Goal: Task Accomplishment & Management: Complete application form

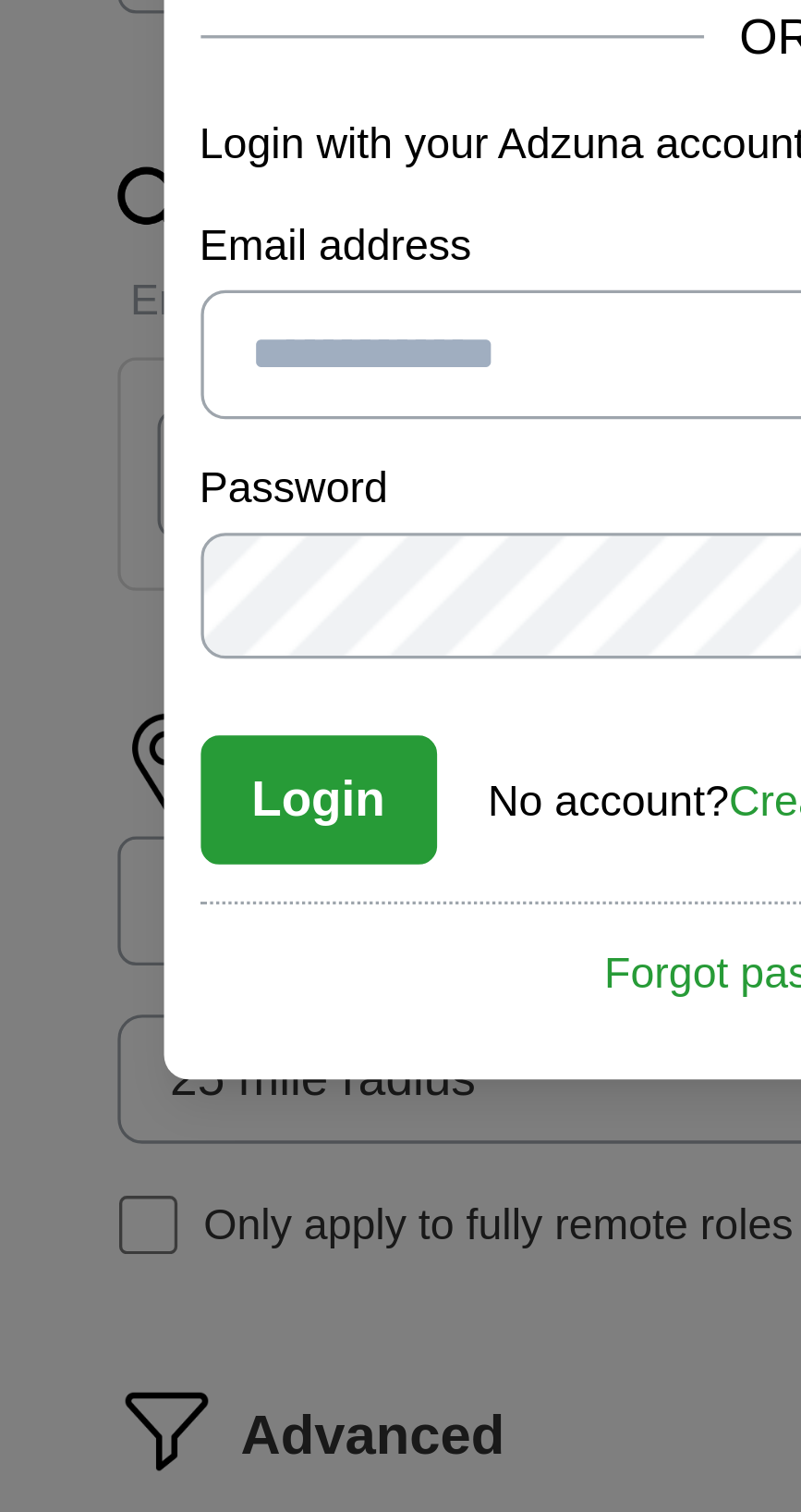
click at [329, 773] on input "Email address" at bounding box center [400, 774] width 348 height 39
type input "**********"
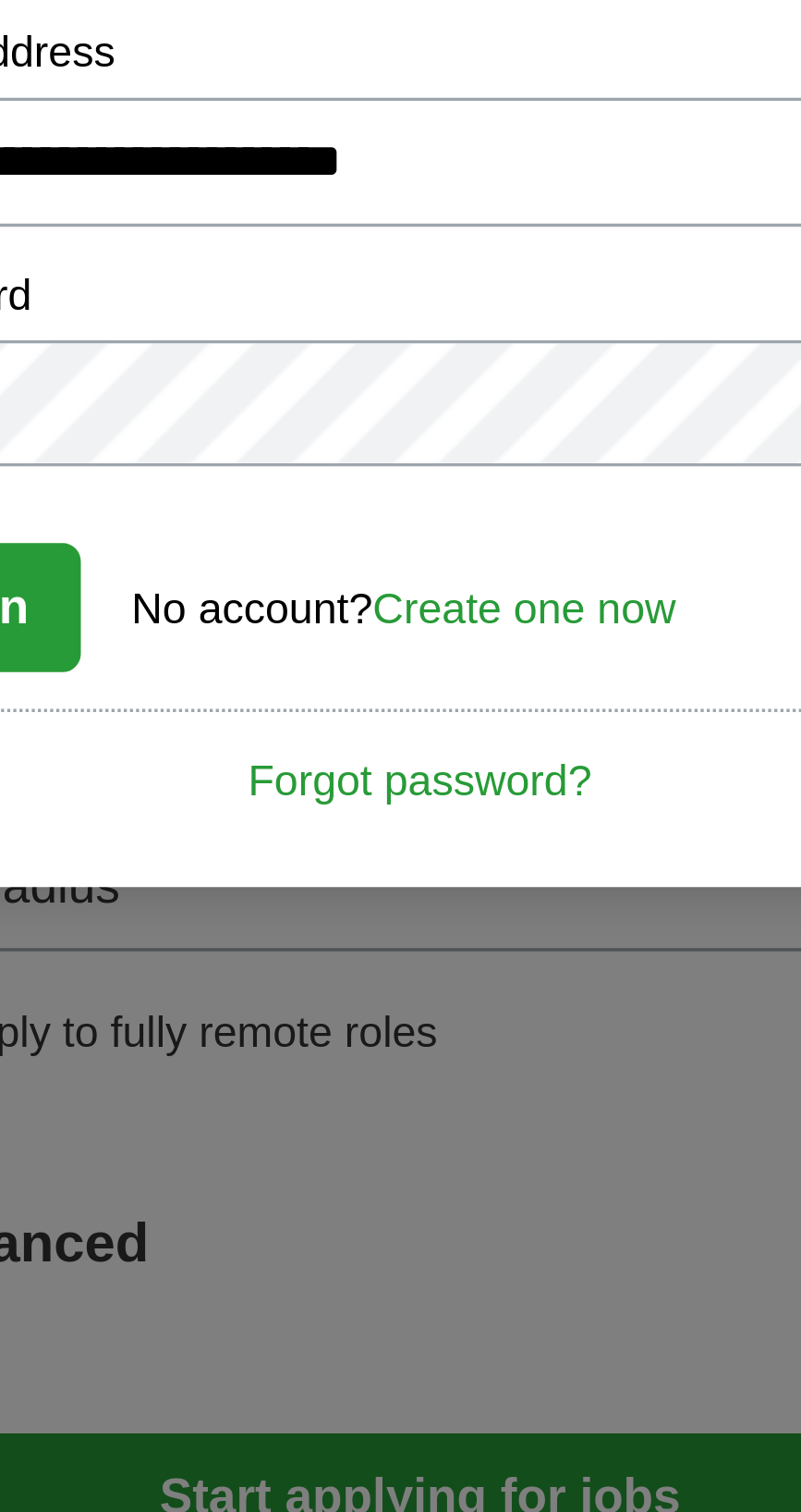
click at [456, 901] on link "Create one now" at bounding box center [432, 909] width 91 height 15
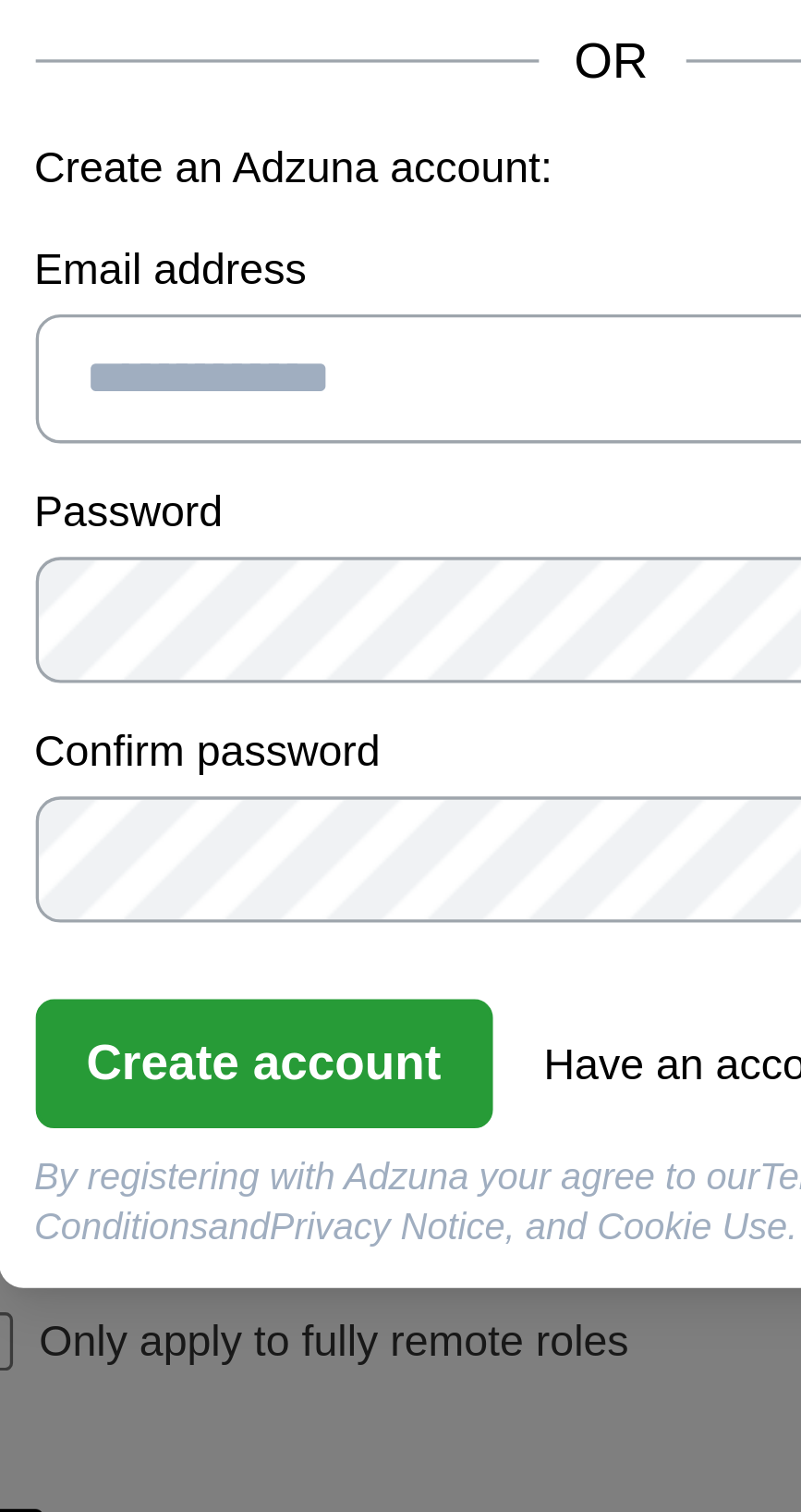
click at [362, 694] on p "Create an Adzuna account:" at bounding box center [400, 683] width 348 height 20
click at [367, 766] on input "Email address" at bounding box center [400, 747] width 348 height 39
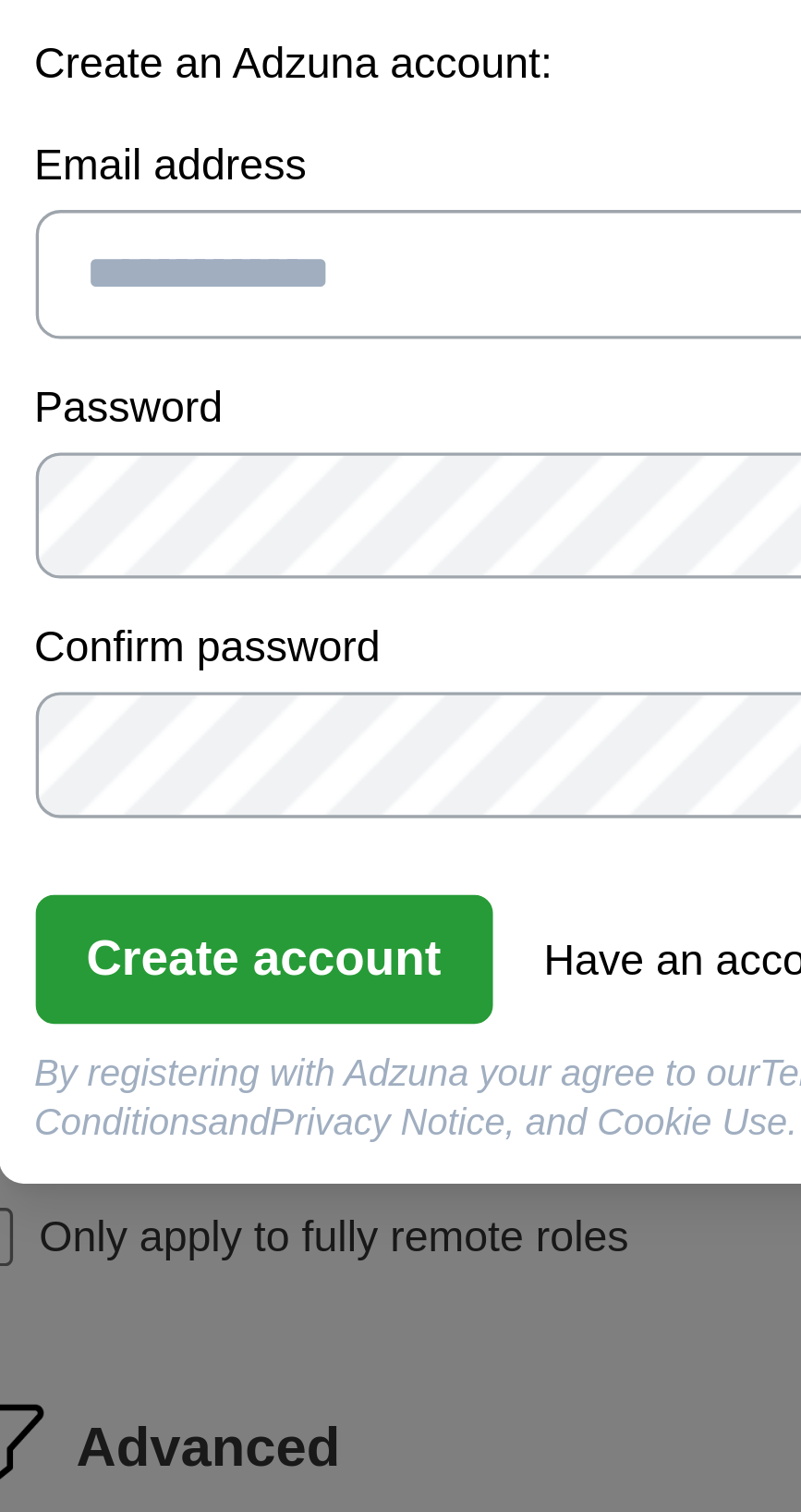
type input "**********"
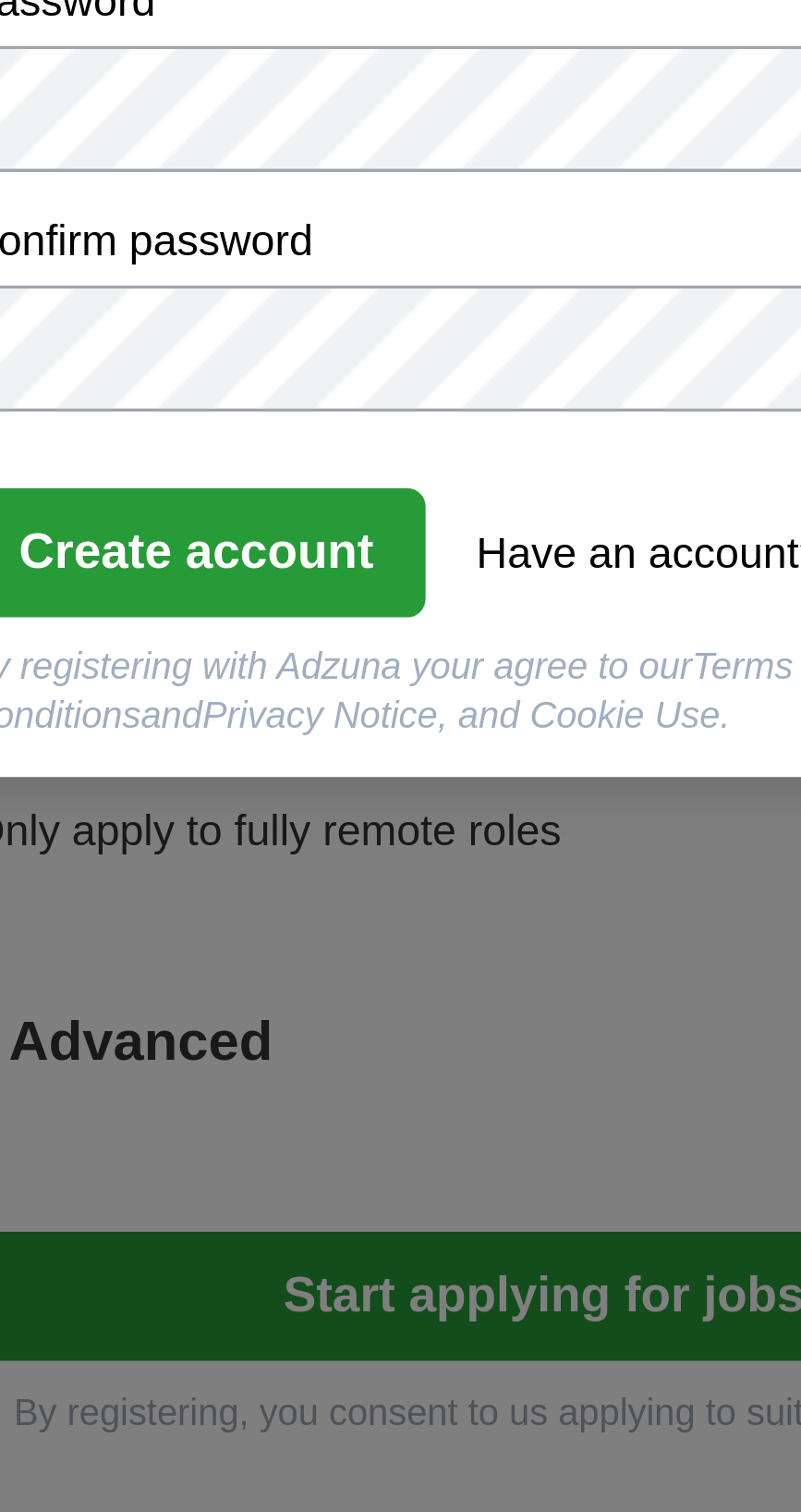
click at [321, 948] on button "Create account" at bounding box center [296, 953] width 139 height 39
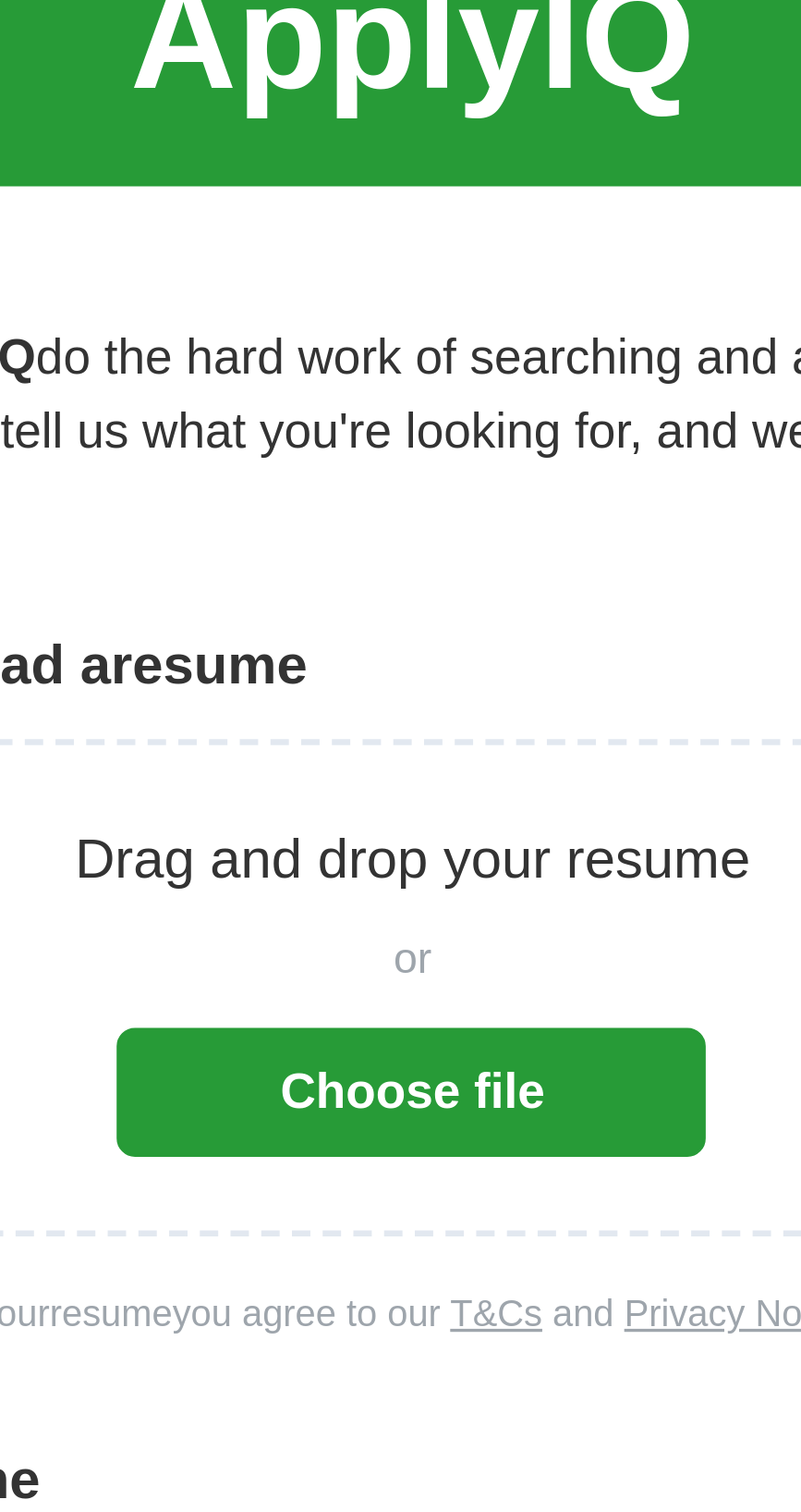
scroll to position [242, 0]
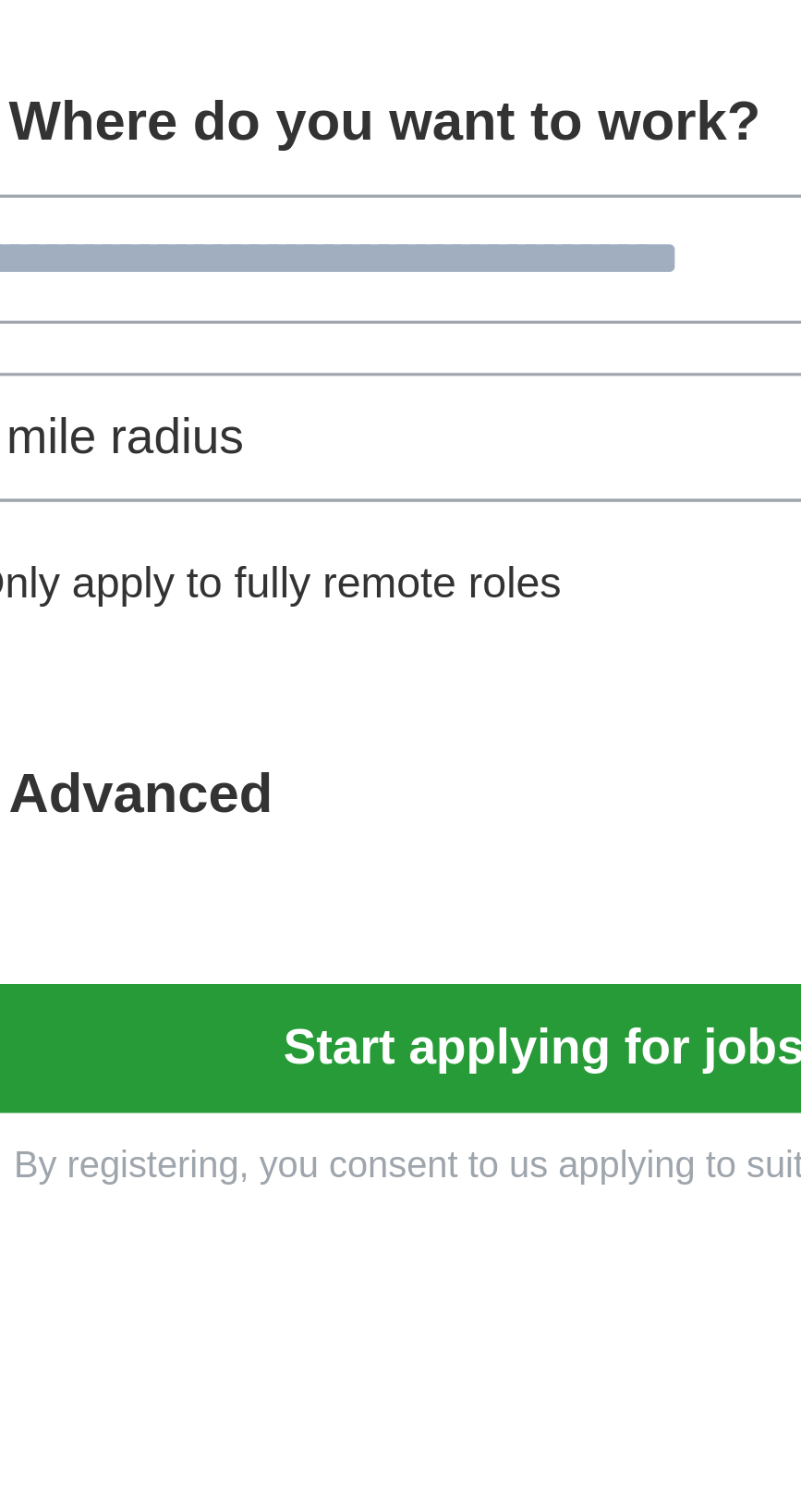
click at [401, 904] on div "ApplyIQ Let ApplyIQ do the hard work of searching and applying for jobs. Just t…" at bounding box center [400, 569] width 710 height 1512
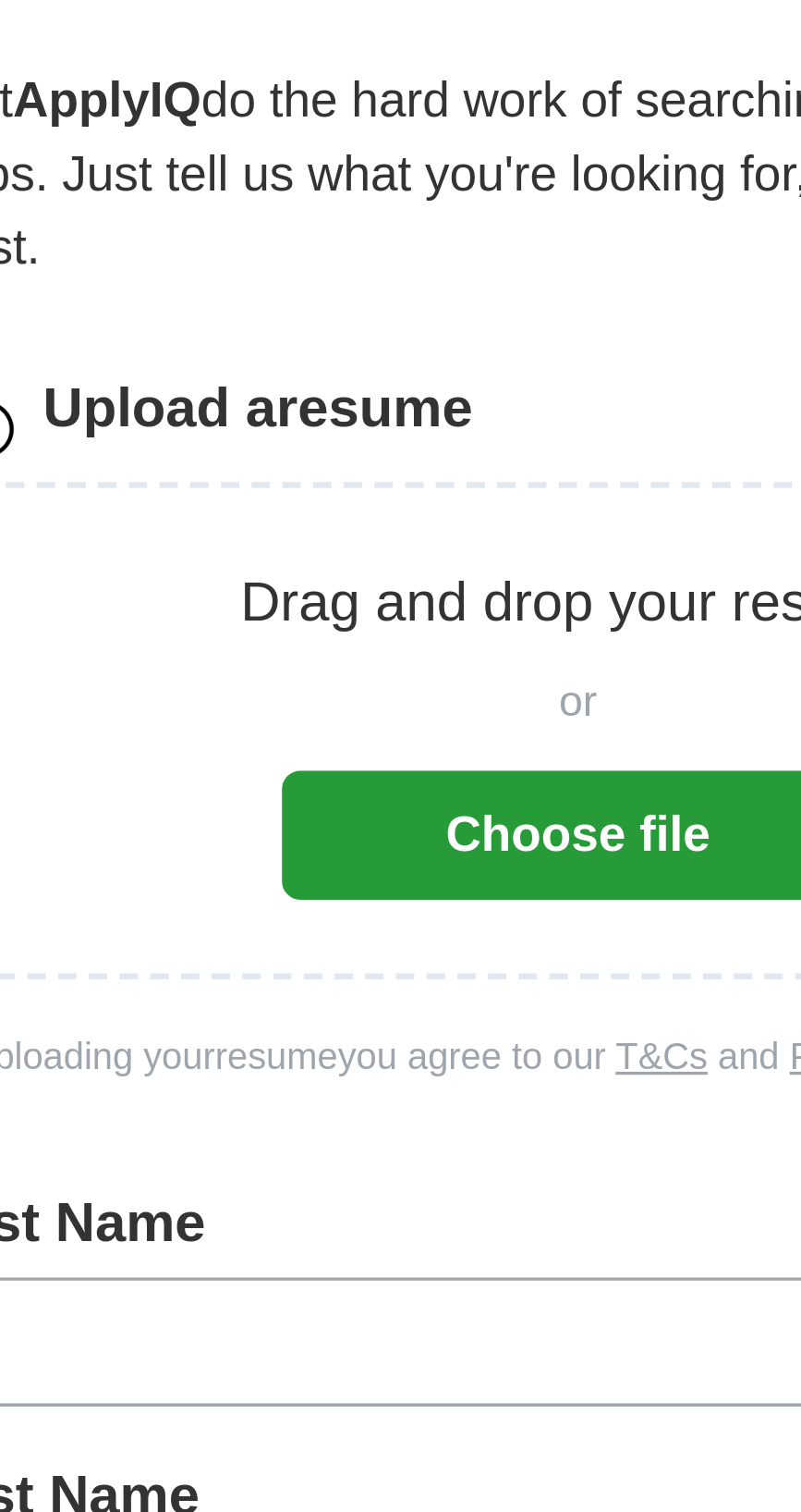
click at [358, 404] on input "text" at bounding box center [400, 403] width 397 height 39
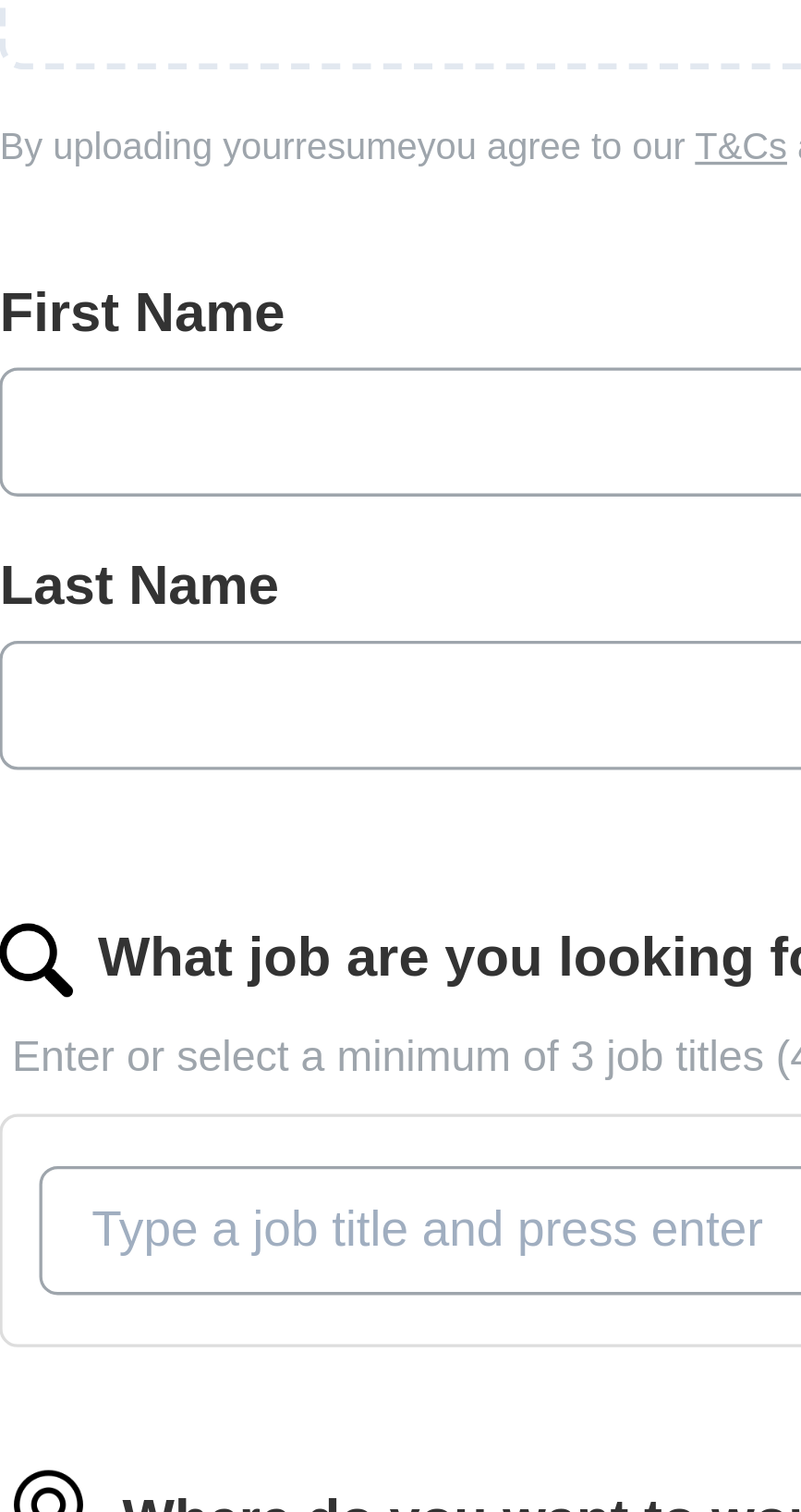
type input "*****"
type input "*******"
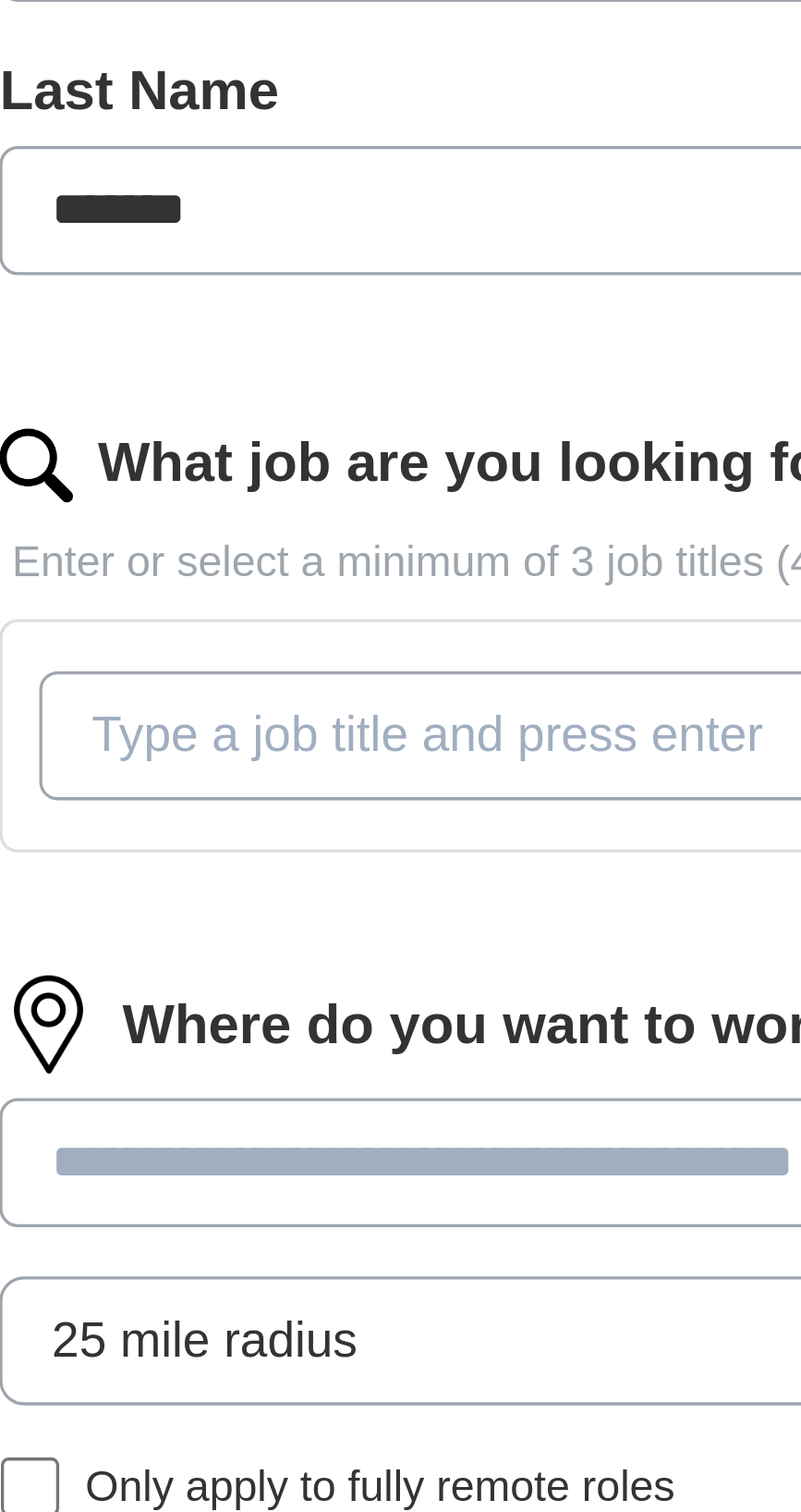
click at [387, 633] on input "What job are you looking for?" at bounding box center [400, 644] width 372 height 39
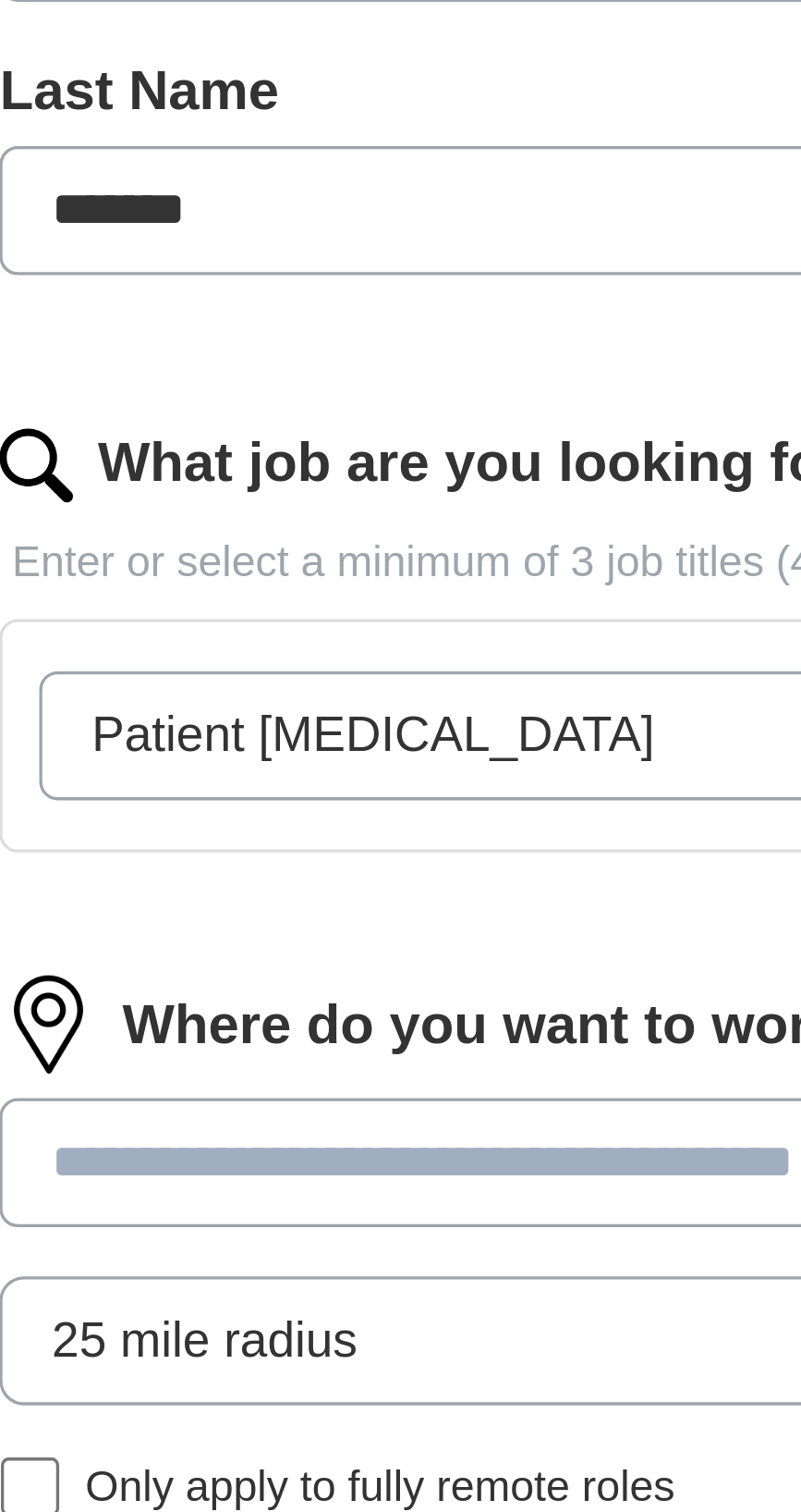
type input "Patient relations"
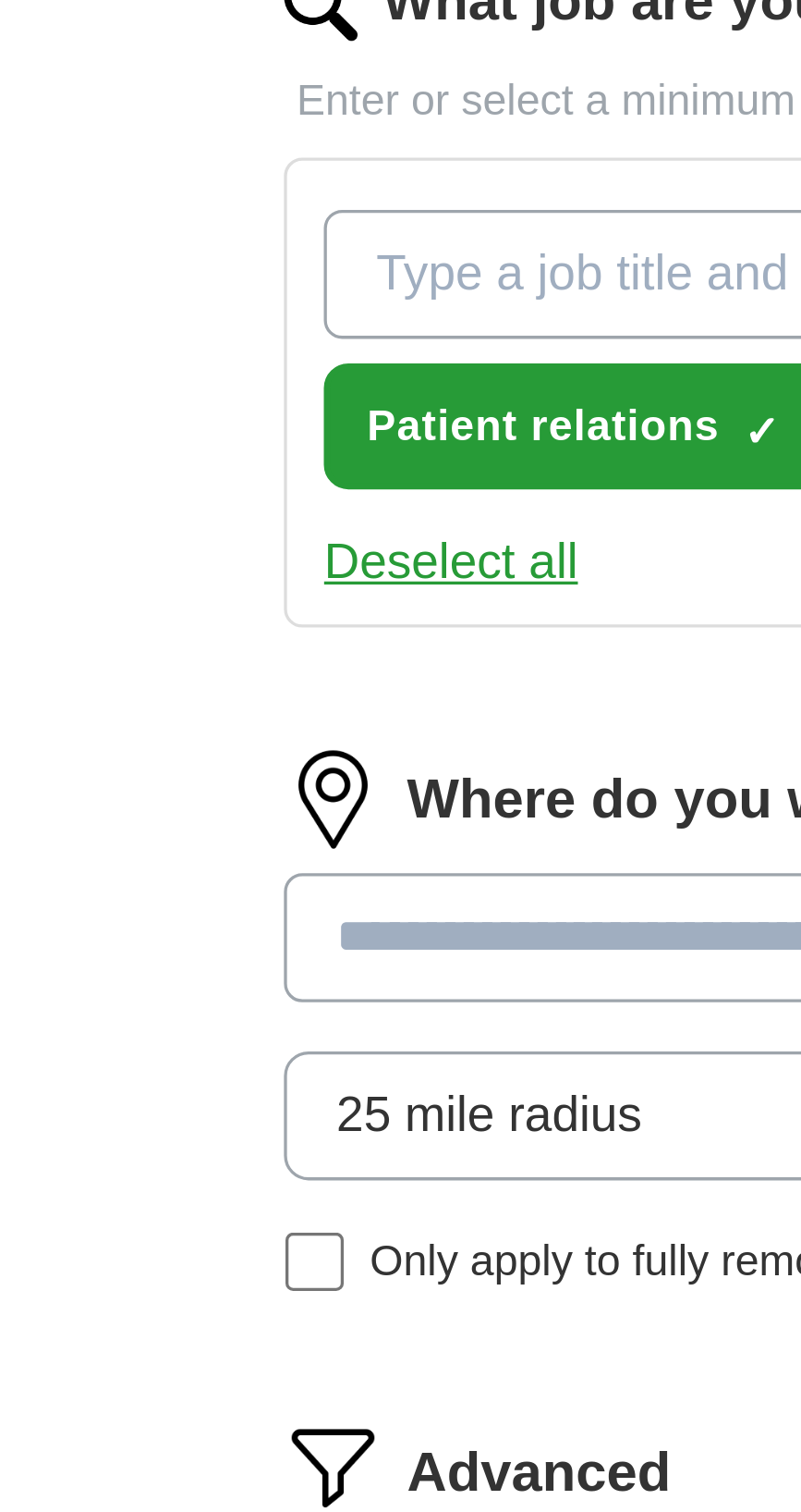
click at [294, 644] on input "What job are you looking for?" at bounding box center [400, 644] width 372 height 39
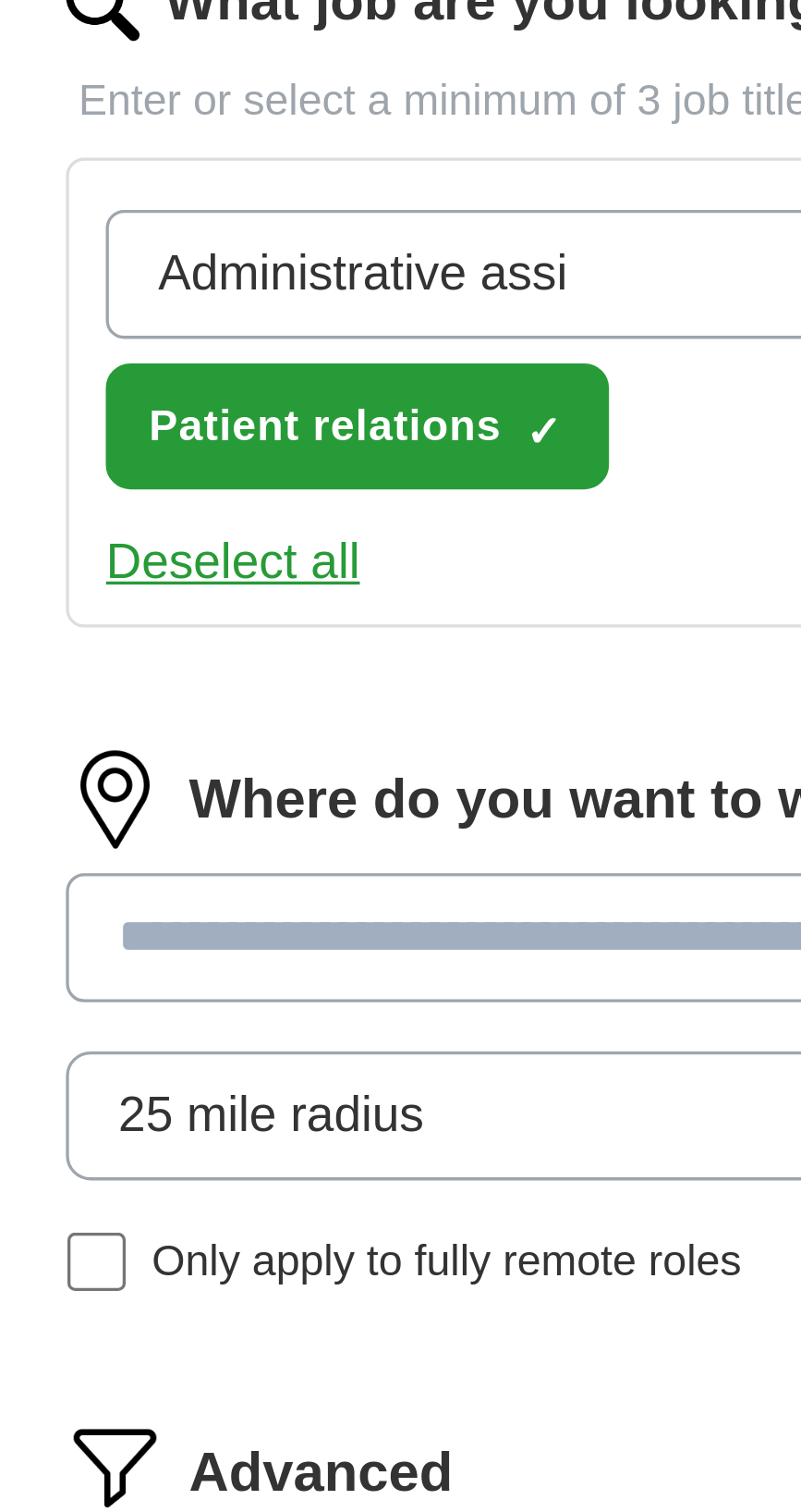
type input "Administrative assistant"
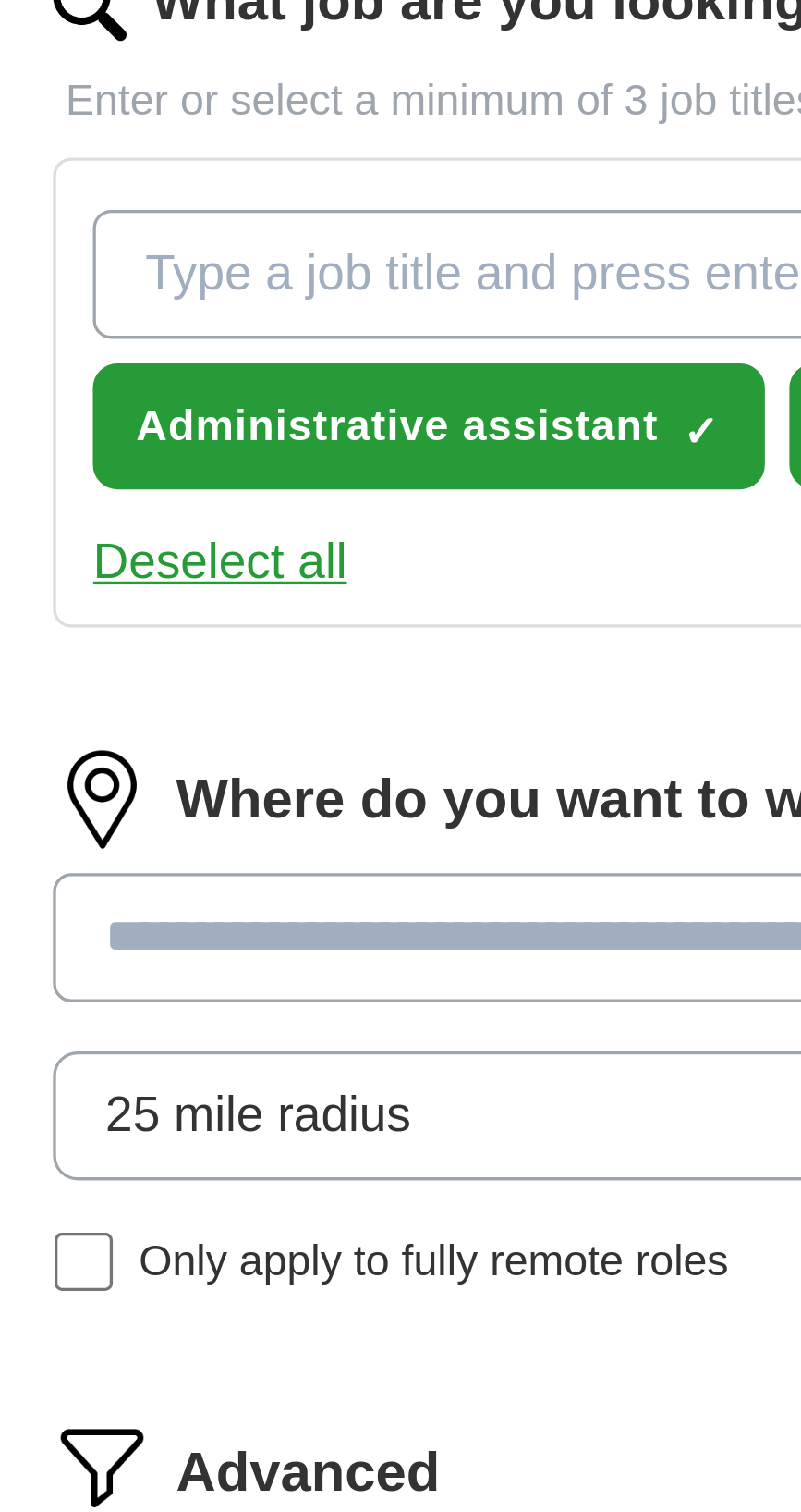
click at [332, 639] on input "What job are you looking for?" at bounding box center [400, 644] width 372 height 39
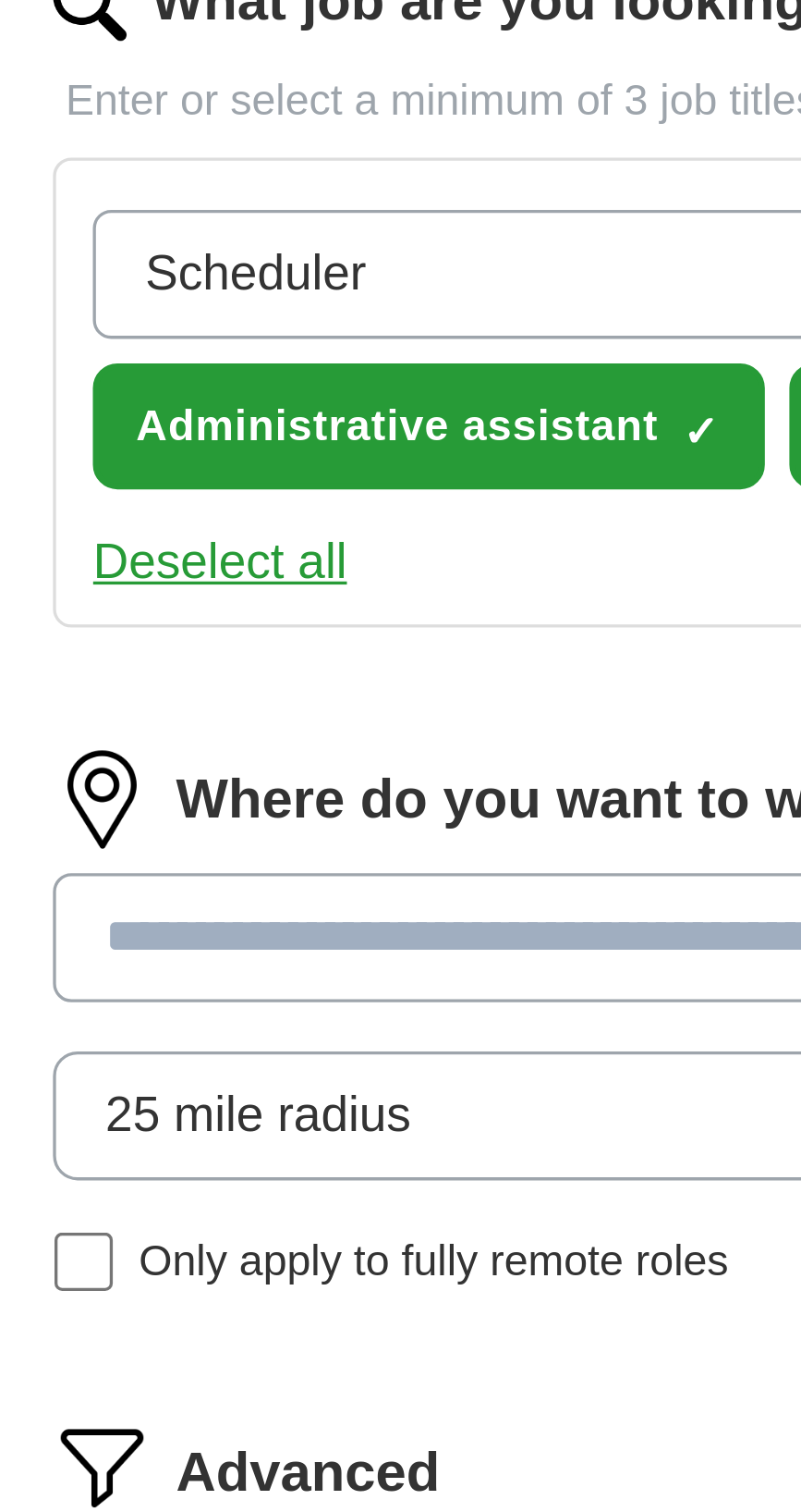
type input "Schedulers"
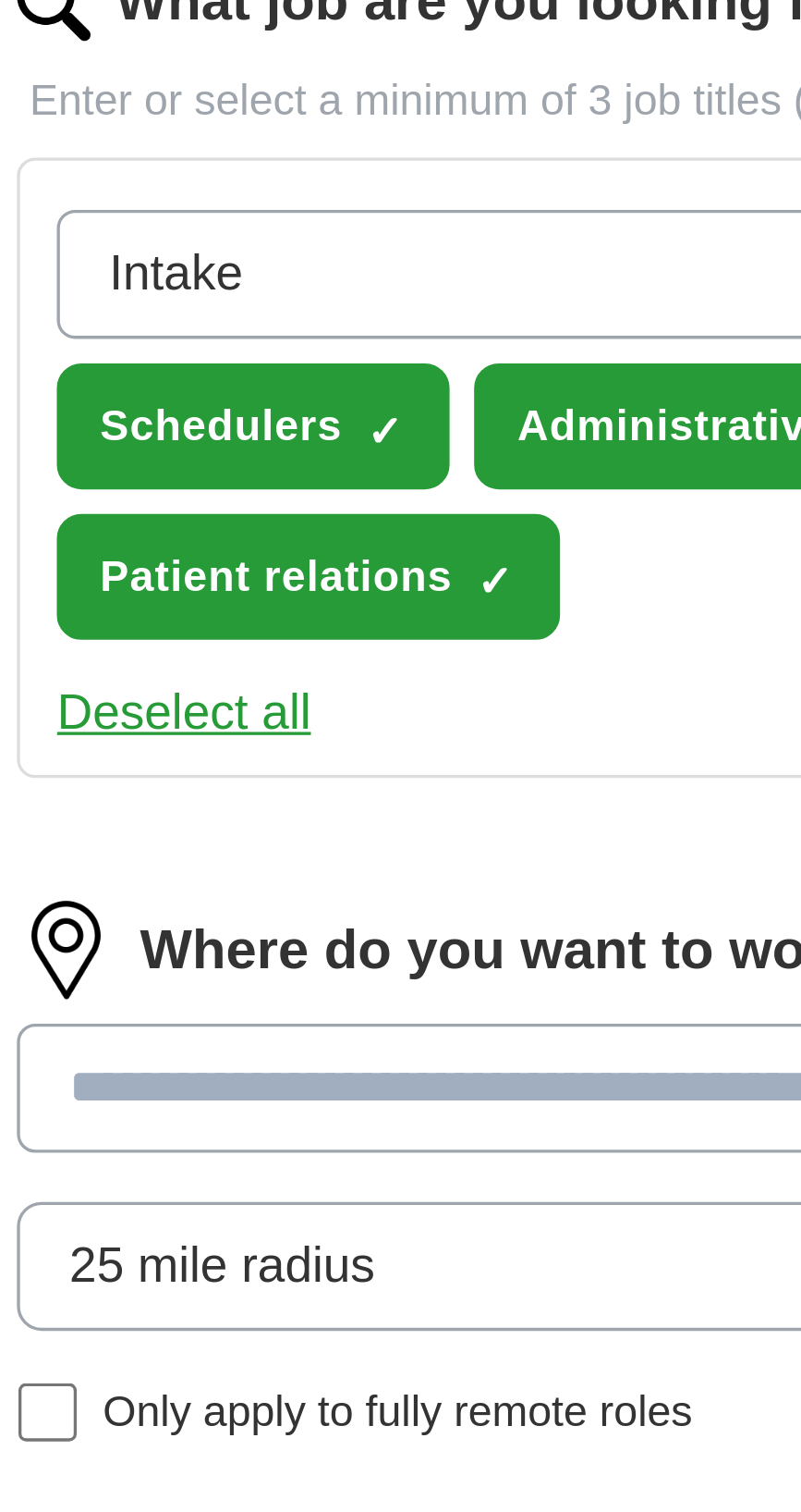
click at [221, 644] on input "Intake" at bounding box center [400, 644] width 372 height 39
click at [351, 643] on input "Patient Intake" at bounding box center [400, 644] width 372 height 39
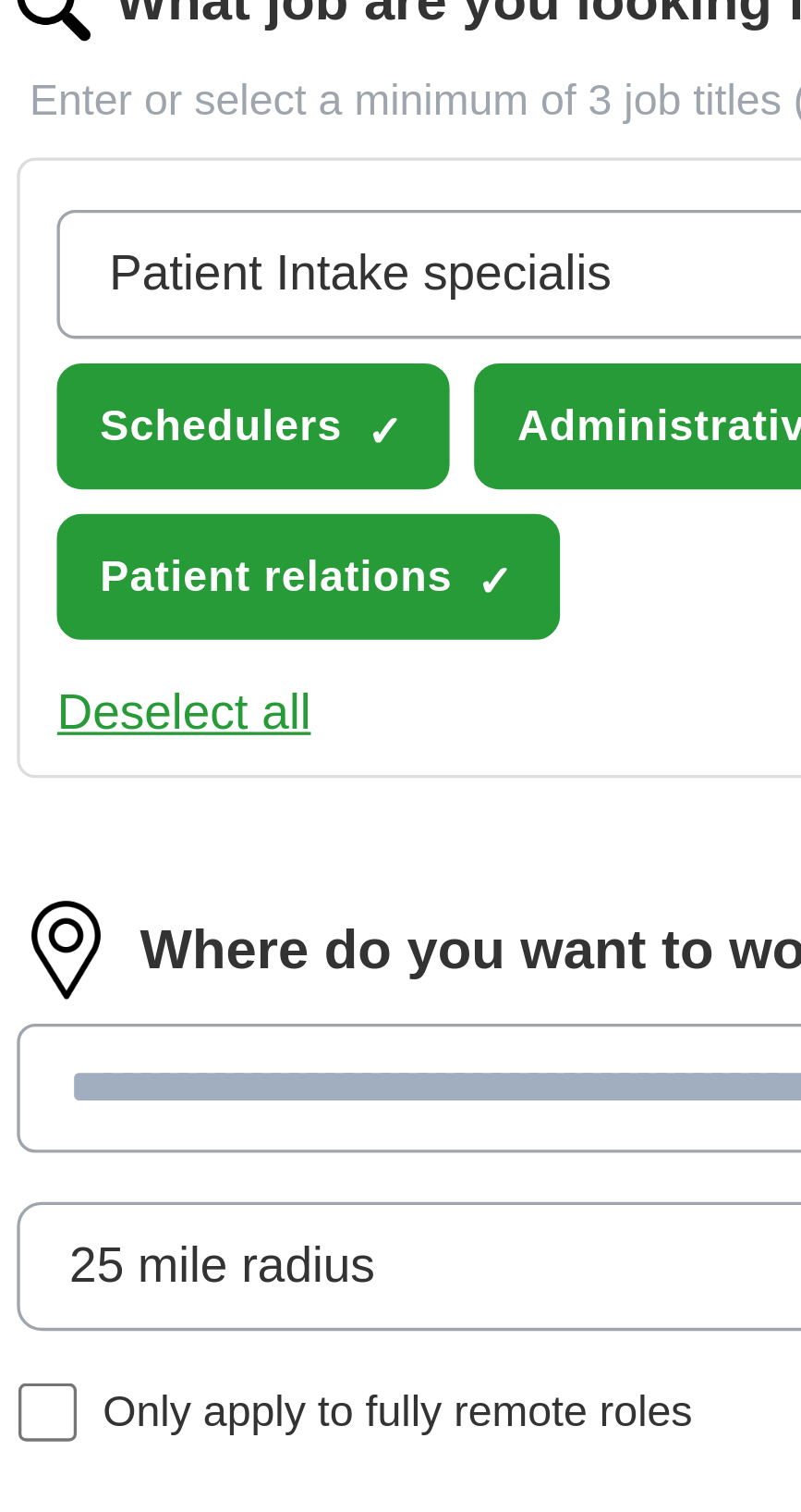
type input "Patient Intake specialist"
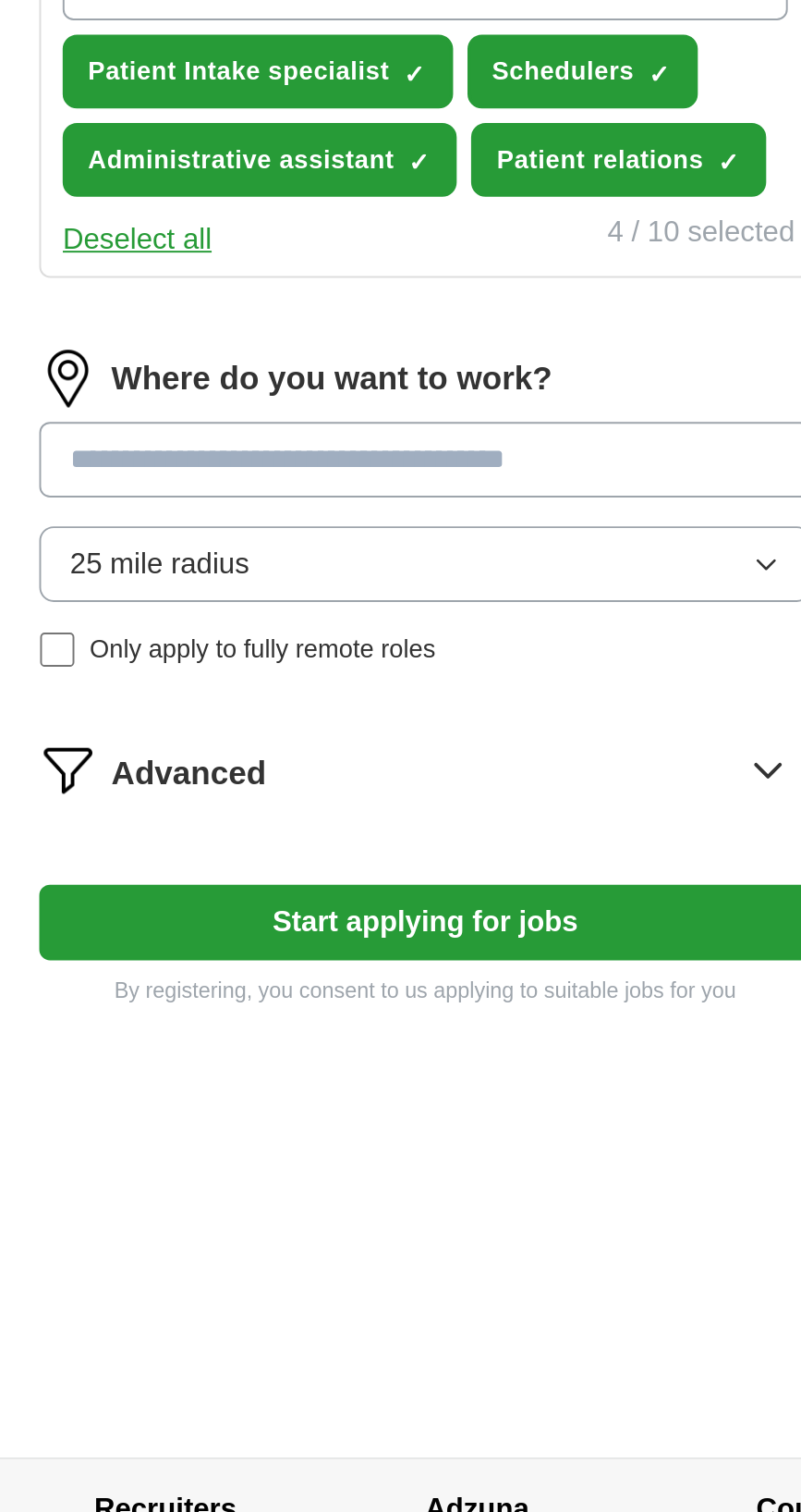
click at [423, 888] on input at bounding box center [400, 889] width 397 height 39
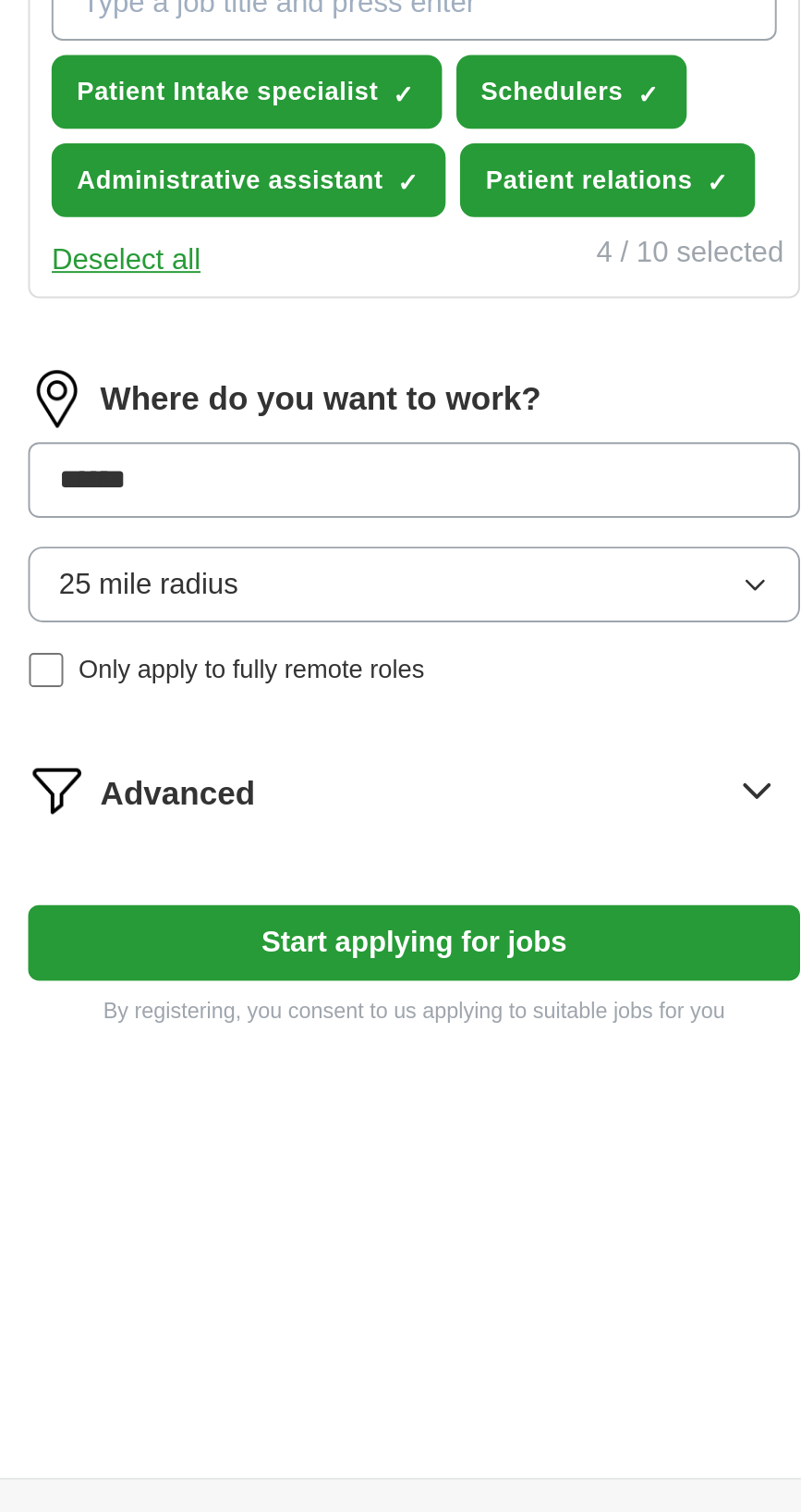
click at [203, 1108] on button "Start applying for jobs" at bounding box center [400, 1126] width 397 height 39
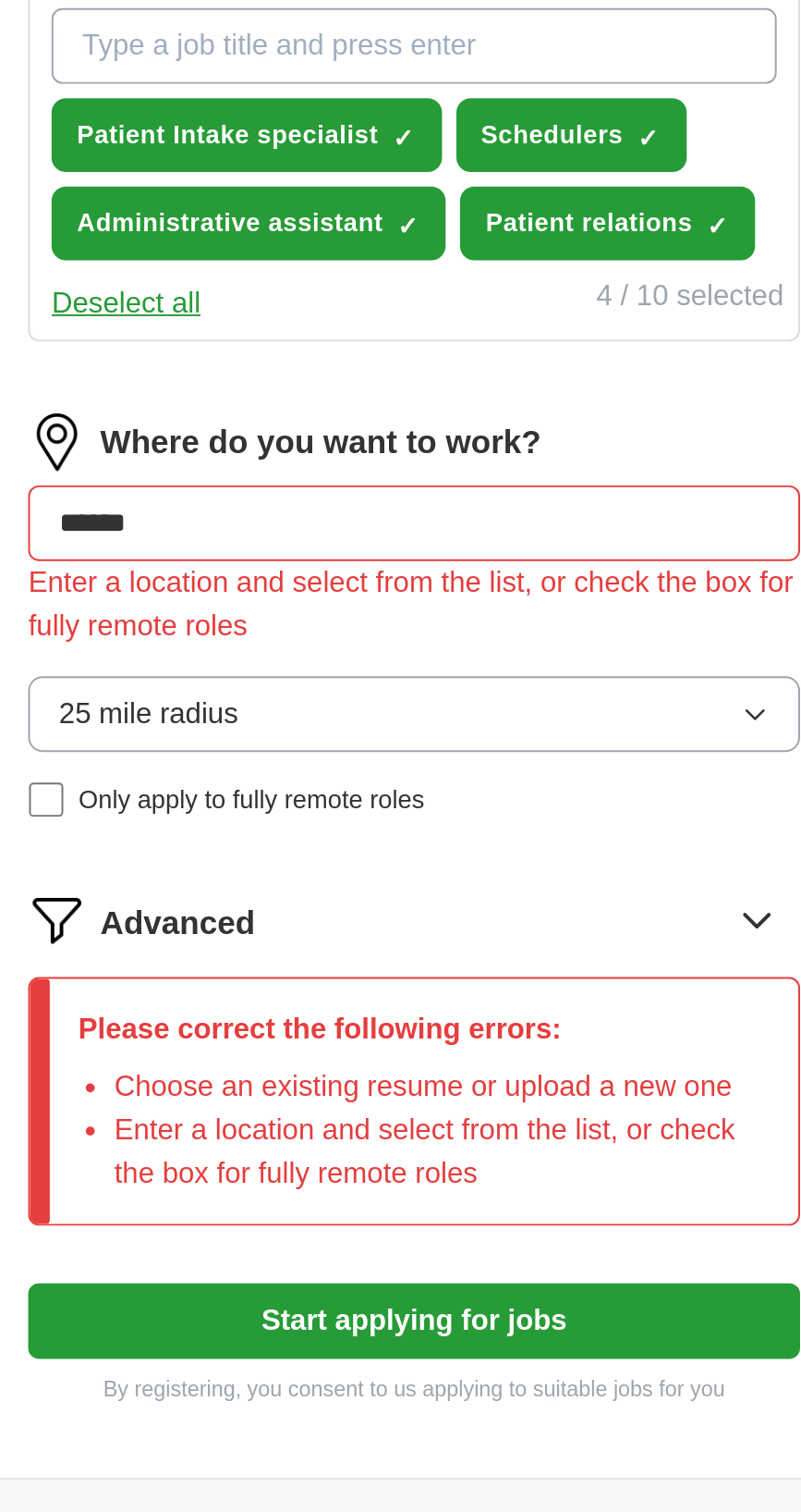
scroll to position [189, 0]
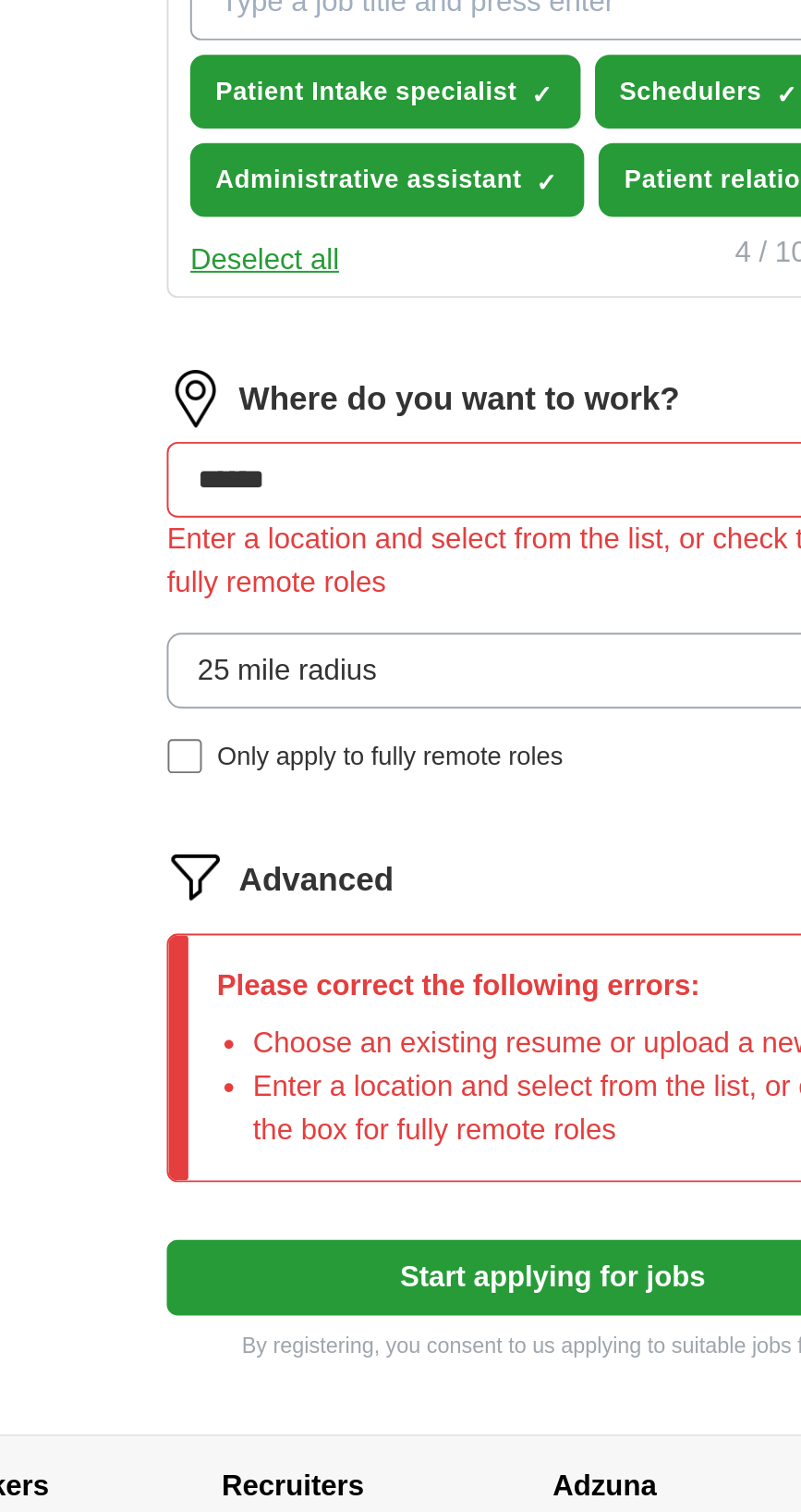
click at [301, 881] on input "******" at bounding box center [400, 889] width 397 height 39
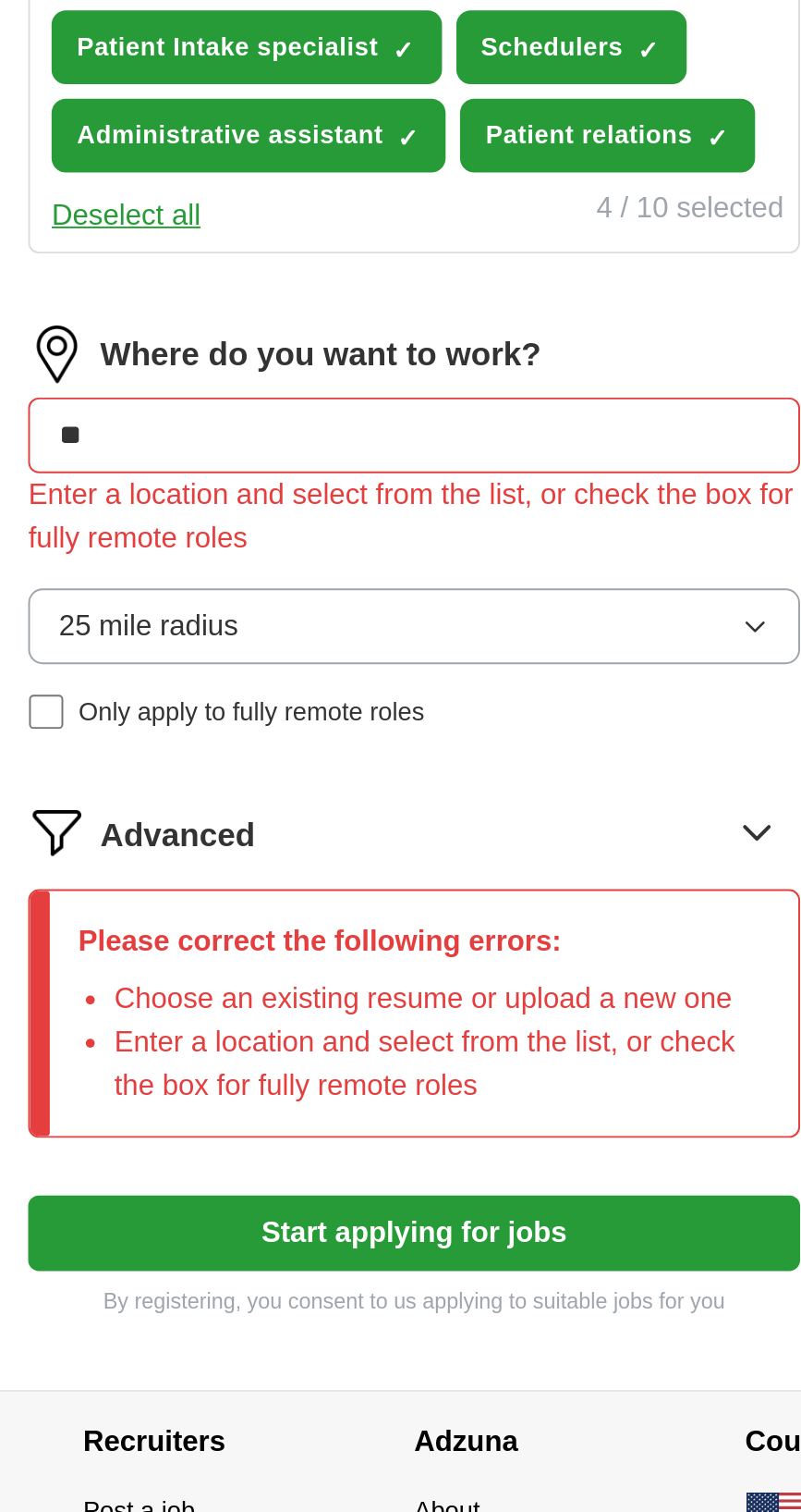
type input "*"
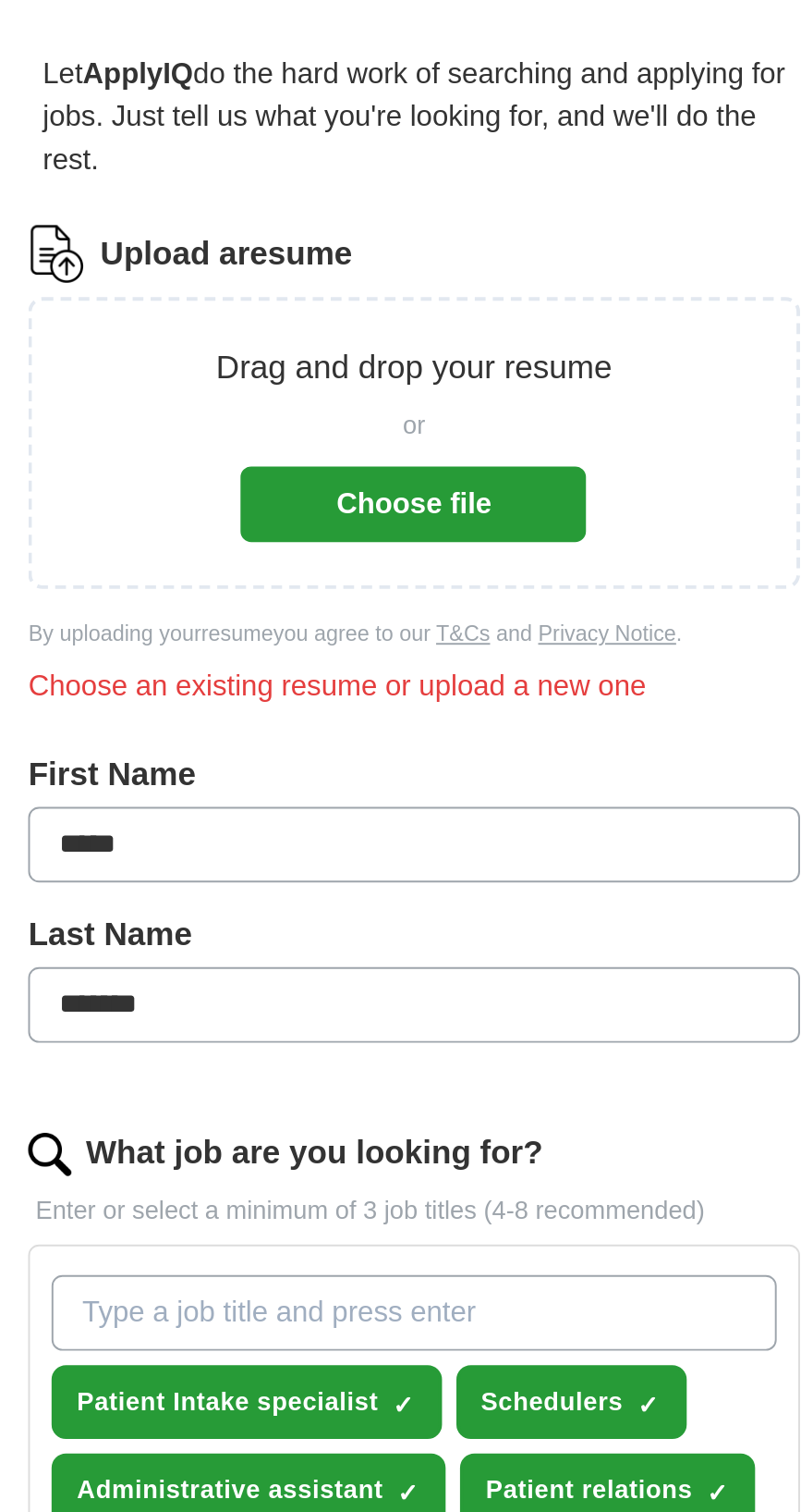
scroll to position [0, 0]
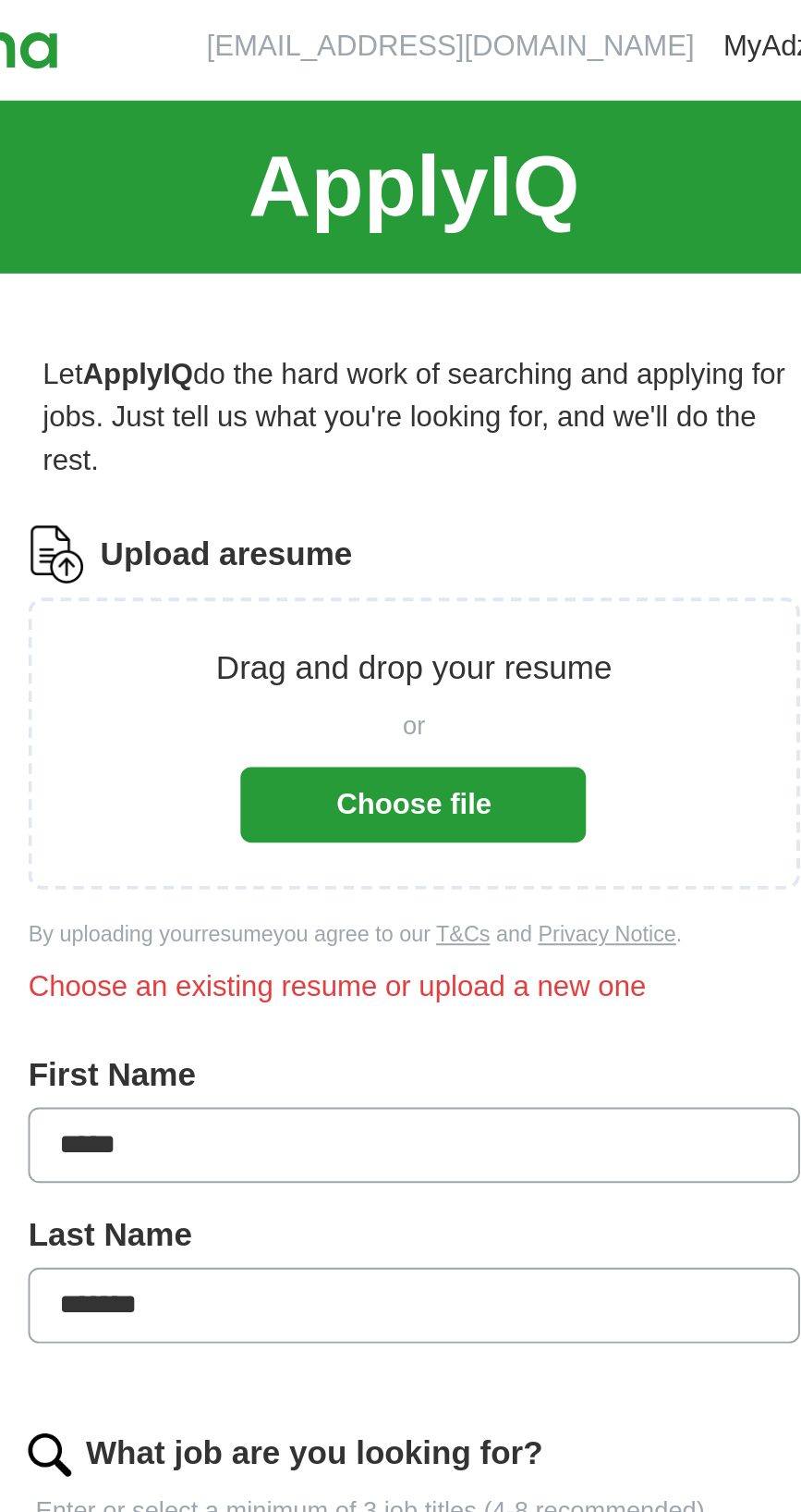
click at [430, 427] on button "Choose file" at bounding box center [400, 418] width 177 height 39
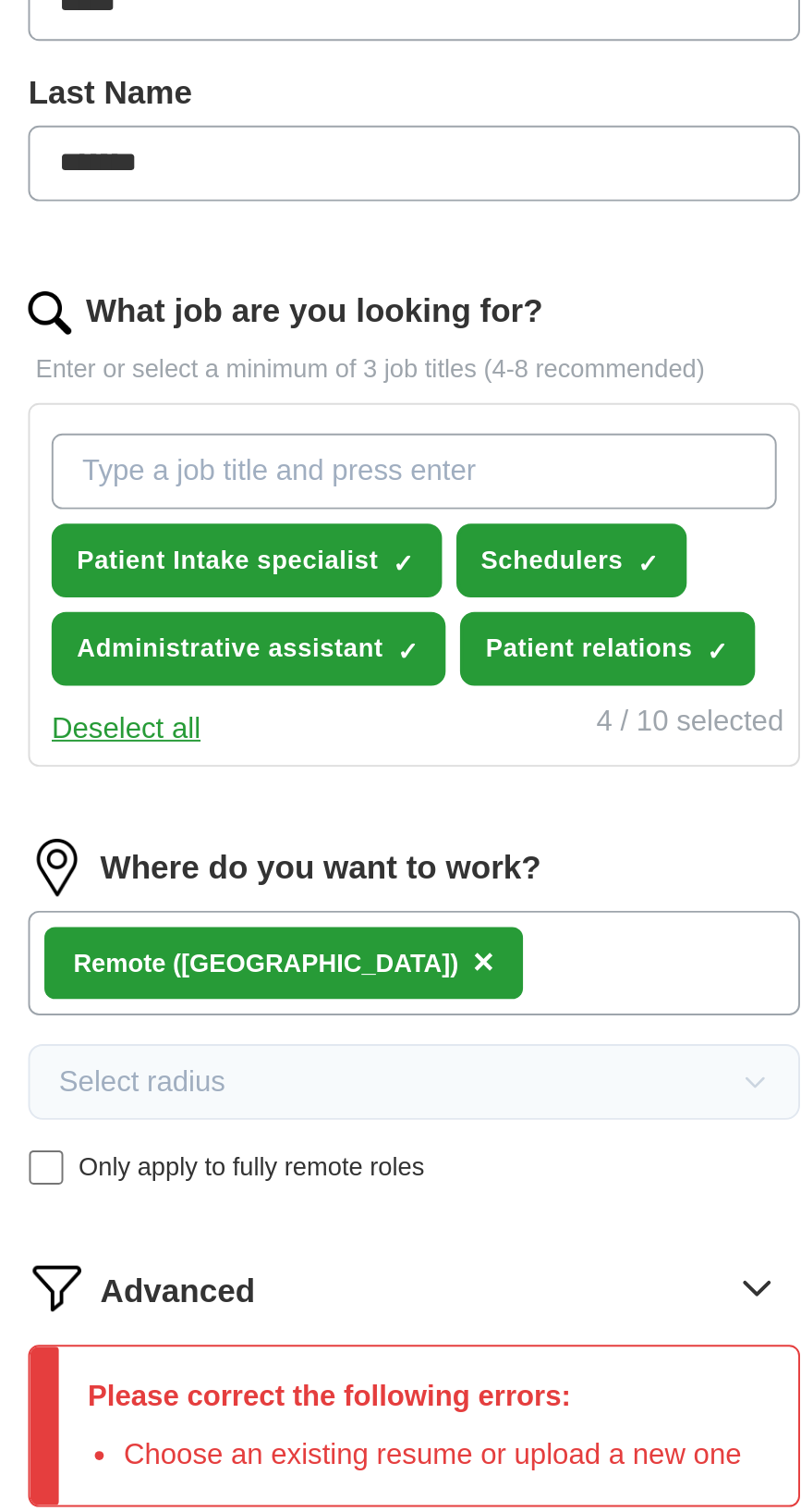
click at [466, 1085] on div "Remote ([GEOGRAPHIC_DATA]) ×" at bounding box center [400, 1085] width 397 height 54
click at [431, 1086] on span "×" at bounding box center [436, 1085] width 11 height 21
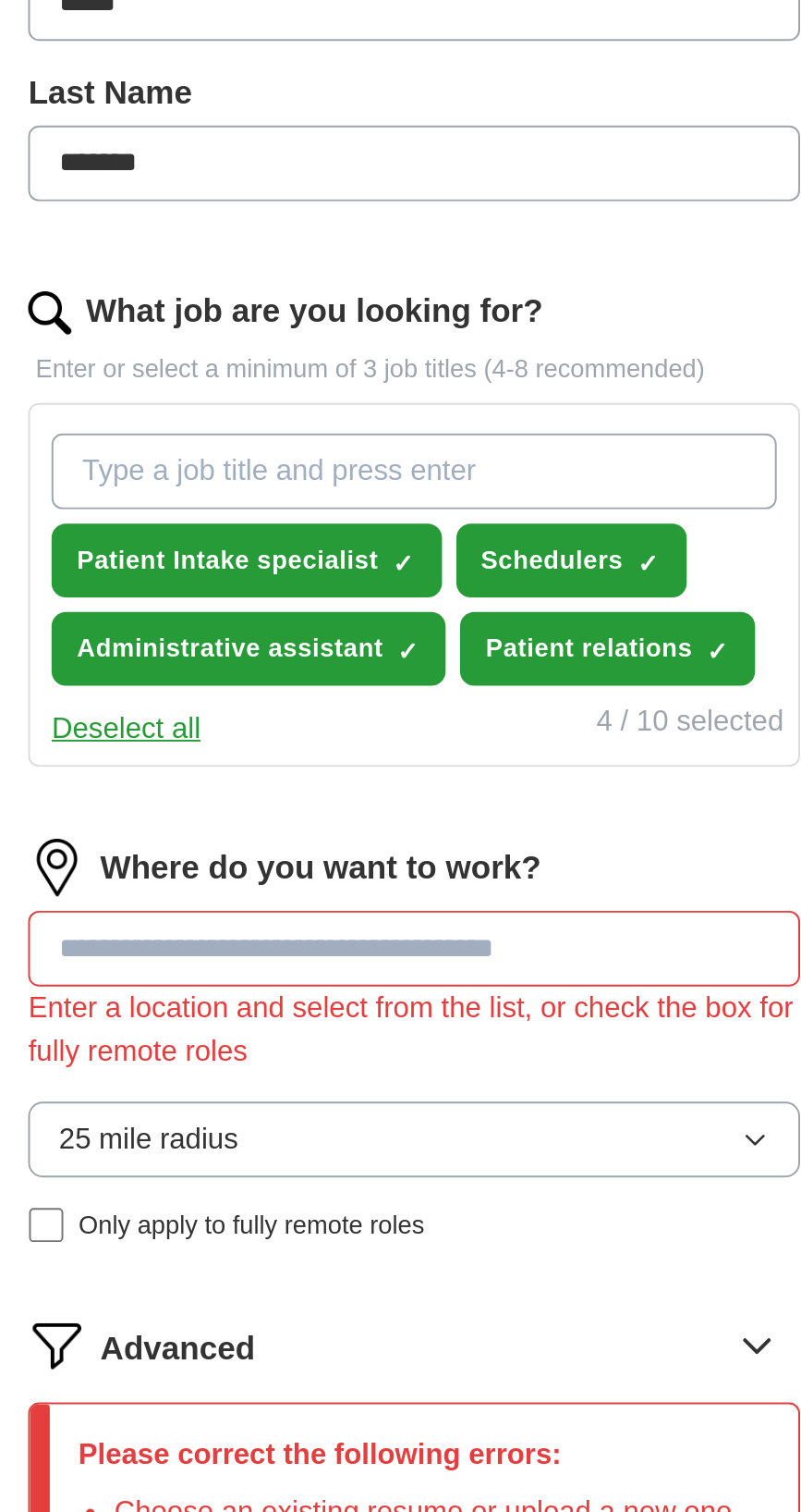
click at [411, 1063] on input at bounding box center [400, 1077] width 397 height 39
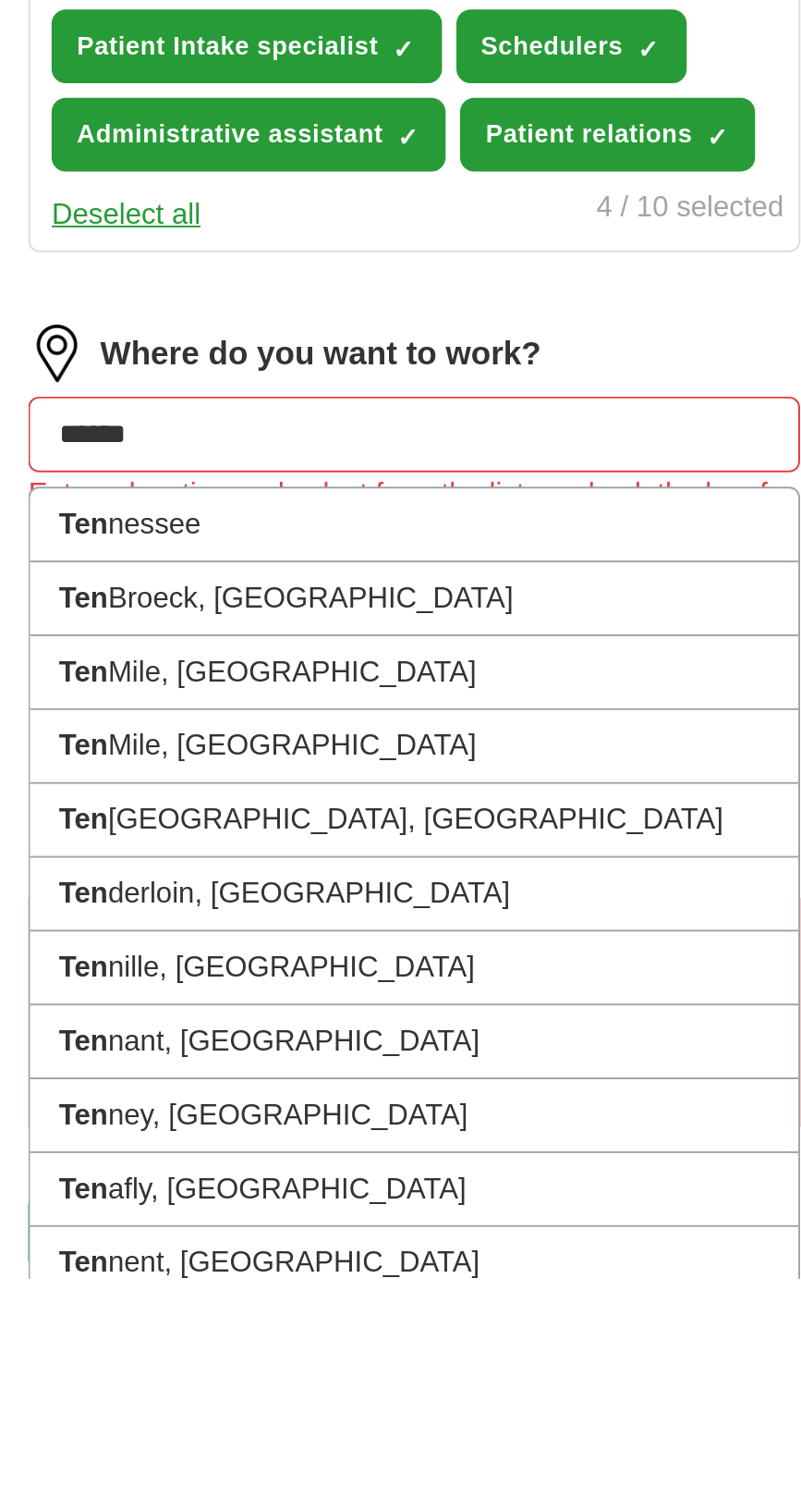
click at [203, 1469] on button "Start applying for jobs" at bounding box center [400, 1487] width 397 height 39
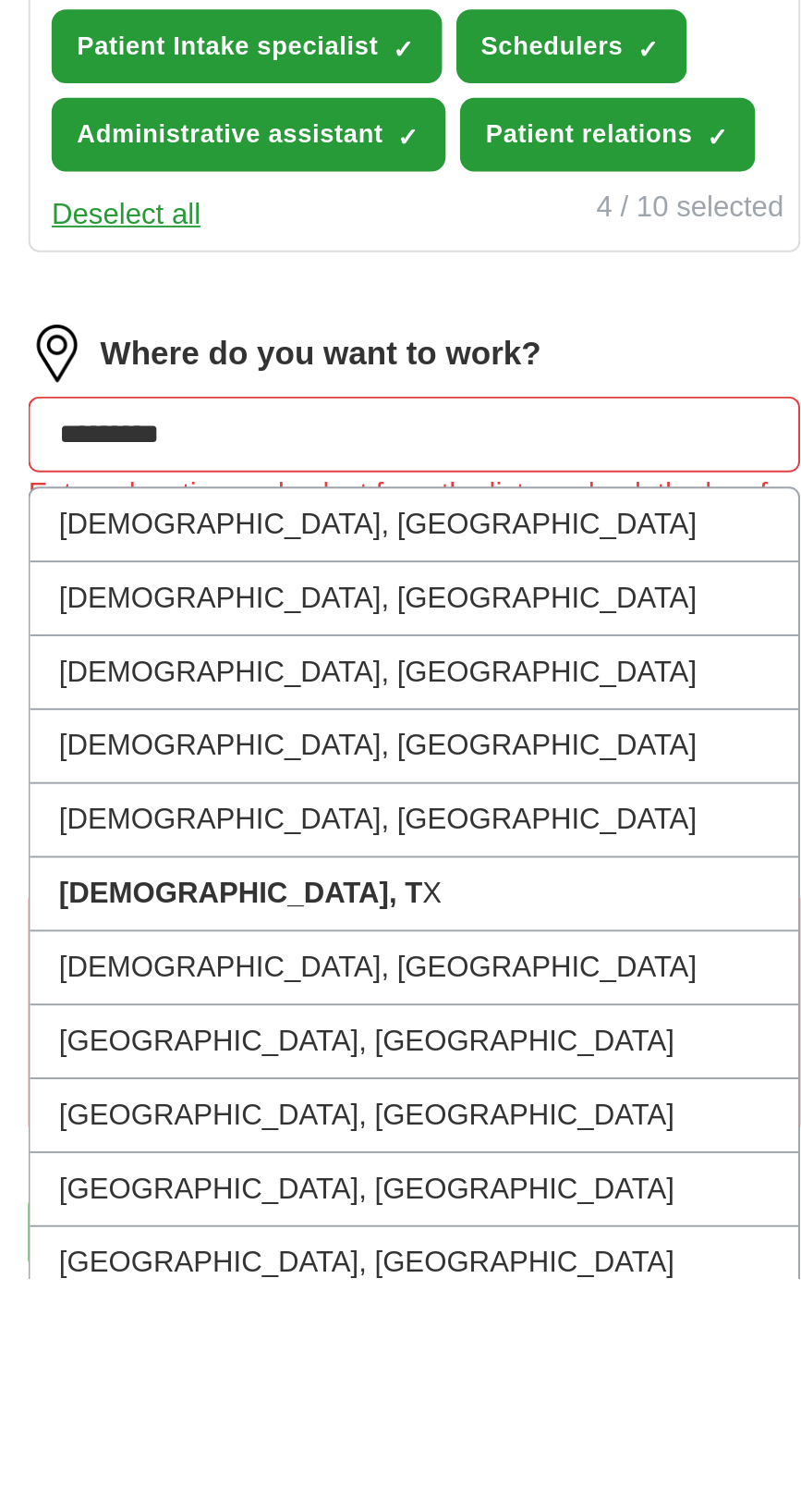
type input "**********"
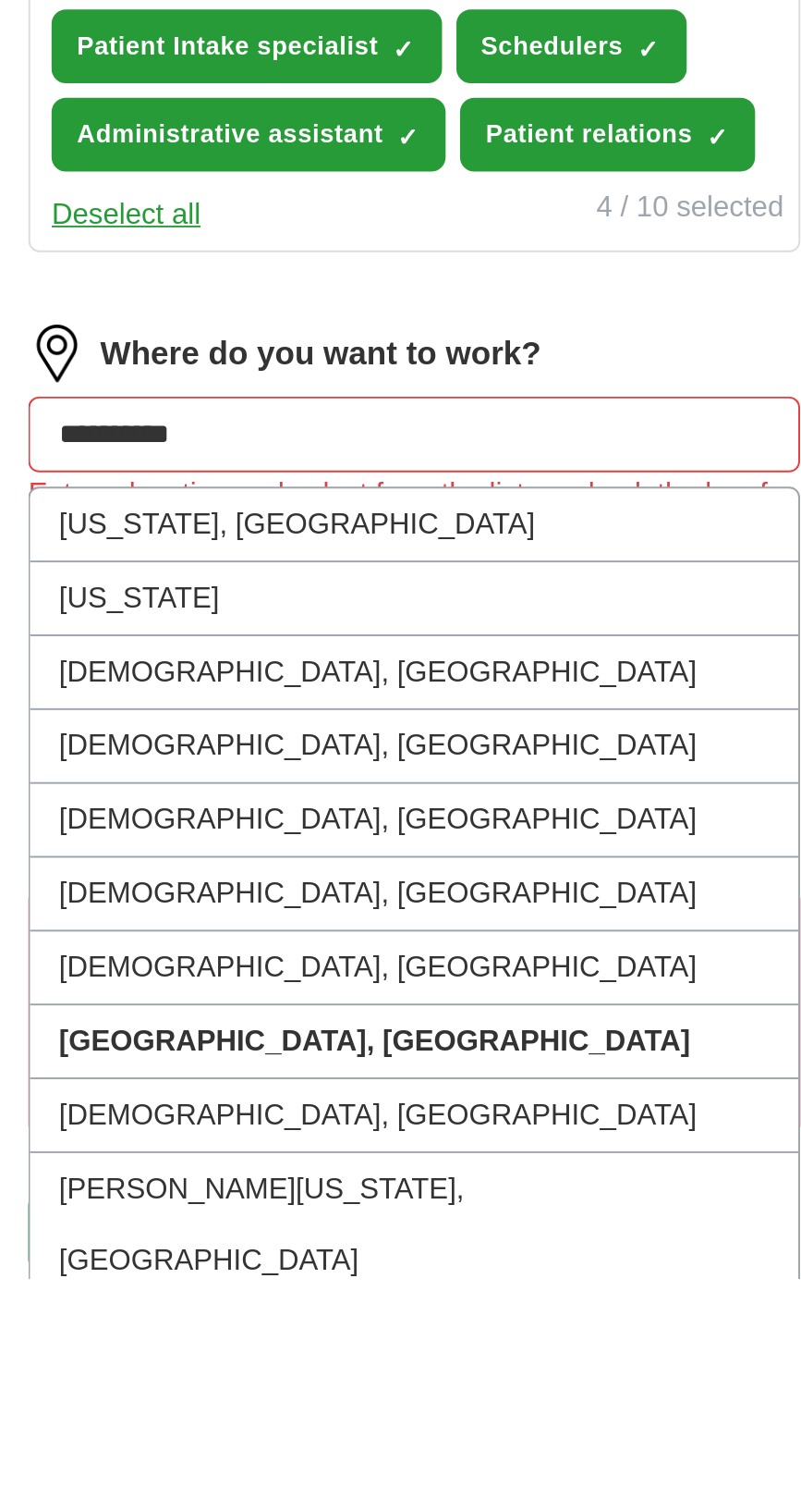
click at [229, 1149] on li "[US_STATE]" at bounding box center [400, 1162] width 395 height 38
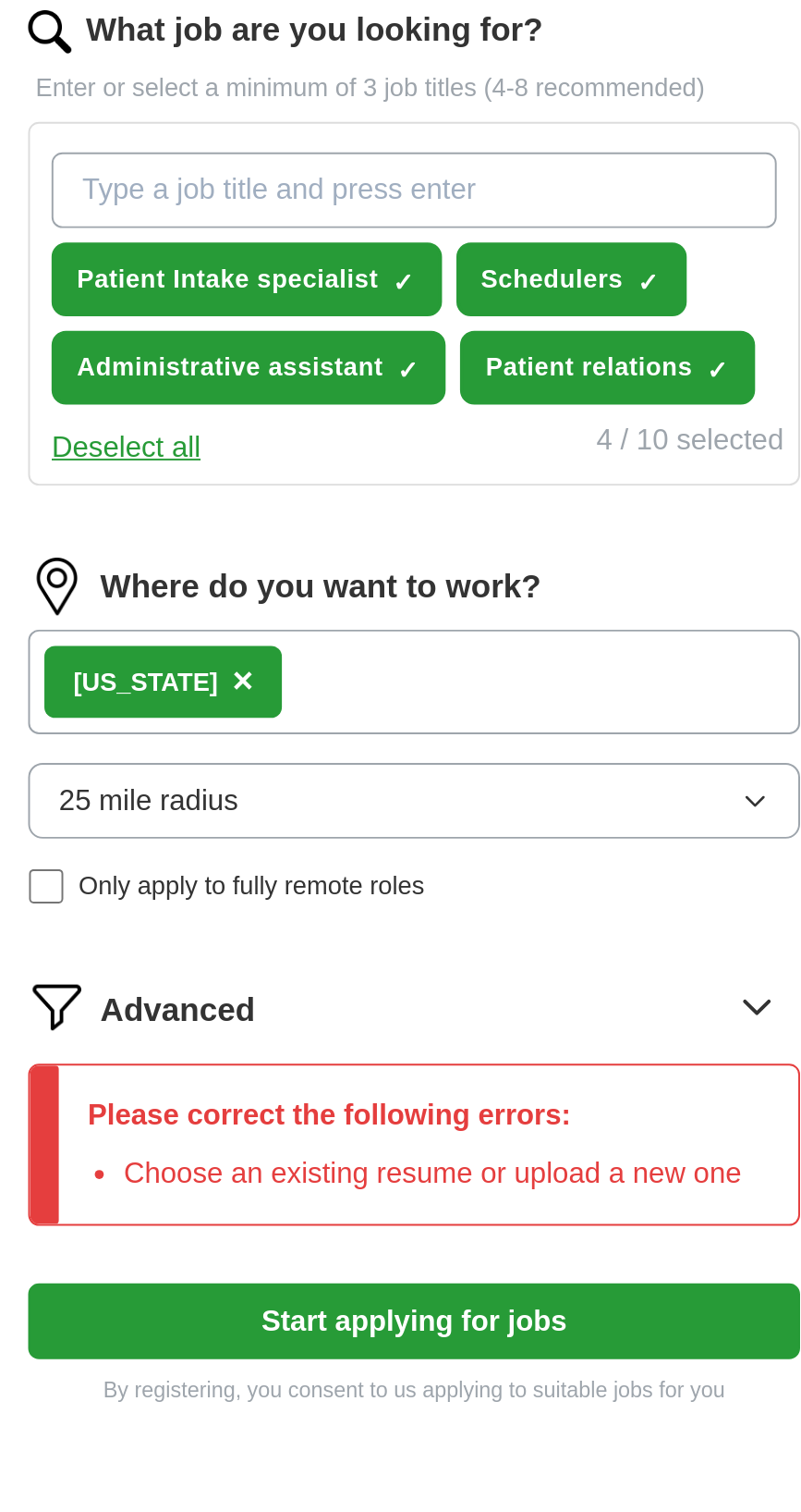
click at [581, 1142] on icon "button" at bounding box center [576, 1146] width 15 height 15
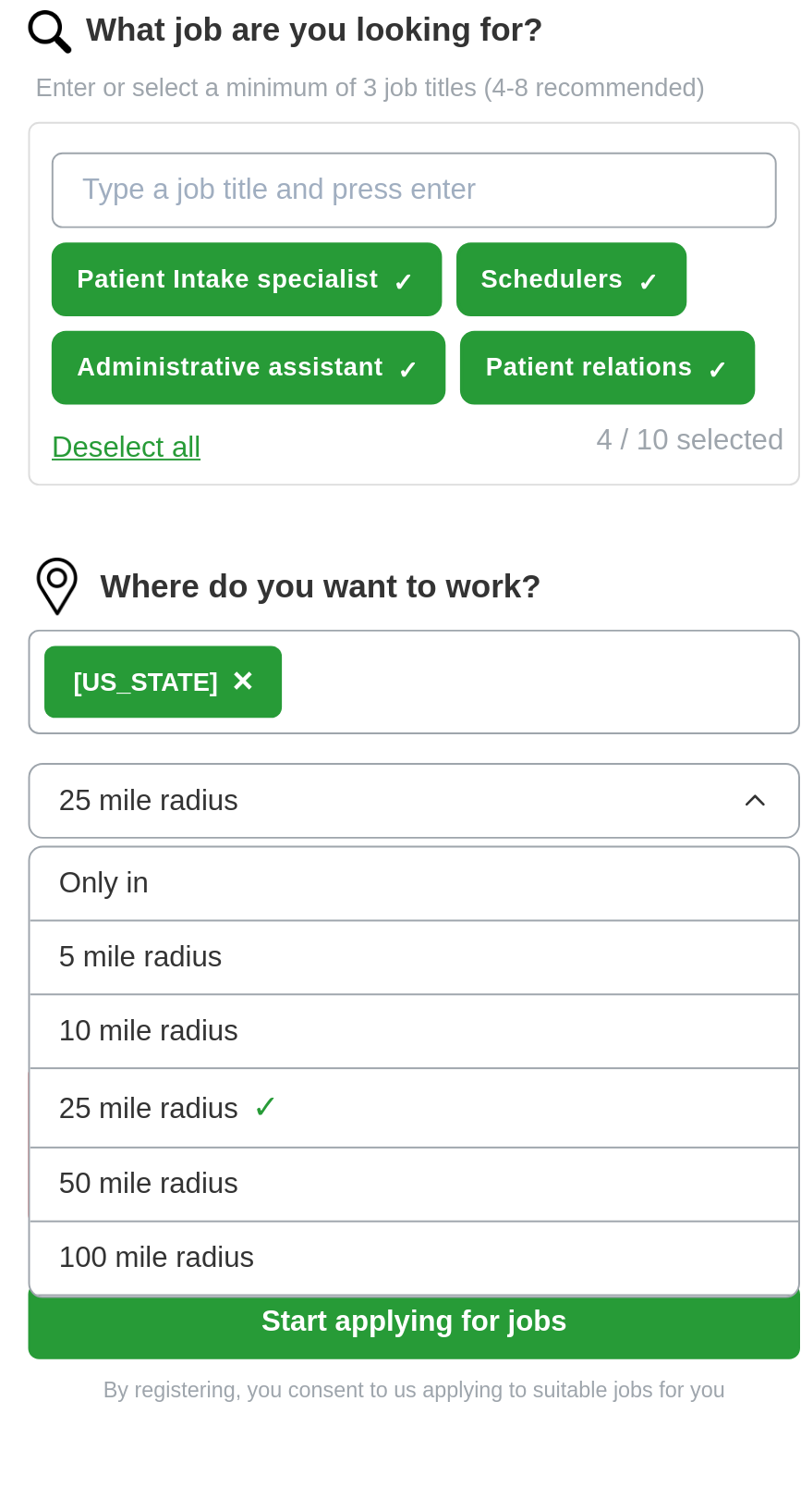
click at [485, 1349] on li "50 mile radius" at bounding box center [400, 1344] width 395 height 38
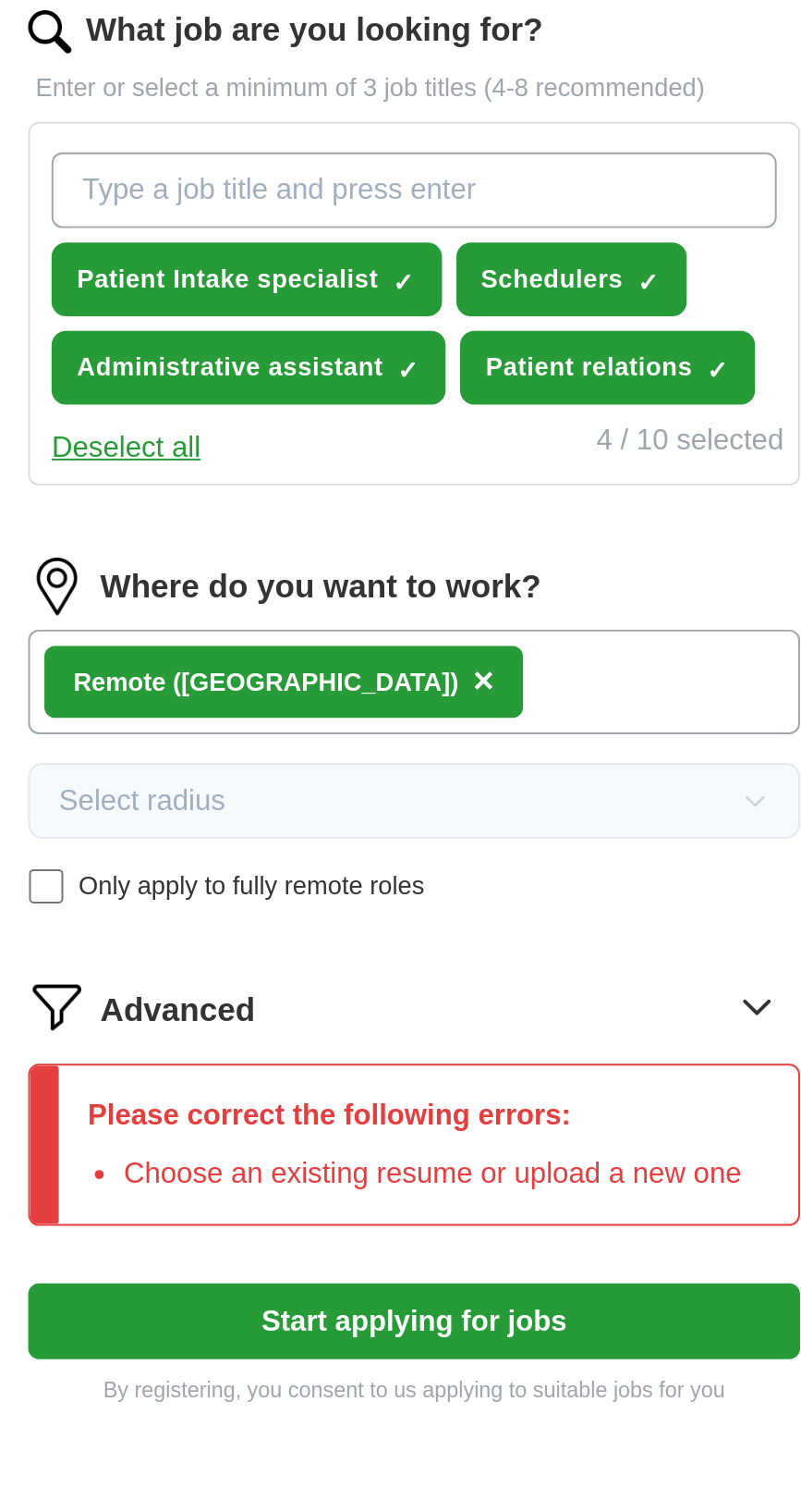
click at [516, 1407] on button "Start applying for jobs" at bounding box center [400, 1413] width 397 height 39
click at [433, 1415] on button "Start applying for jobs" at bounding box center [400, 1413] width 397 height 39
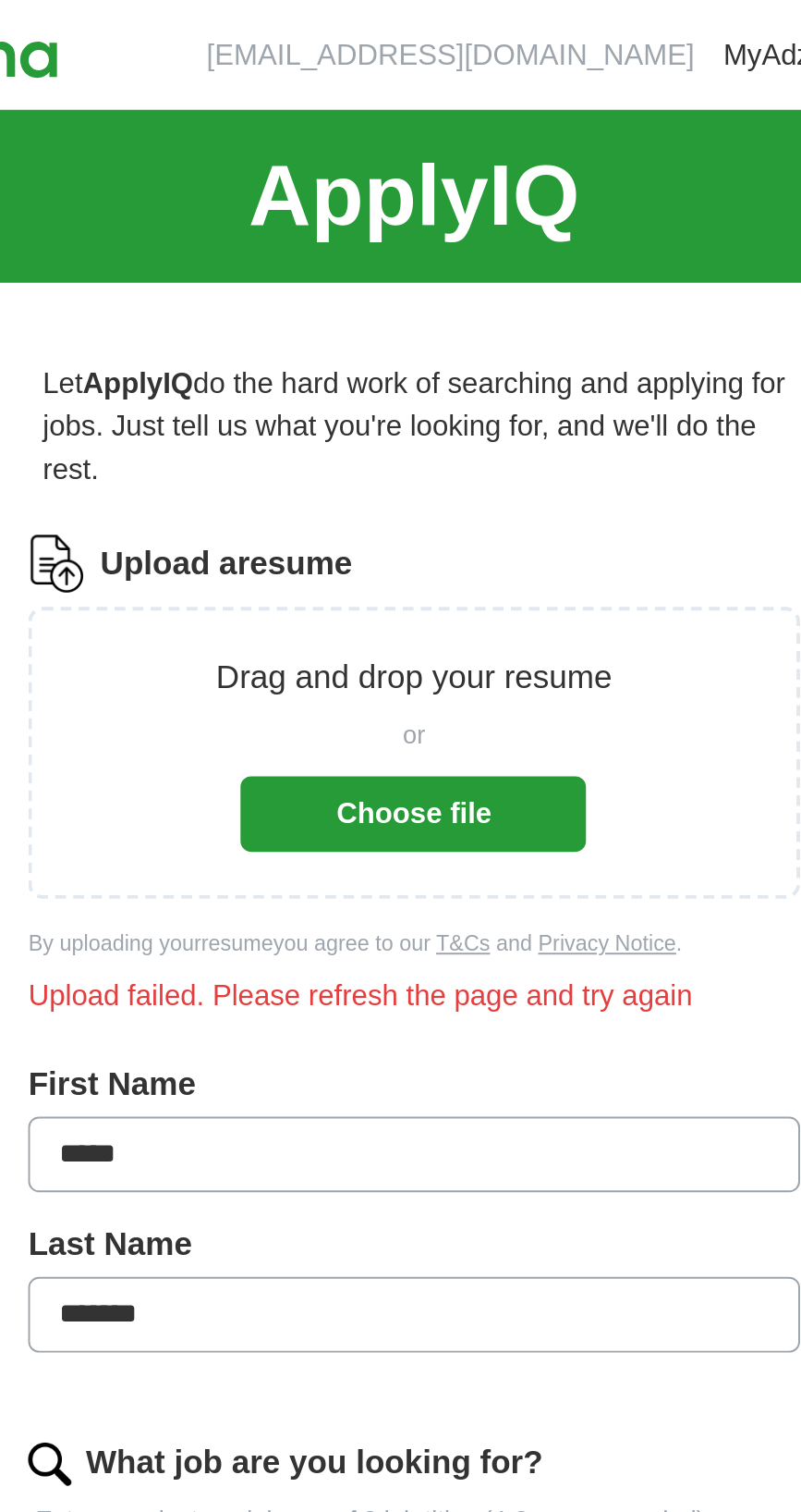
click at [428, 421] on button "Choose file" at bounding box center [400, 418] width 177 height 39
click at [457, 419] on button "Choose file" at bounding box center [400, 418] width 177 height 39
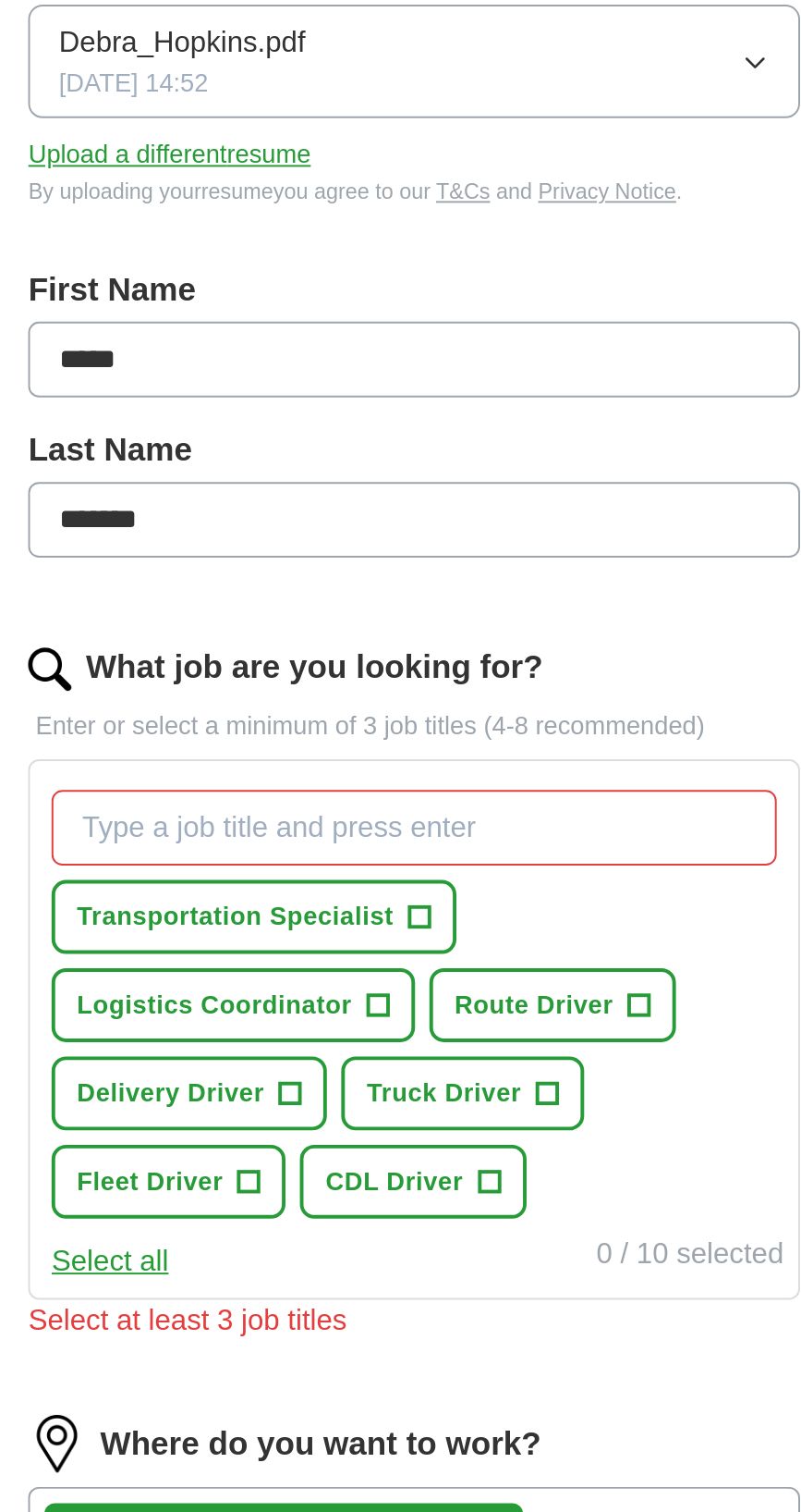
click at [526, 732] on input "What job are you looking for?" at bounding box center [400, 737] width 372 height 39
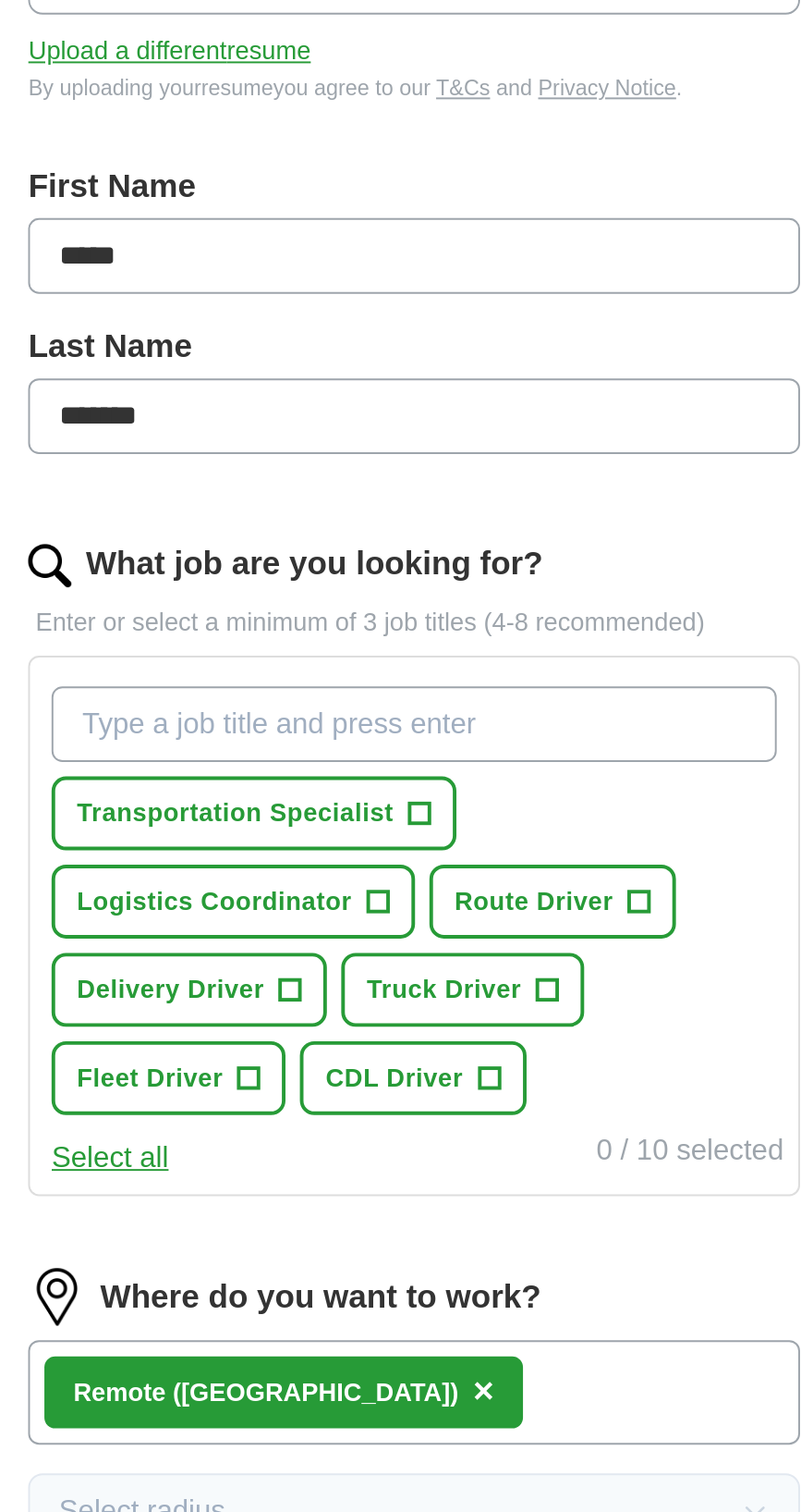
click at [203, 1389] on button "Start applying for jobs" at bounding box center [400, 1408] width 397 height 39
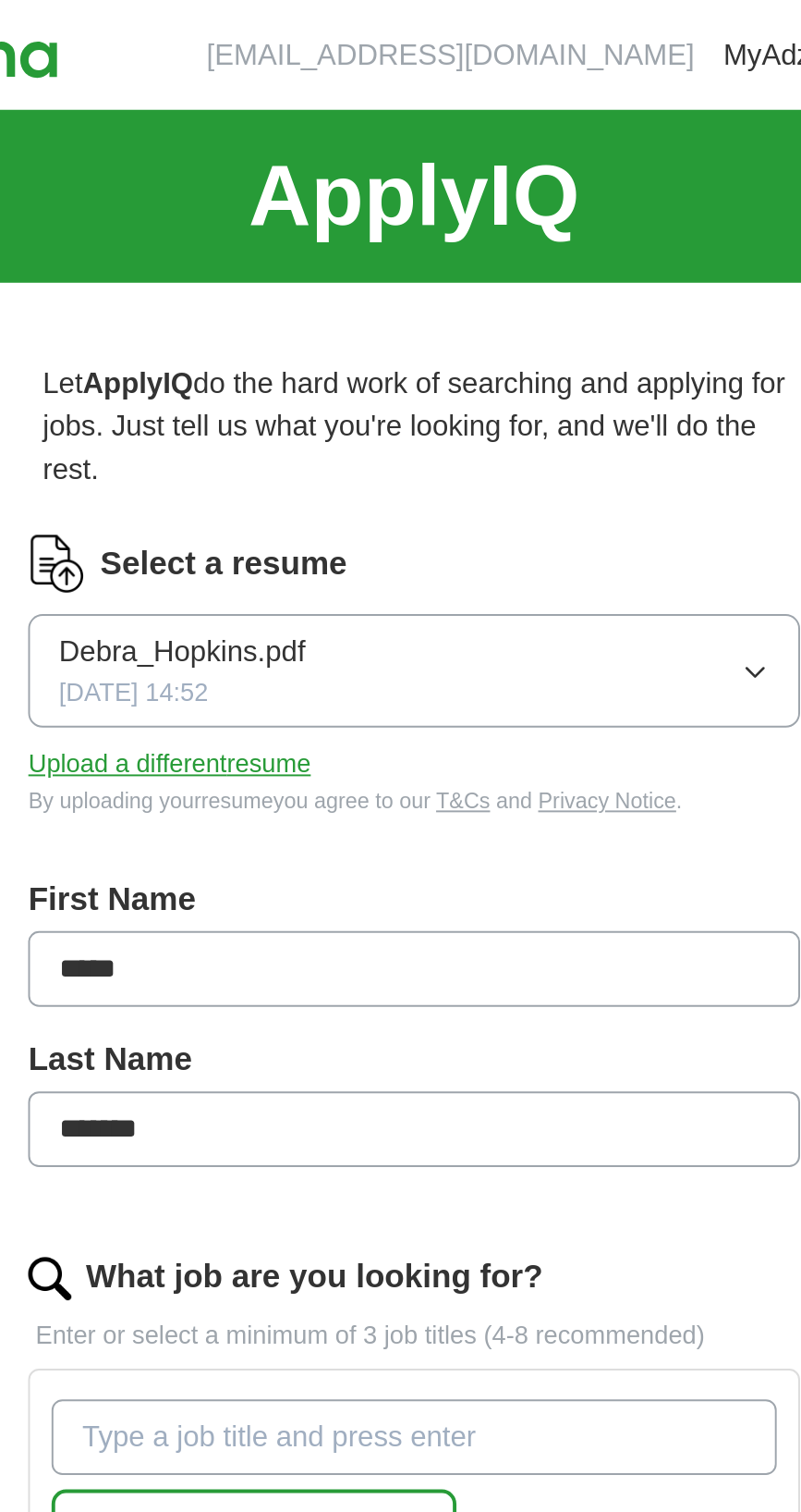
click at [583, 324] on button "Debra_Hopkins.pdf [DATE] 14:52" at bounding box center [400, 344] width 397 height 58
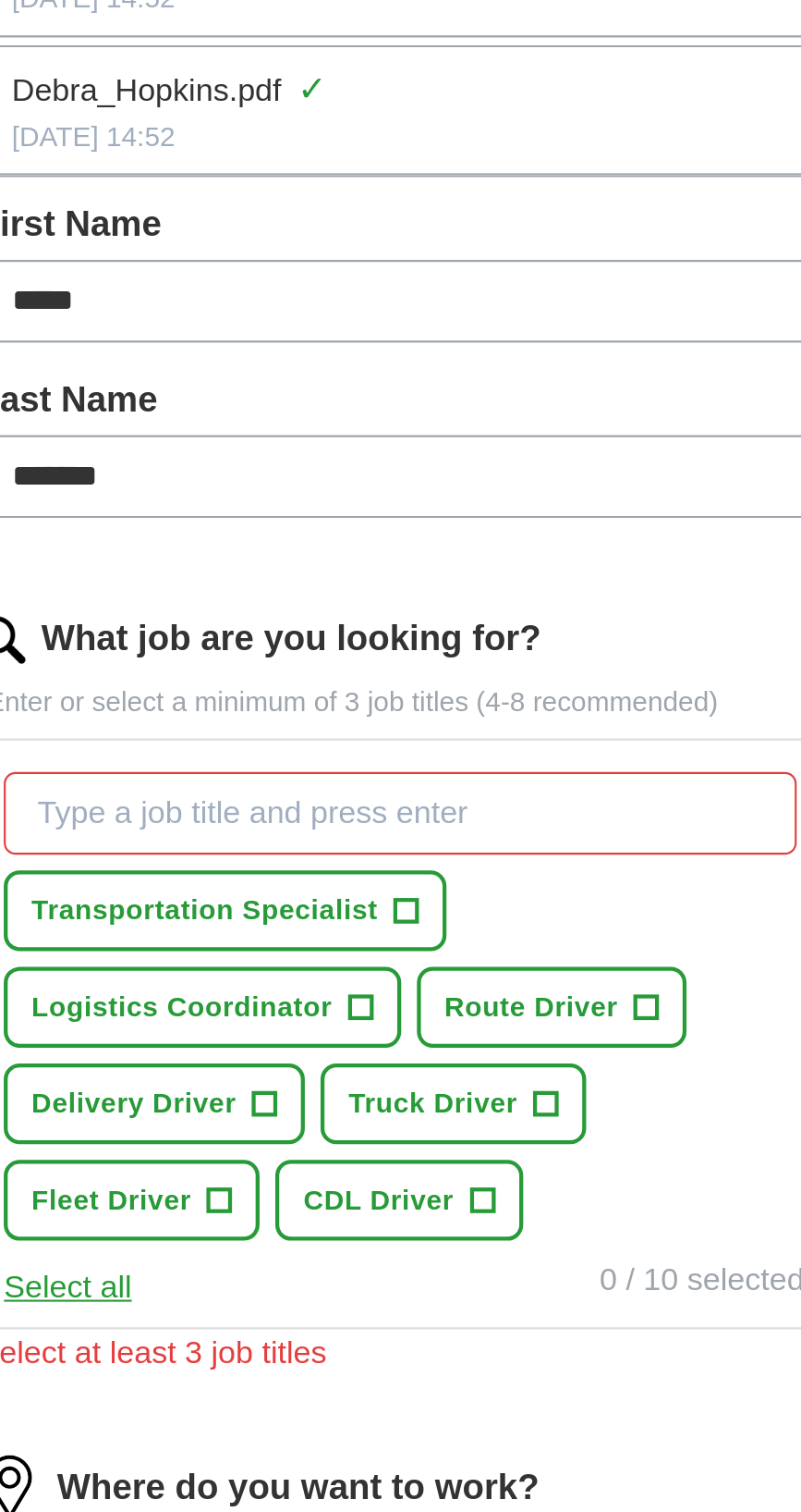
click at [464, 737] on input "What job are you looking for?" at bounding box center [400, 737] width 372 height 39
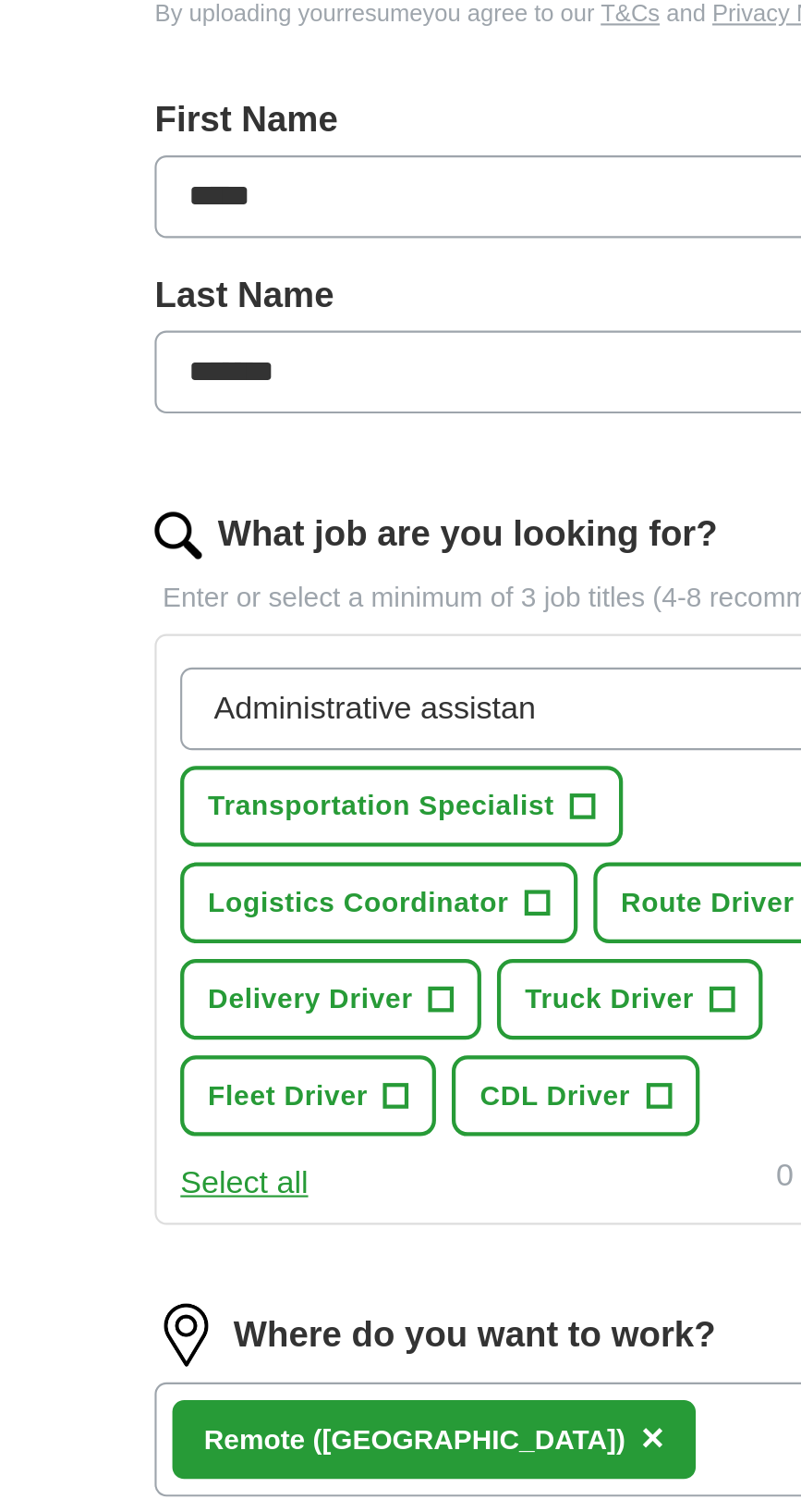
type input "Administrative assistant"
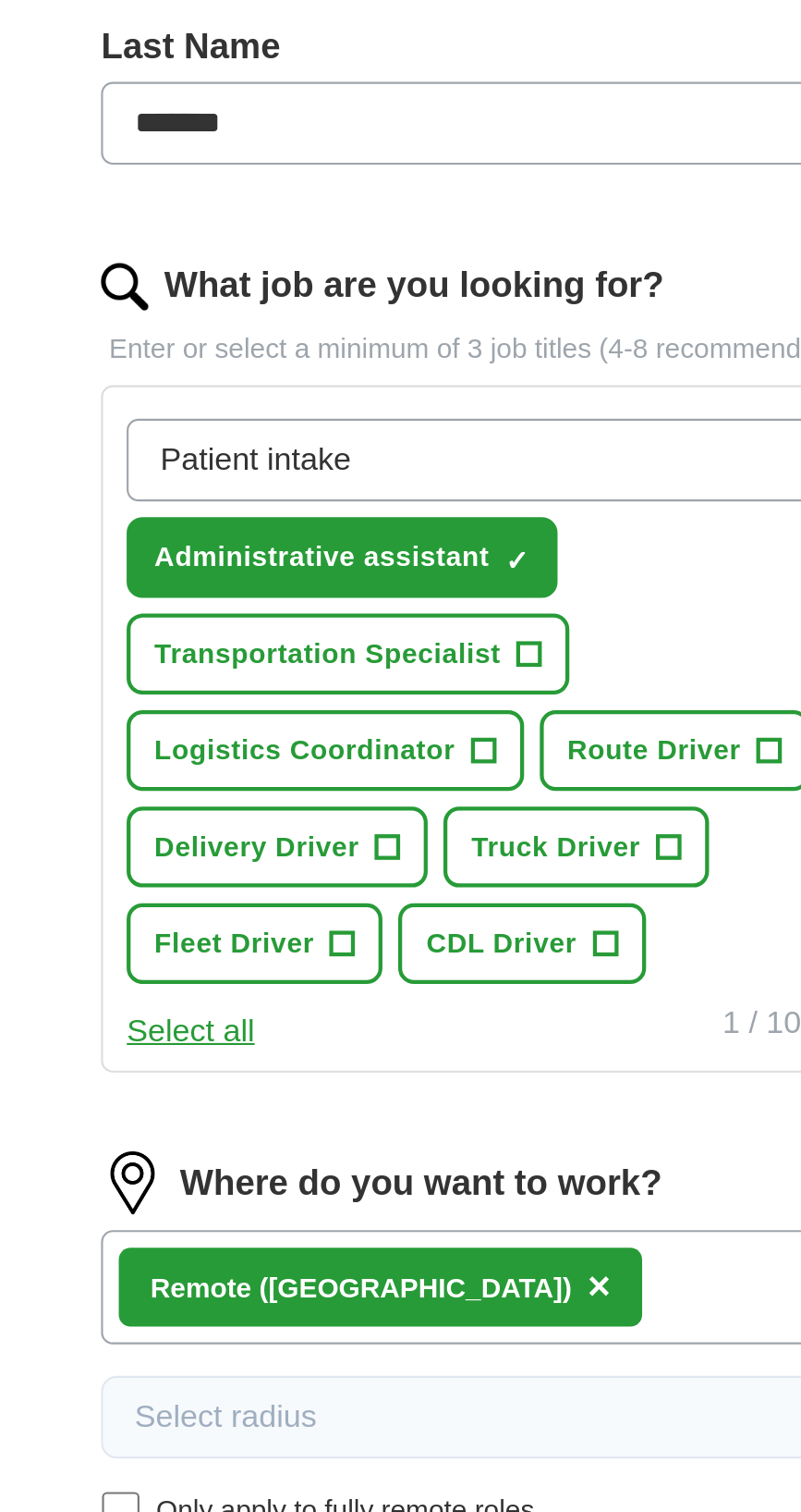
type input "Patient intake"
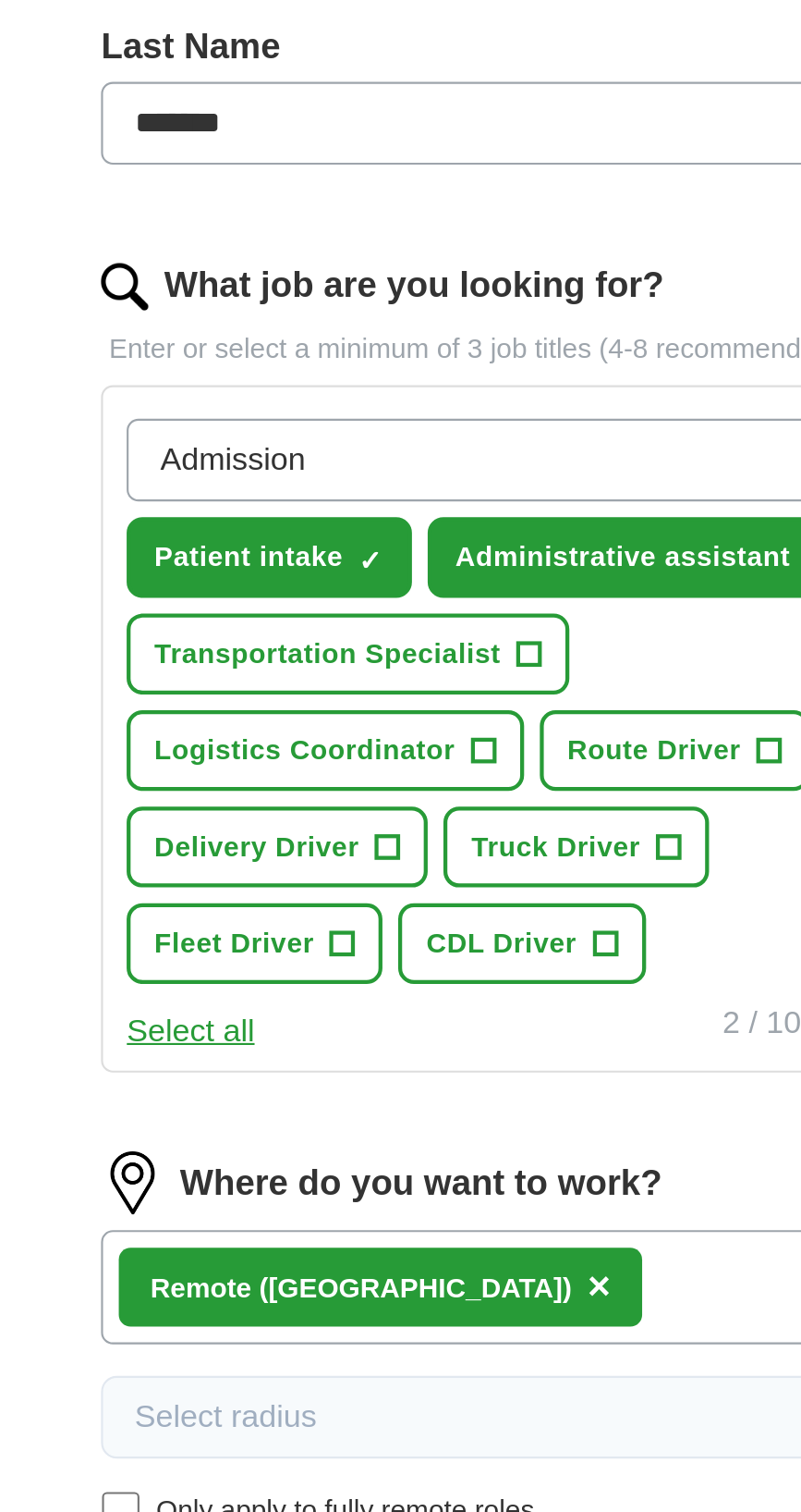
type input "Admissions"
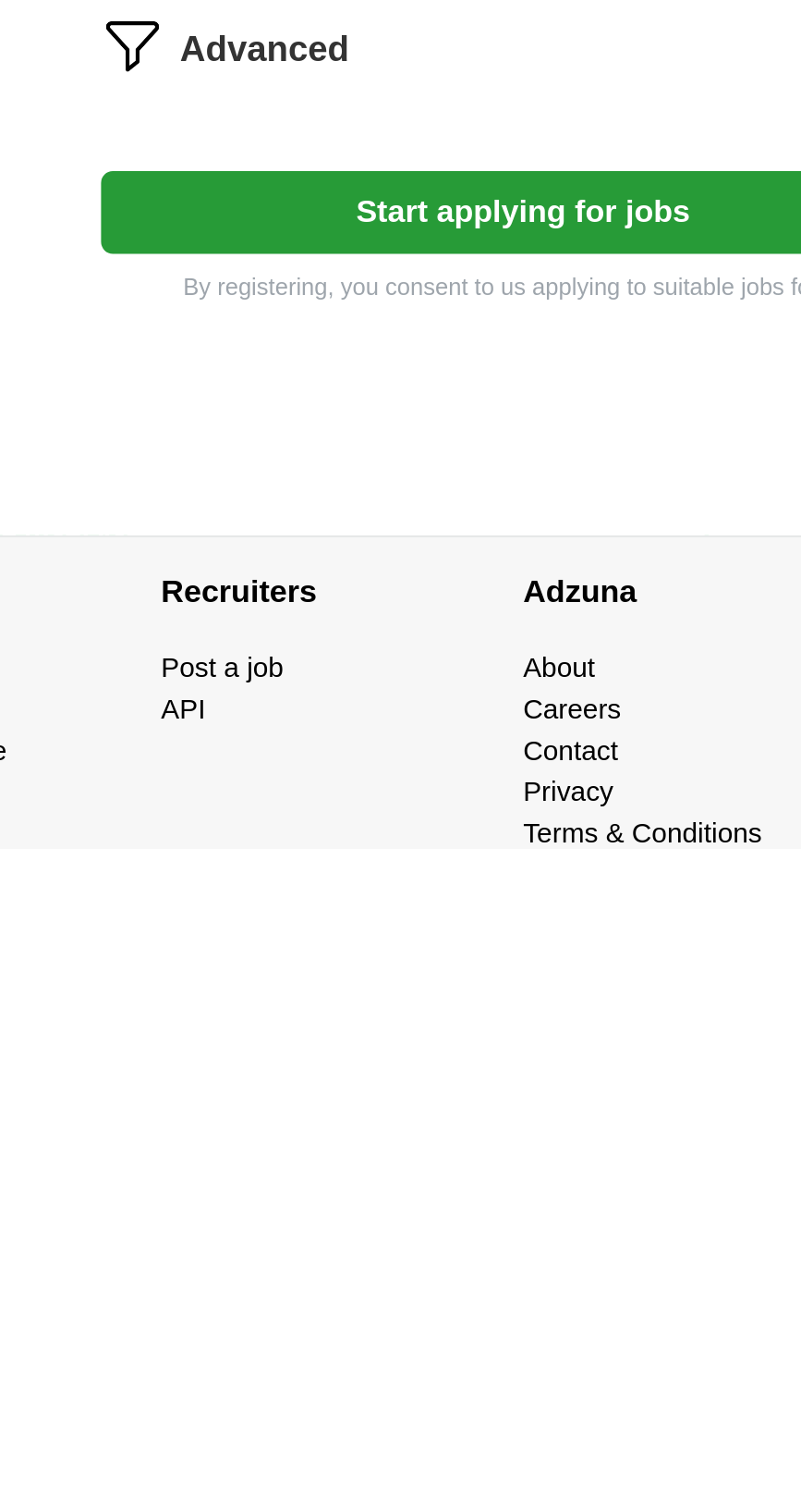
scroll to position [209, 0]
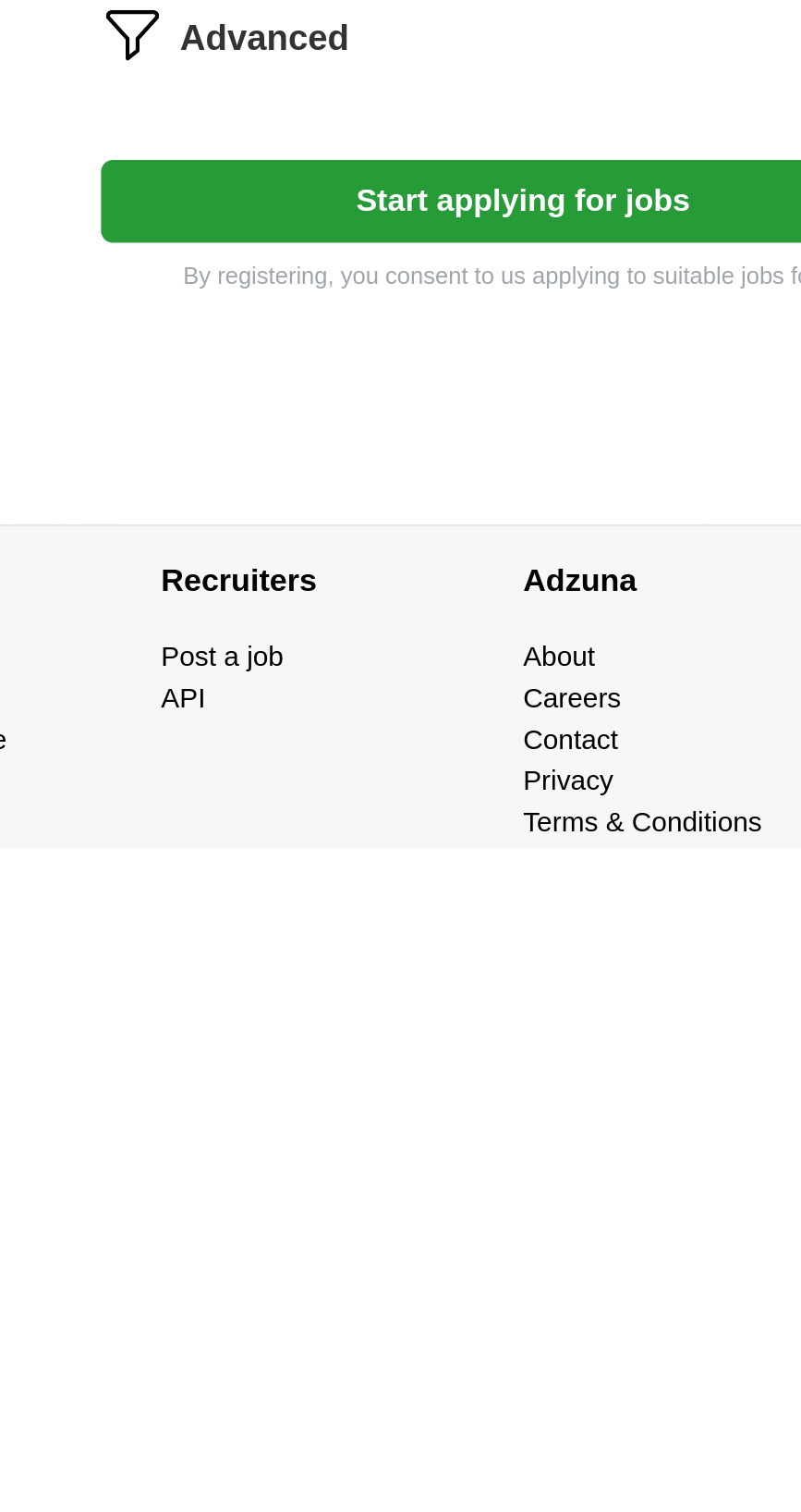
click at [454, 1210] on button "Start applying for jobs" at bounding box center [400, 1207] width 397 height 39
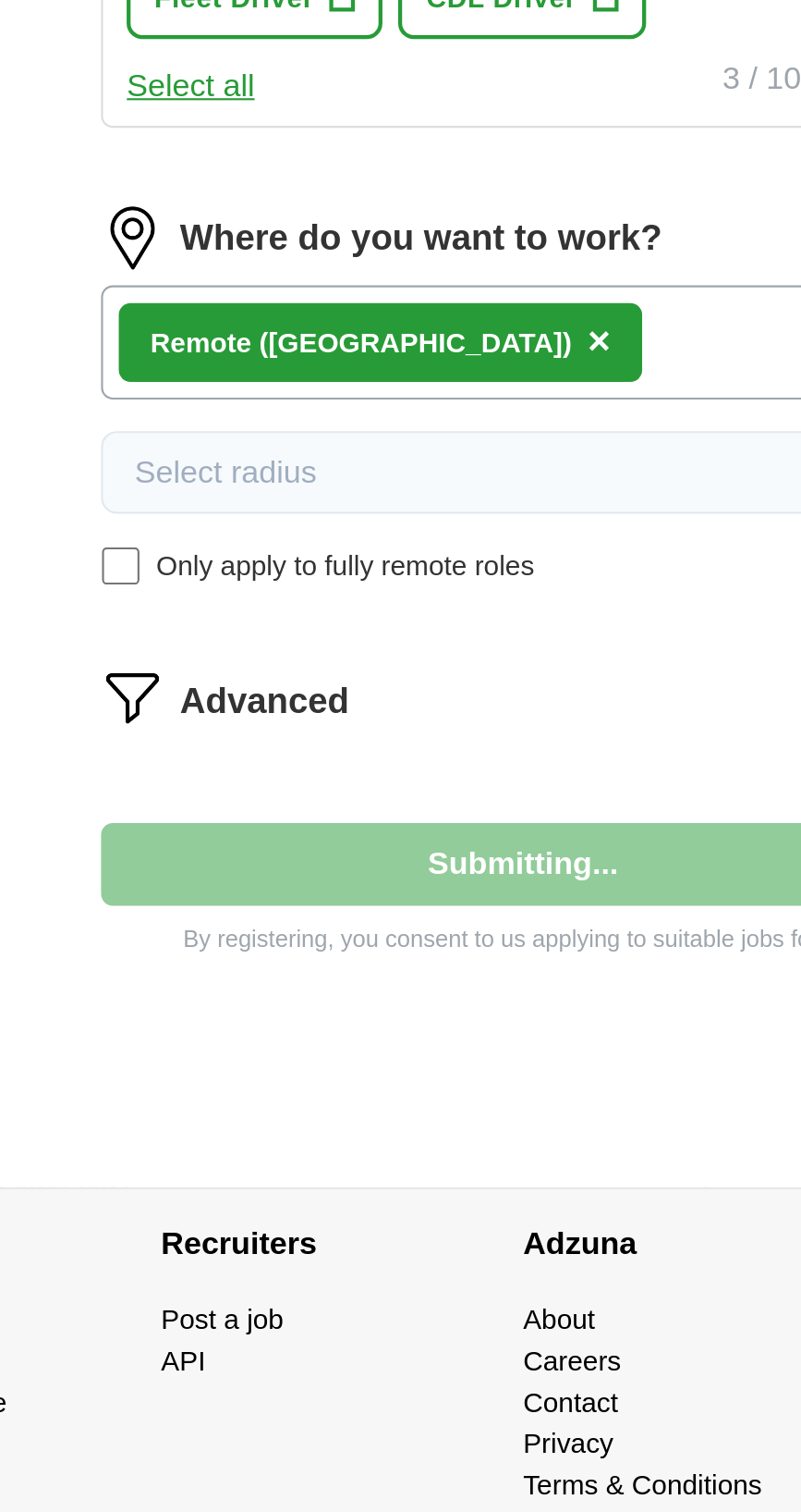
select select "**"
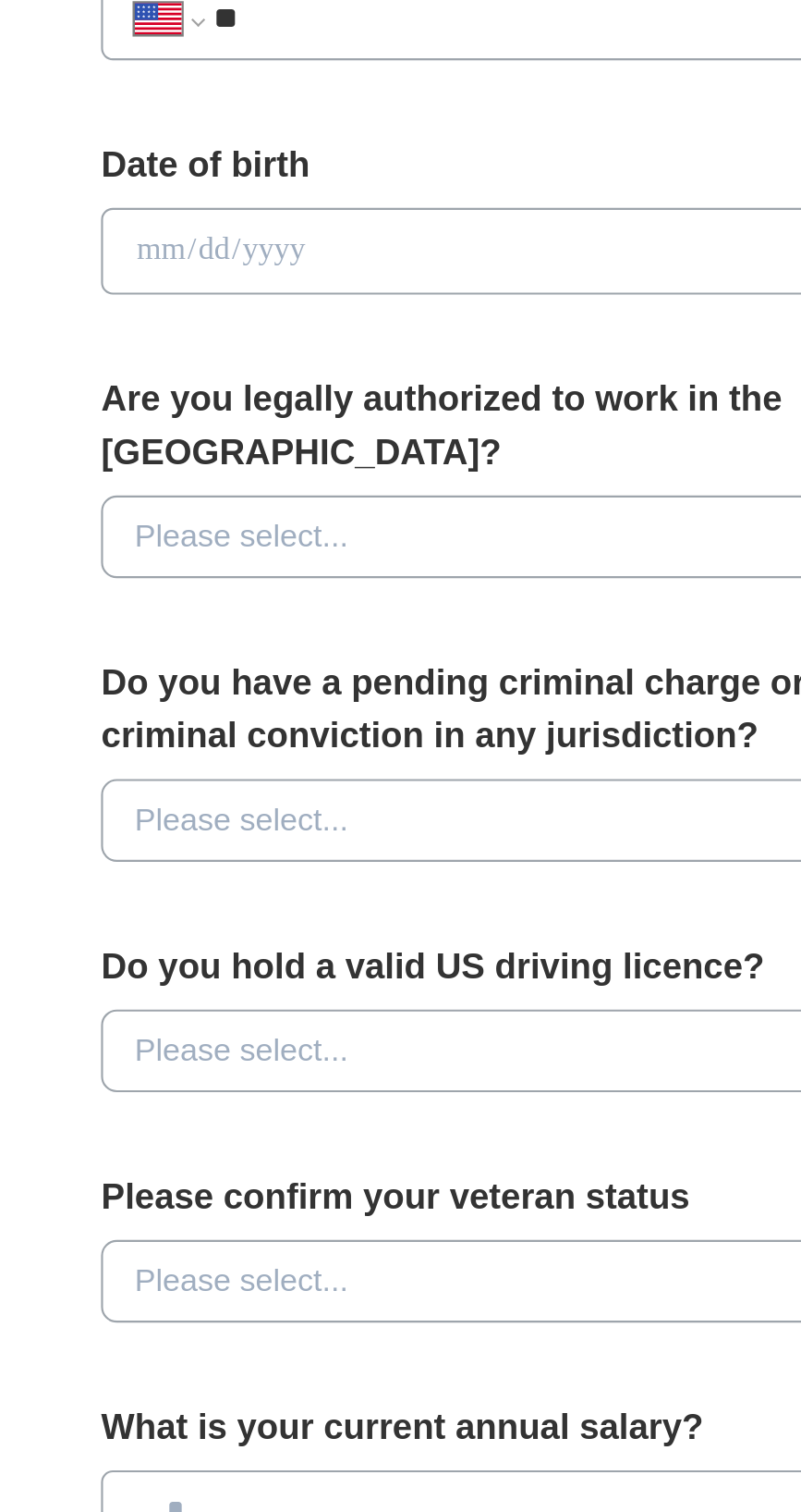
scroll to position [0, 0]
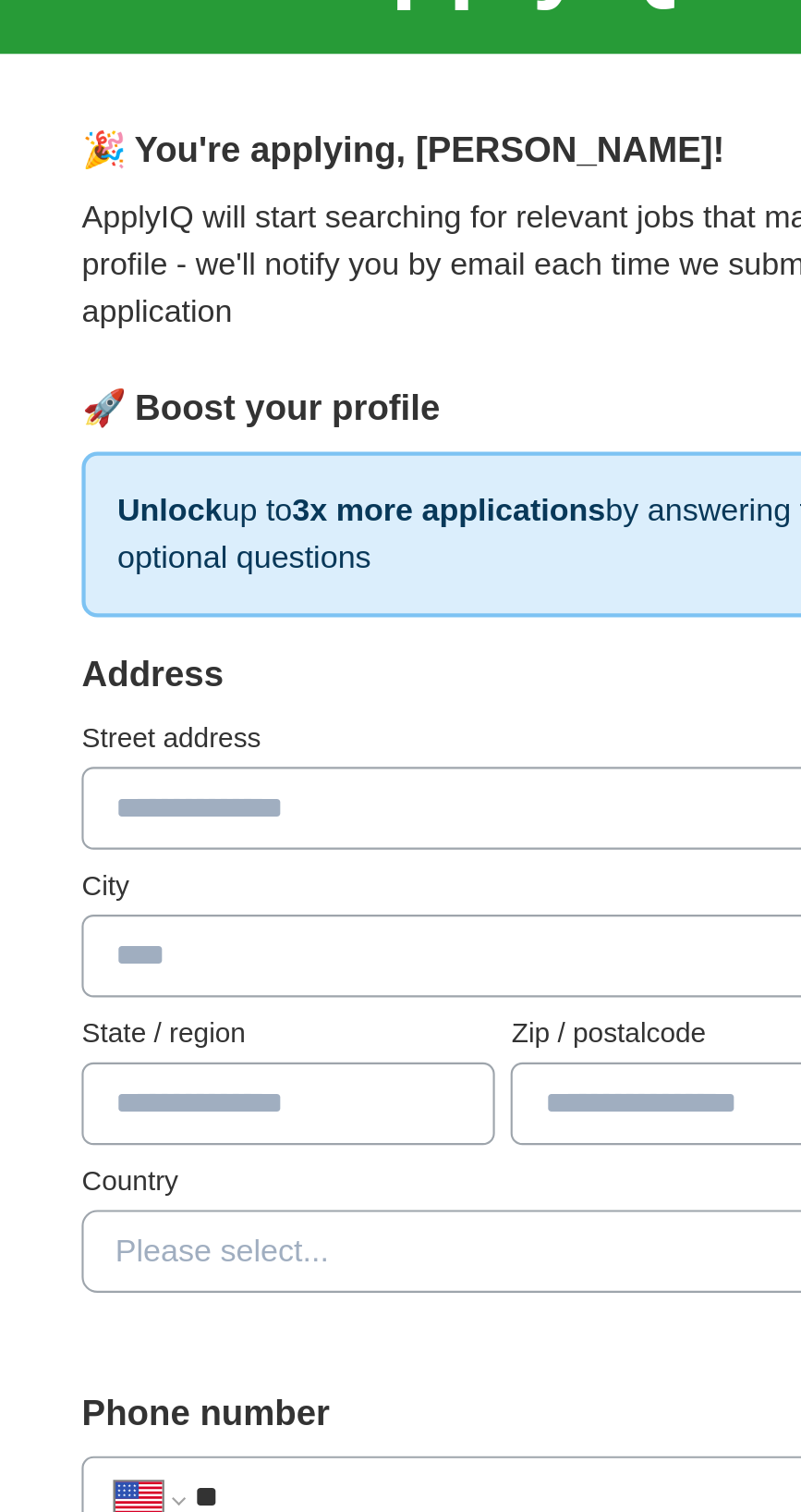
click at [415, 503] on input "text" at bounding box center [400, 499] width 397 height 39
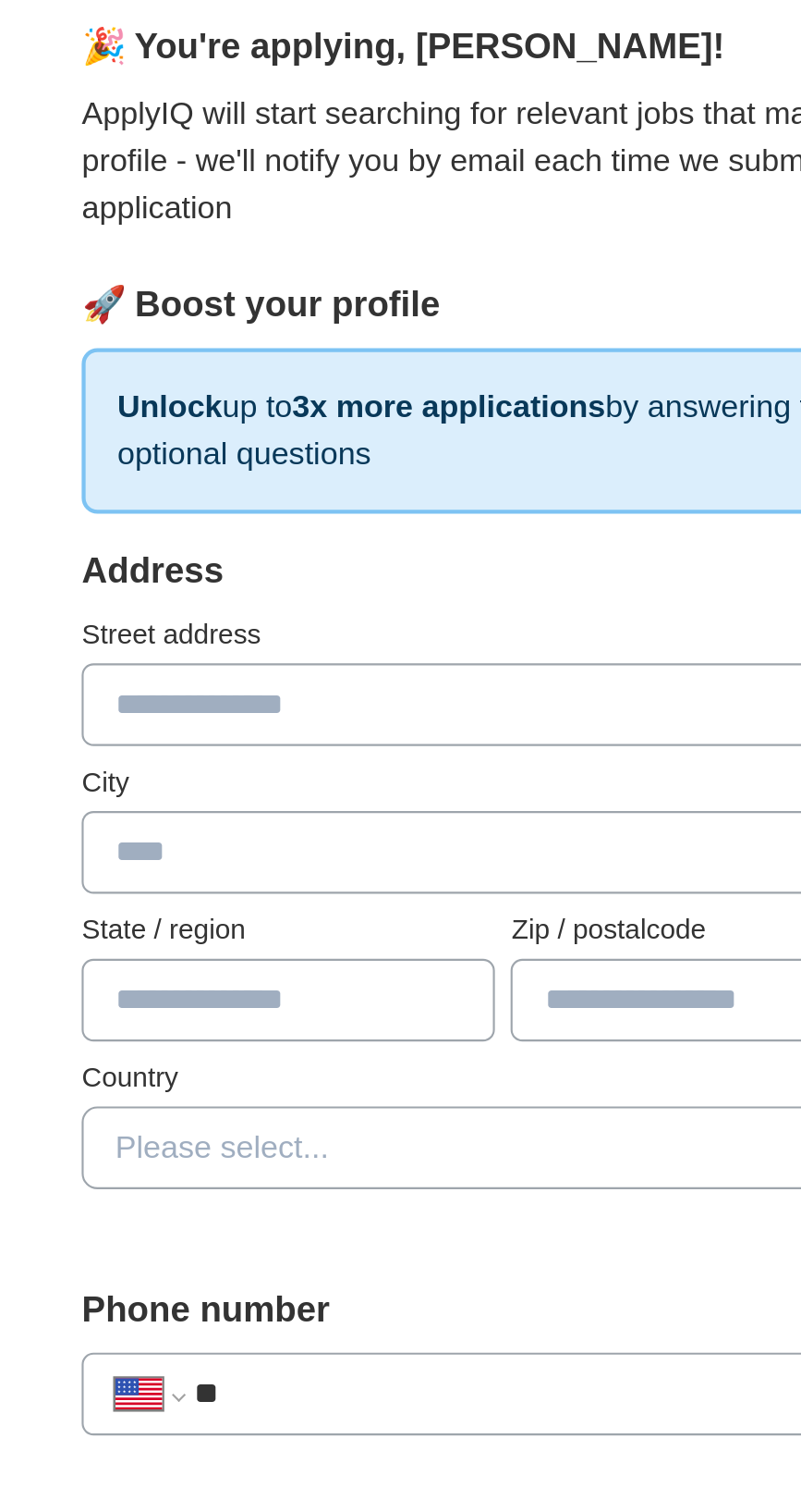
type input "**********"
type input "*******"
type input "**"
type input "*****"
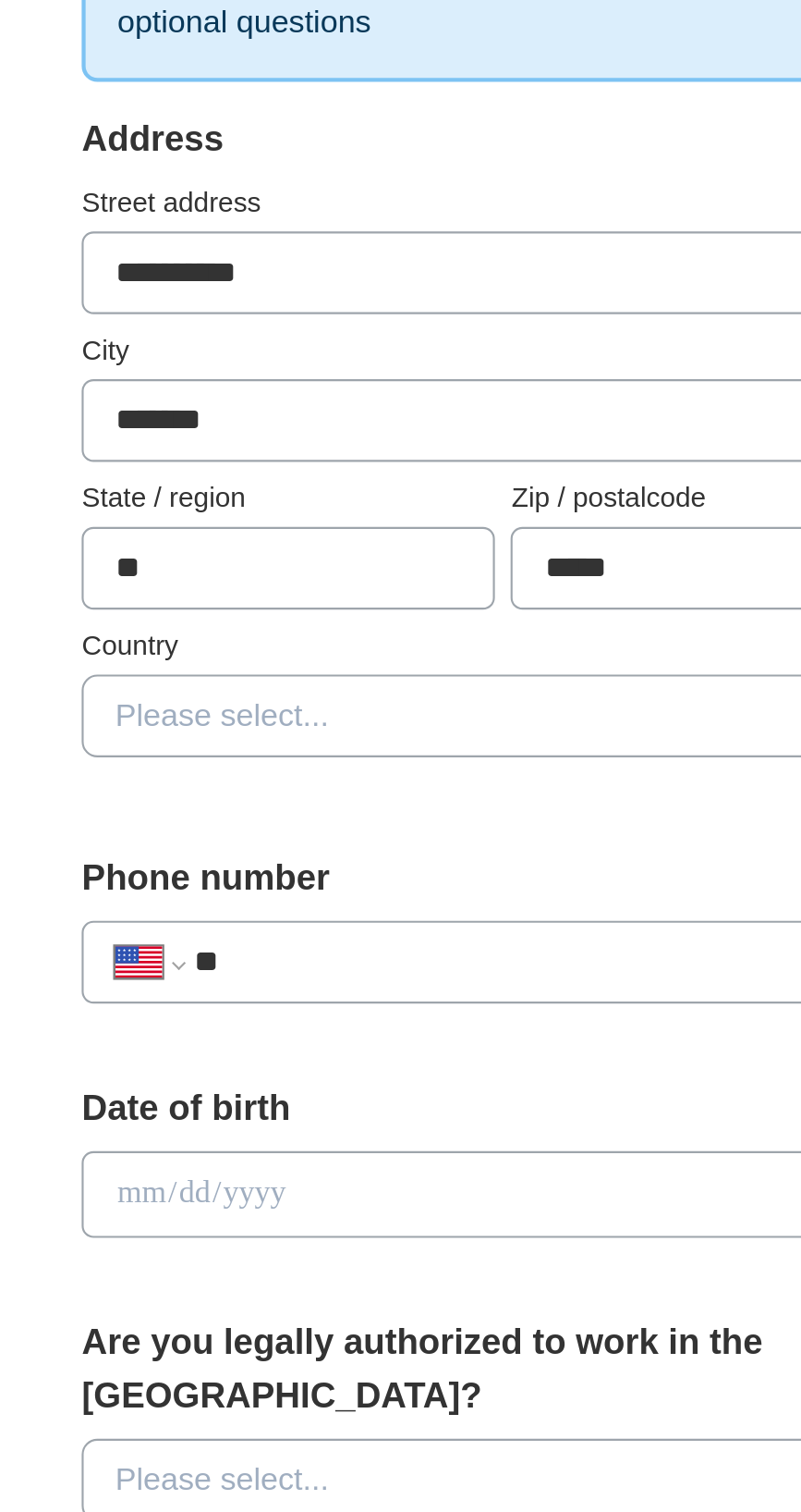
click at [426, 707] on button "Please select..." at bounding box center [400, 707] width 397 height 39
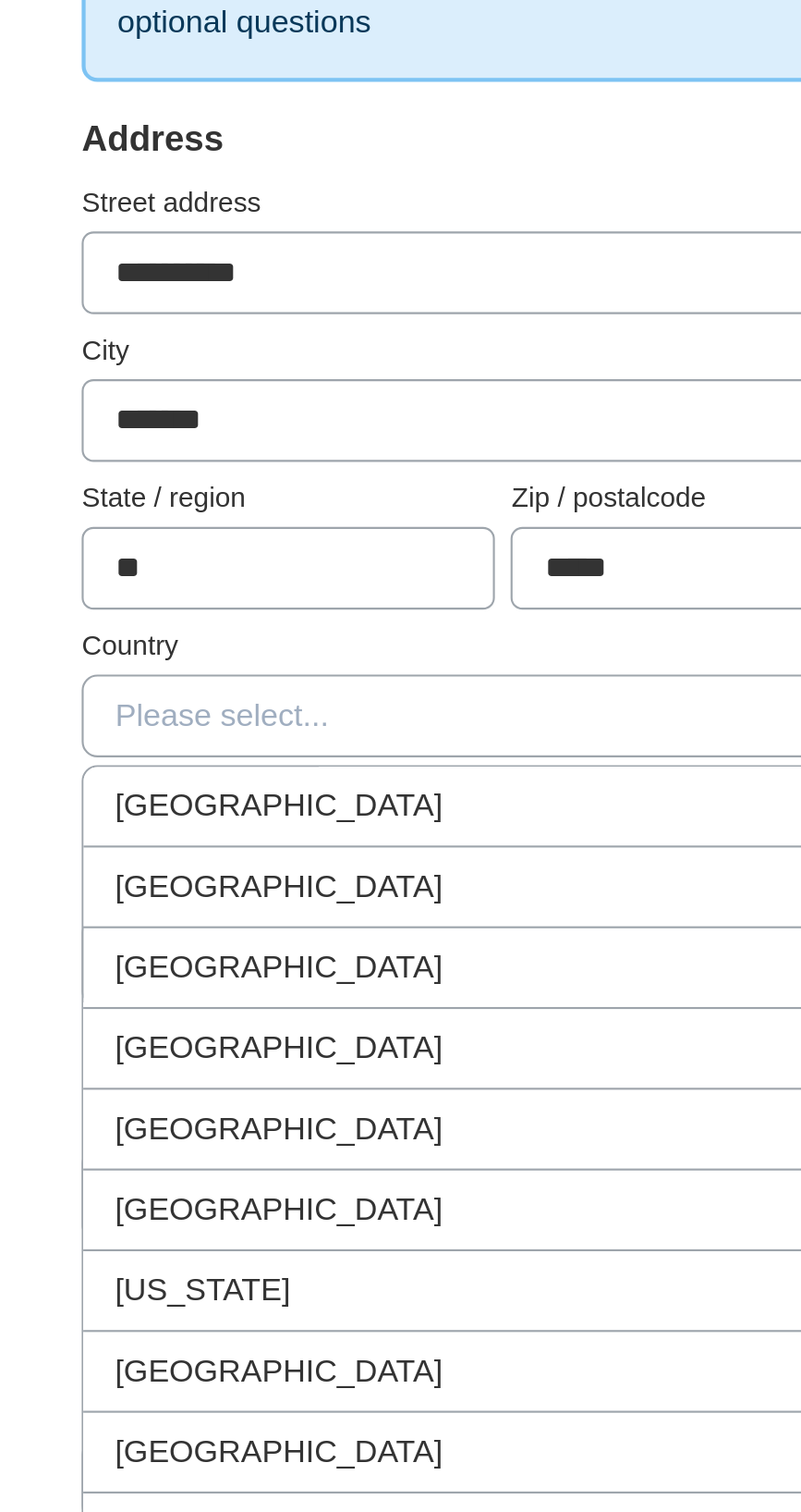
click at [416, 784] on div "[GEOGRAPHIC_DATA]" at bounding box center [400, 788] width 365 height 23
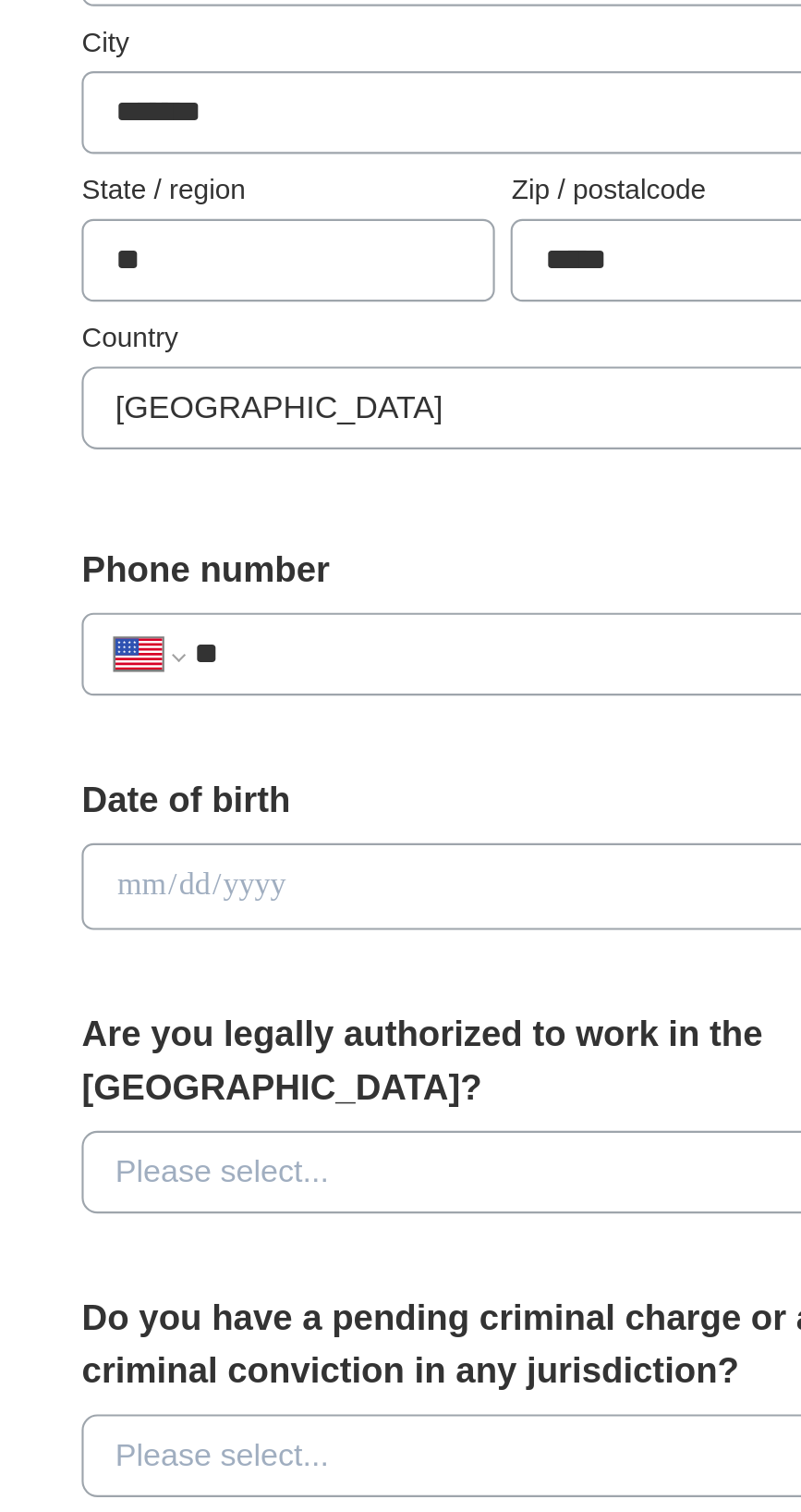
click at [432, 817] on input "**" at bounding box center [419, 823] width 328 height 23
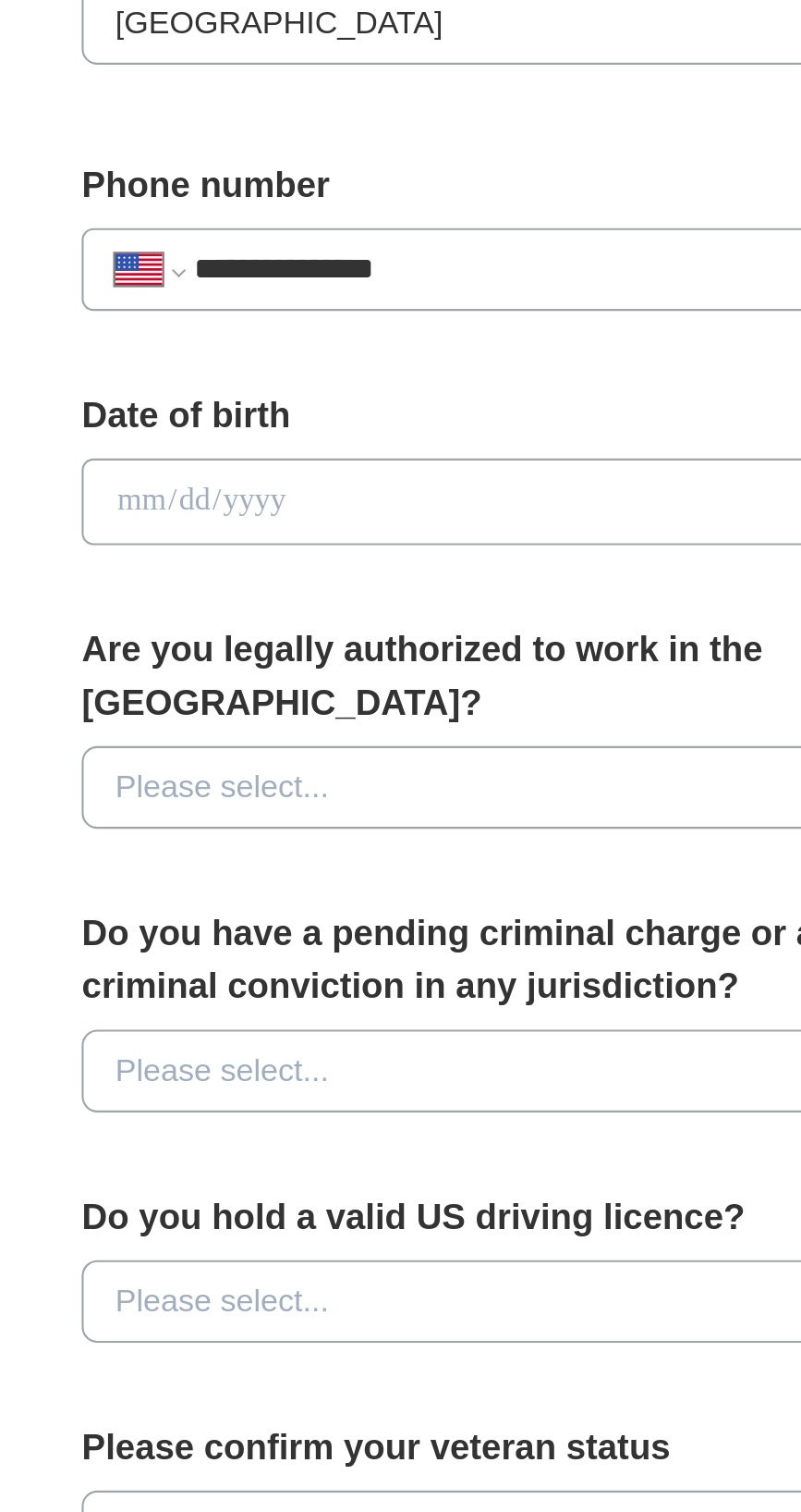
type input "**********"
click at [429, 937] on input "date" at bounding box center [400, 931] width 397 height 41
type input "**********"
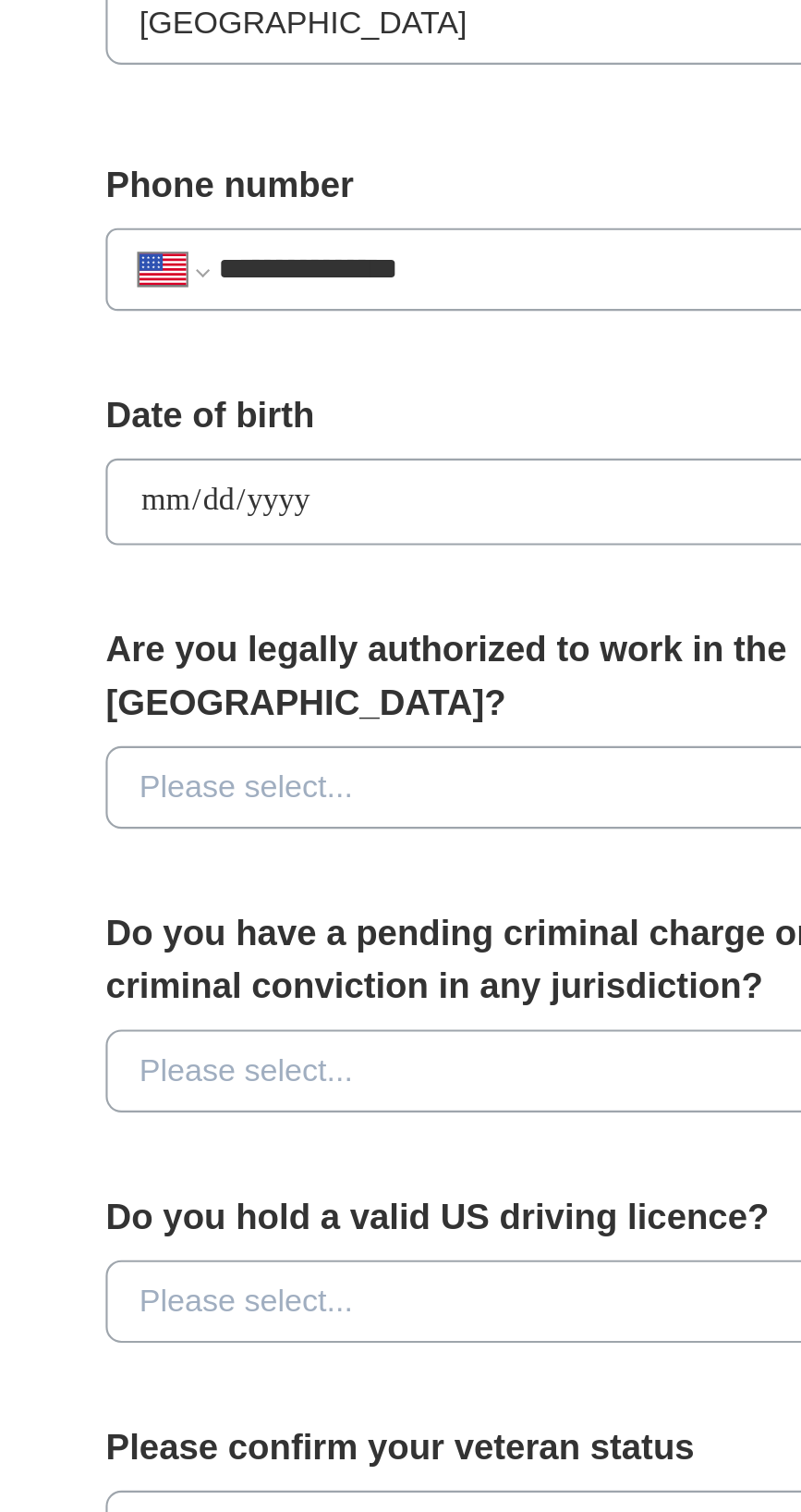
click at [398, 1046] on button "Please select..." at bounding box center [400, 1065] width 397 height 39
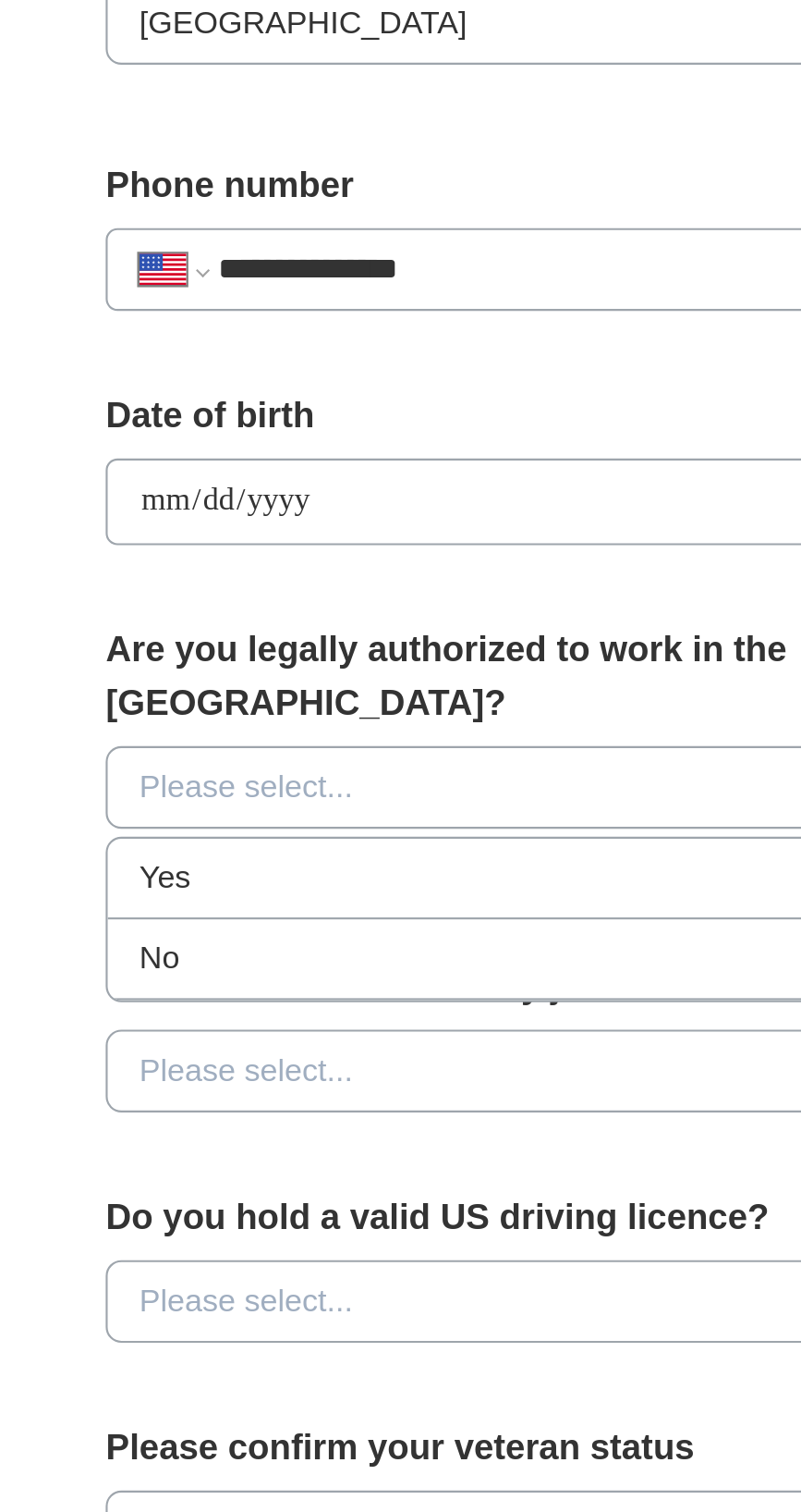
click at [358, 1097] on div "Yes" at bounding box center [400, 1109] width 365 height 23
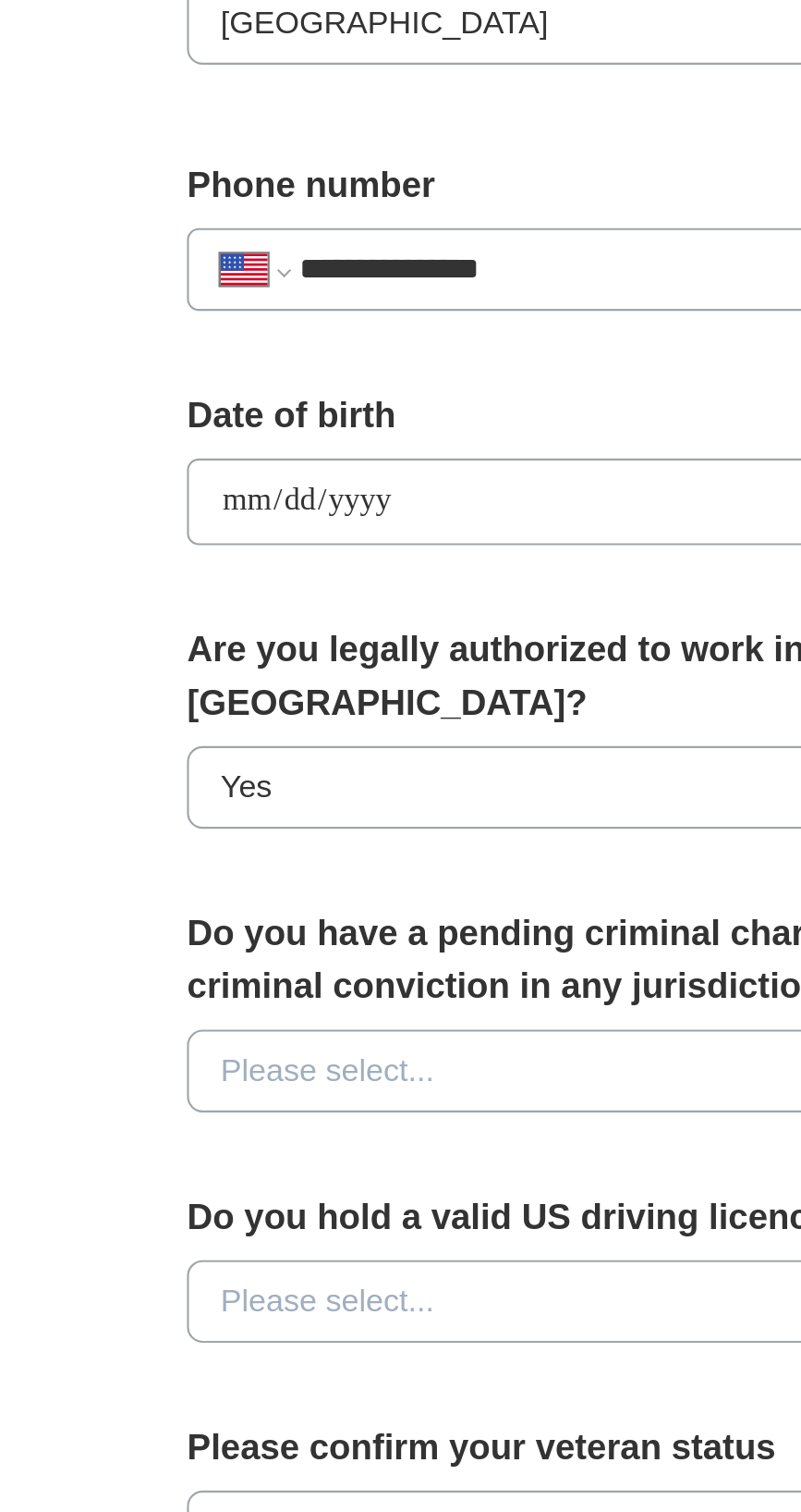
click at [361, 1180] on button "Please select..." at bounding box center [400, 1199] width 397 height 39
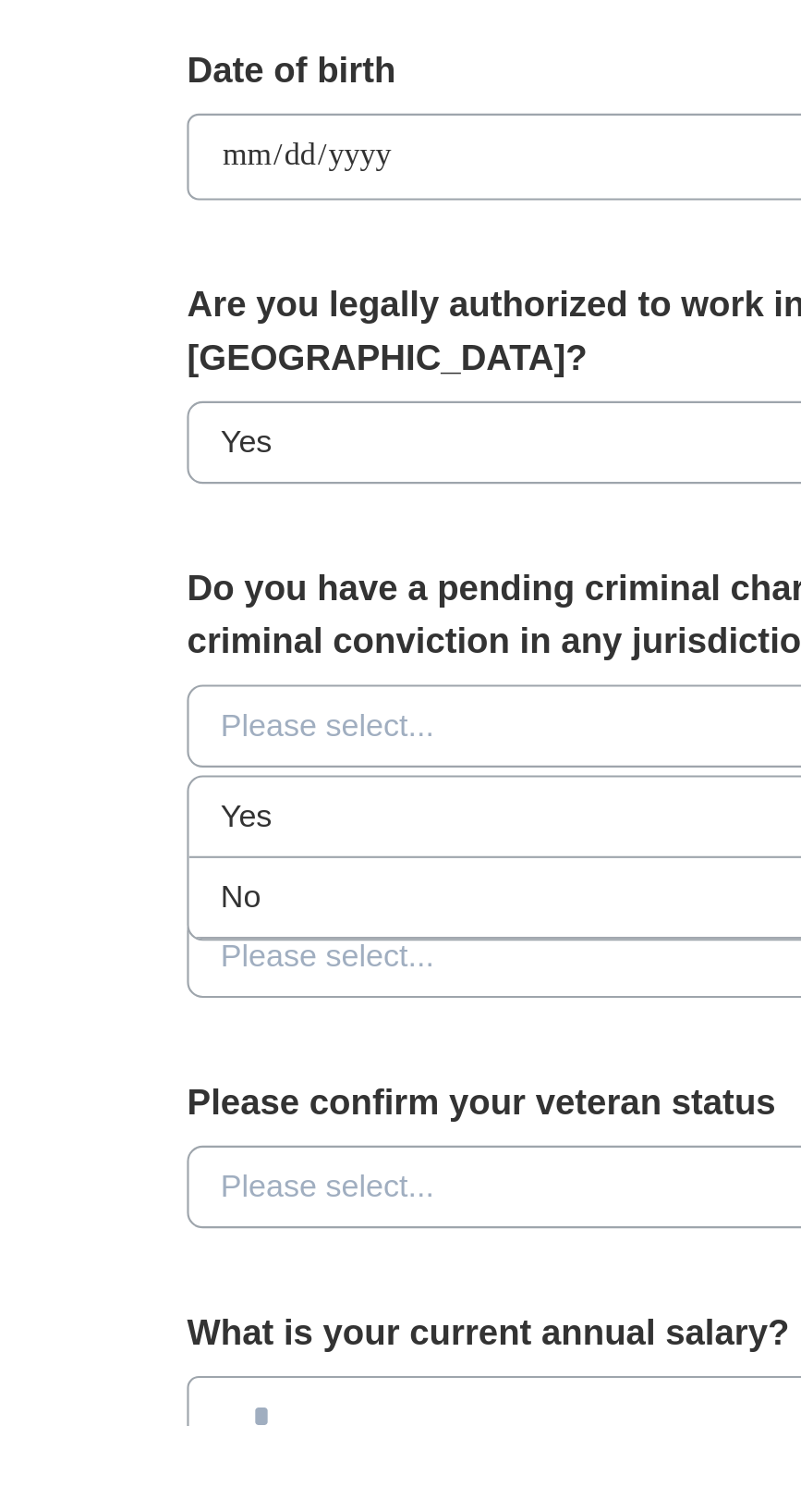
scroll to position [16, 0]
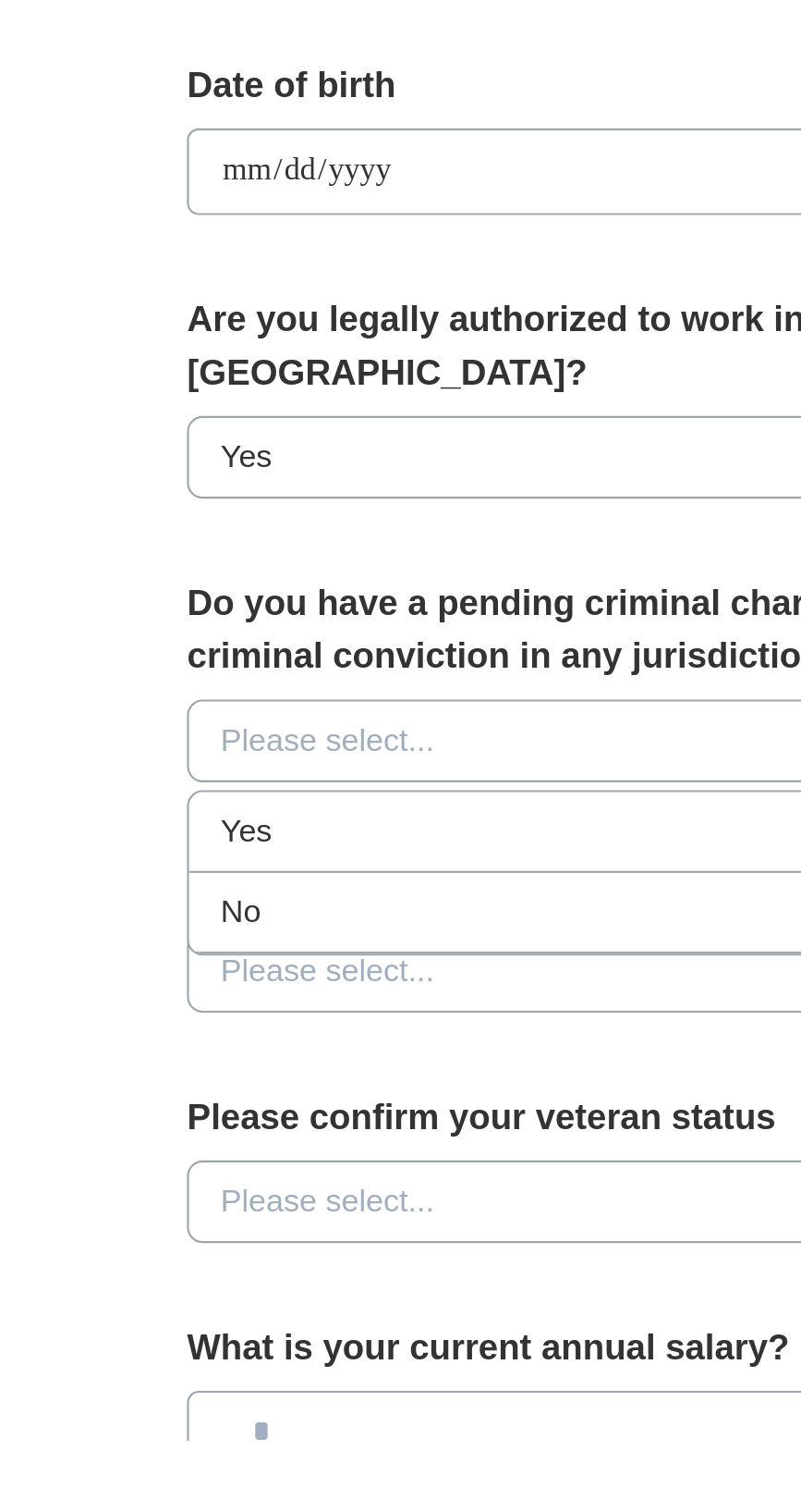
click at [377, 1215] on div "Yes" at bounding box center [400, 1226] width 365 height 23
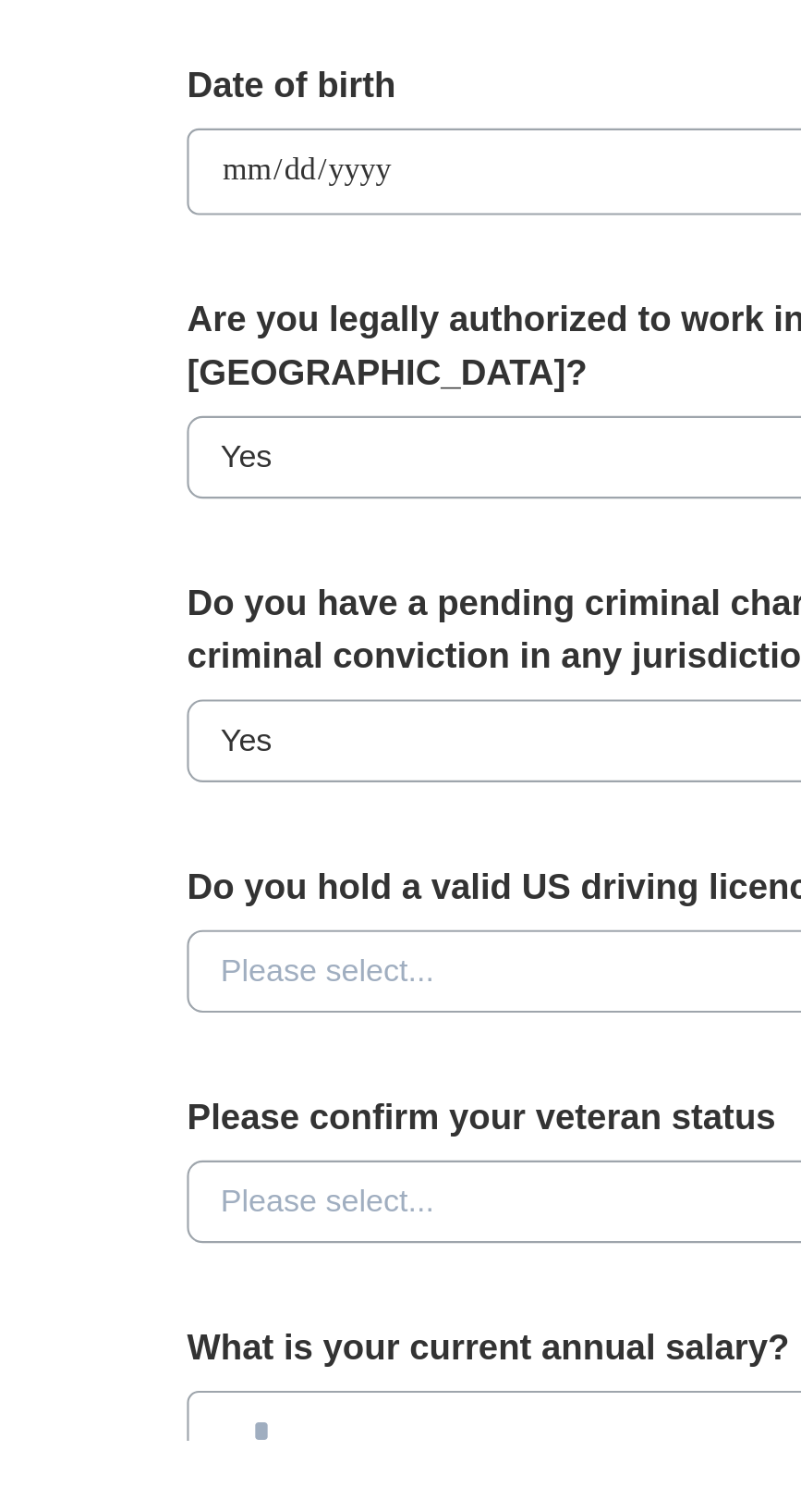
click at [386, 1273] on button "Please select..." at bounding box center [400, 1291] width 397 height 39
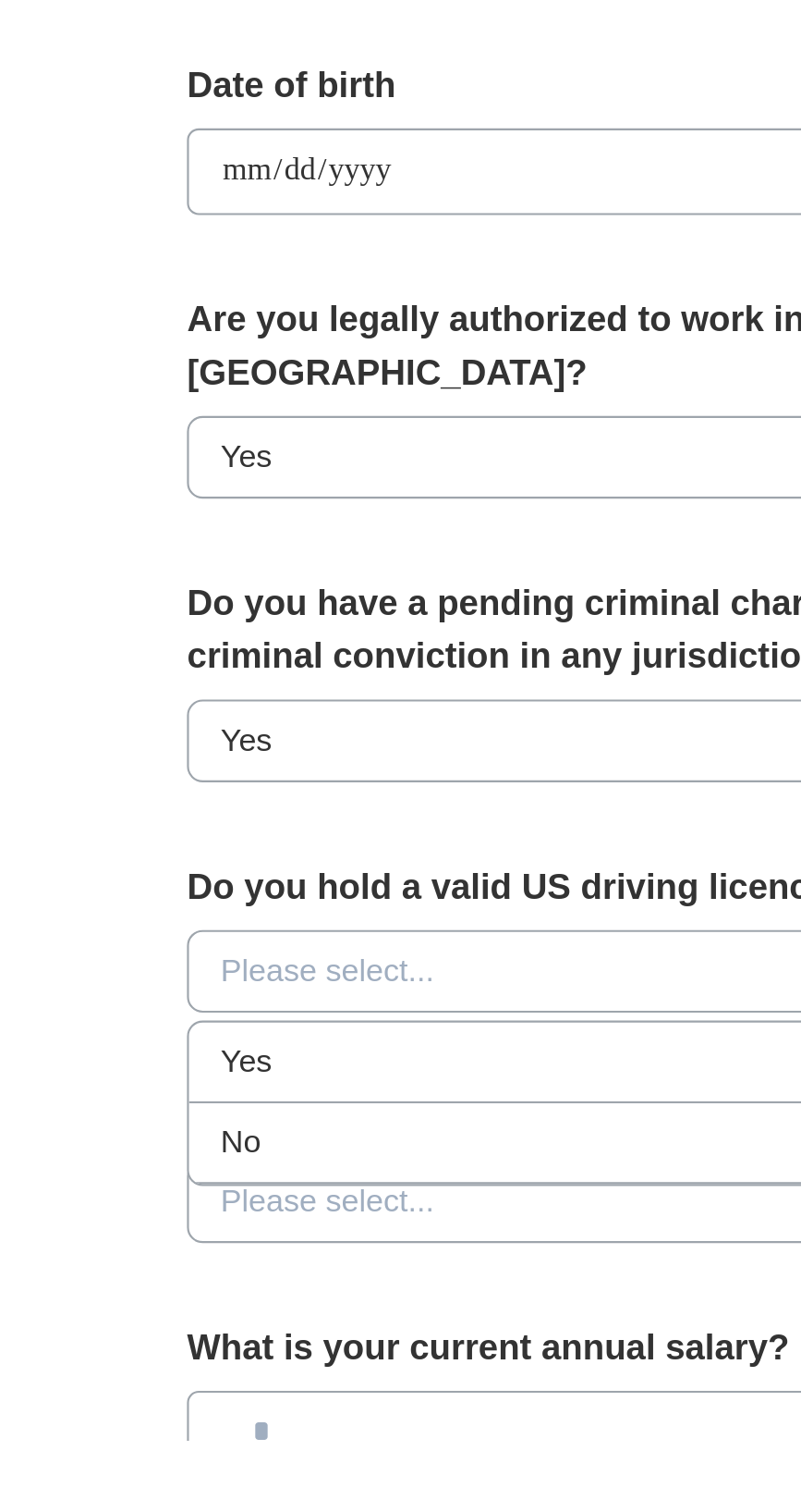
click at [374, 1323] on div "Yes" at bounding box center [400, 1335] width 365 height 23
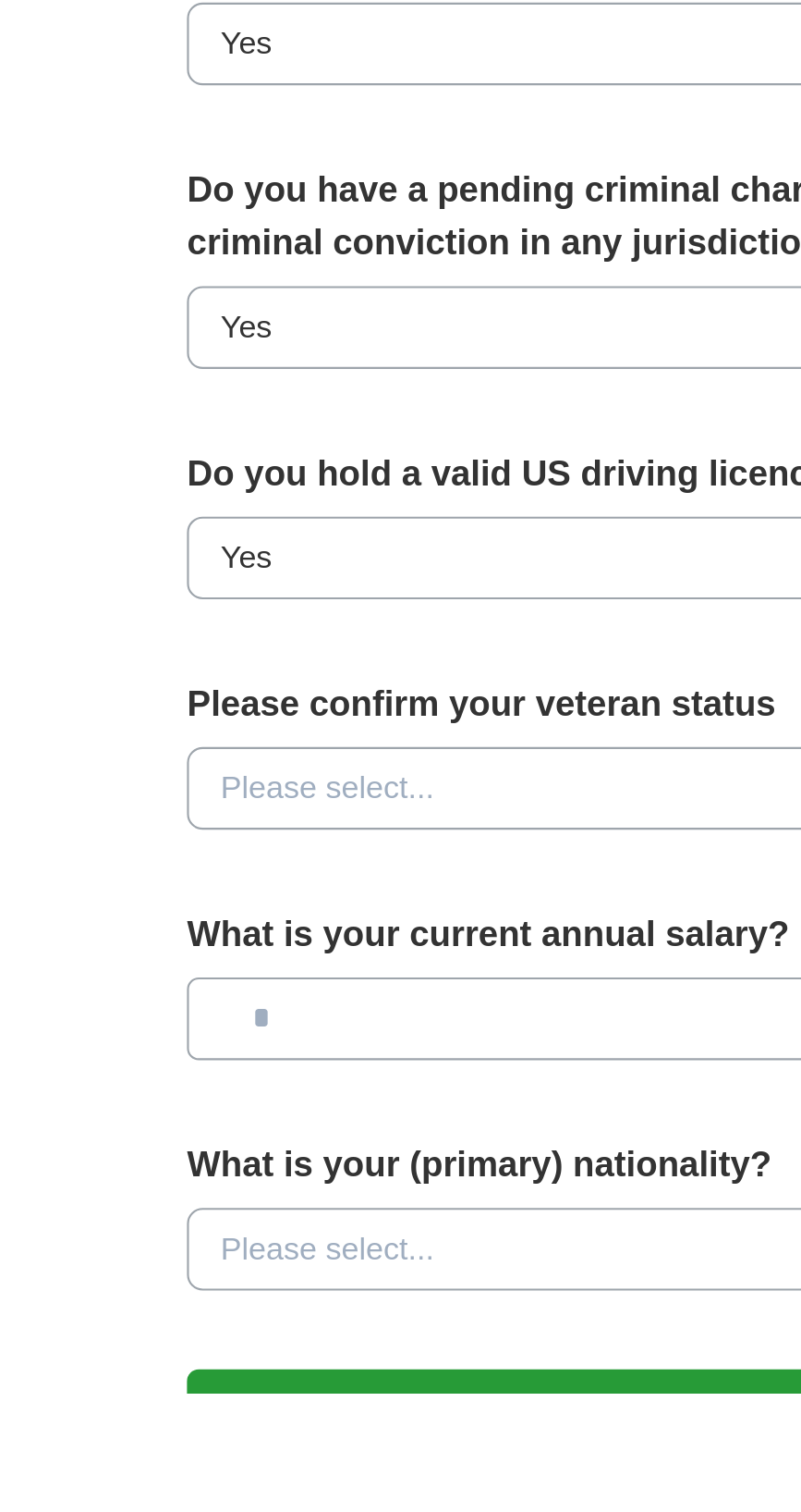
scroll to position [188, 0]
click at [437, 1208] on button "Please select..." at bounding box center [400, 1227] width 397 height 39
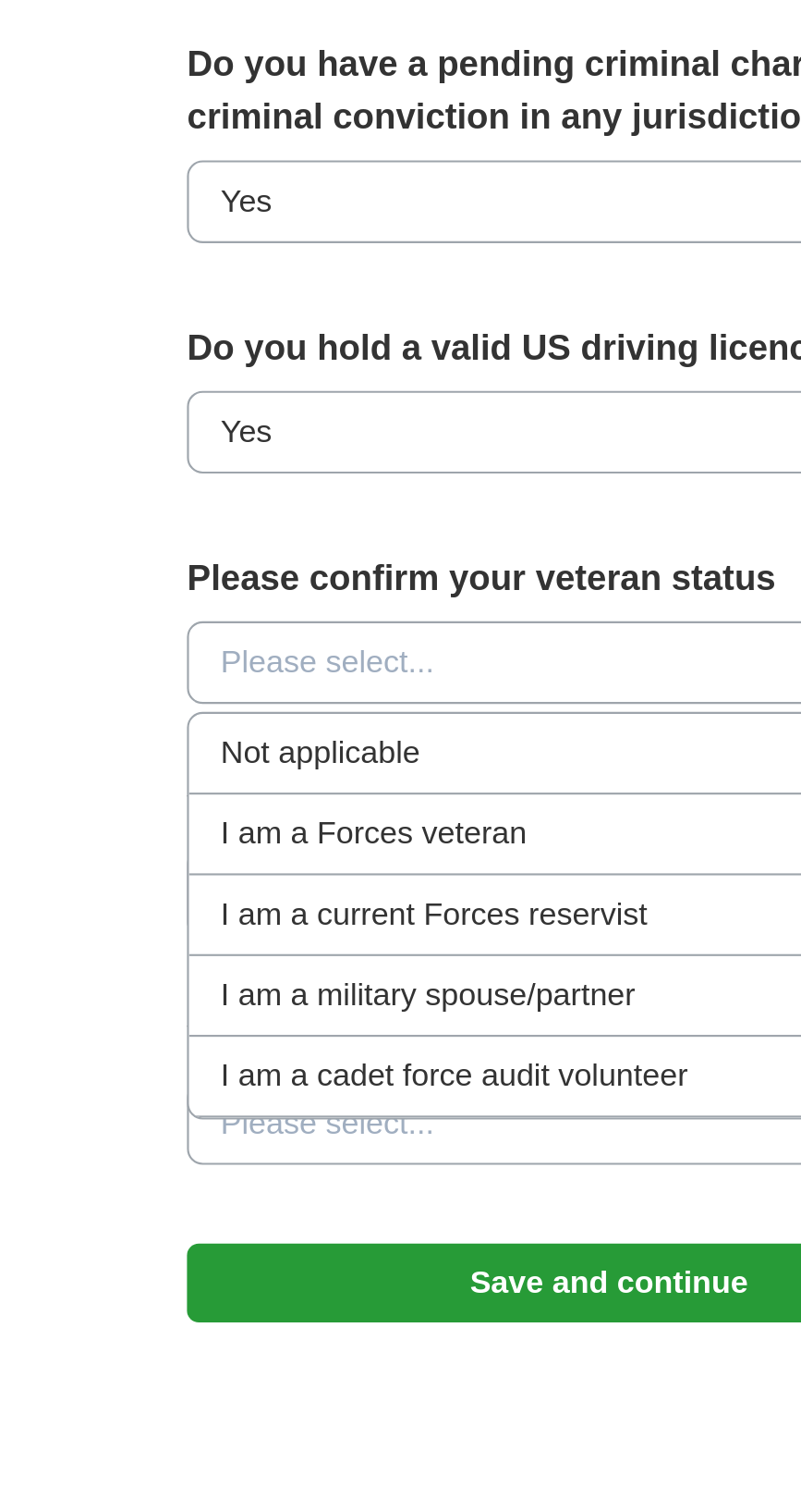
scroll to position [251, 0]
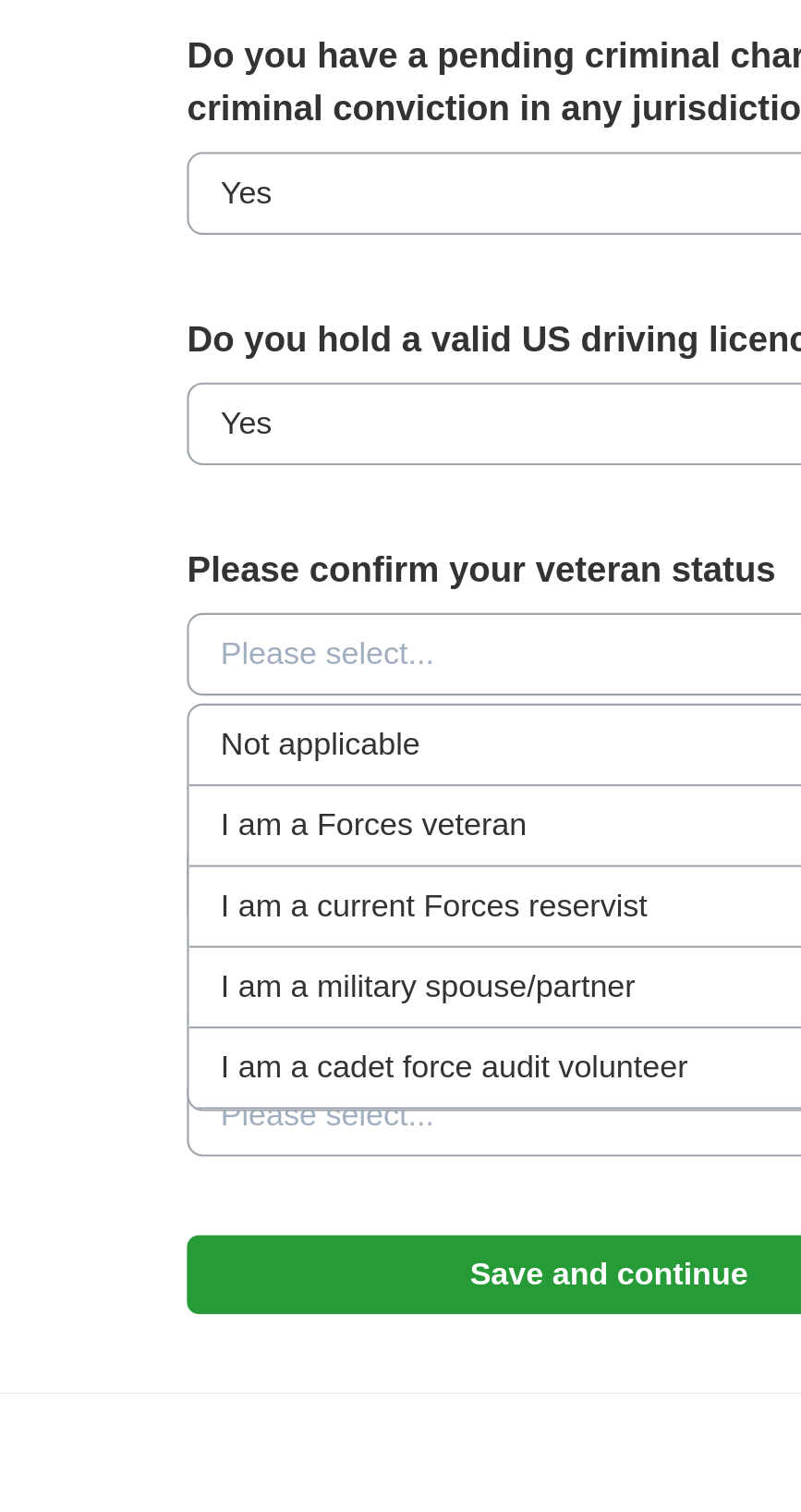
click at [407, 1196] on div "Not applicable" at bounding box center [400, 1208] width 365 height 23
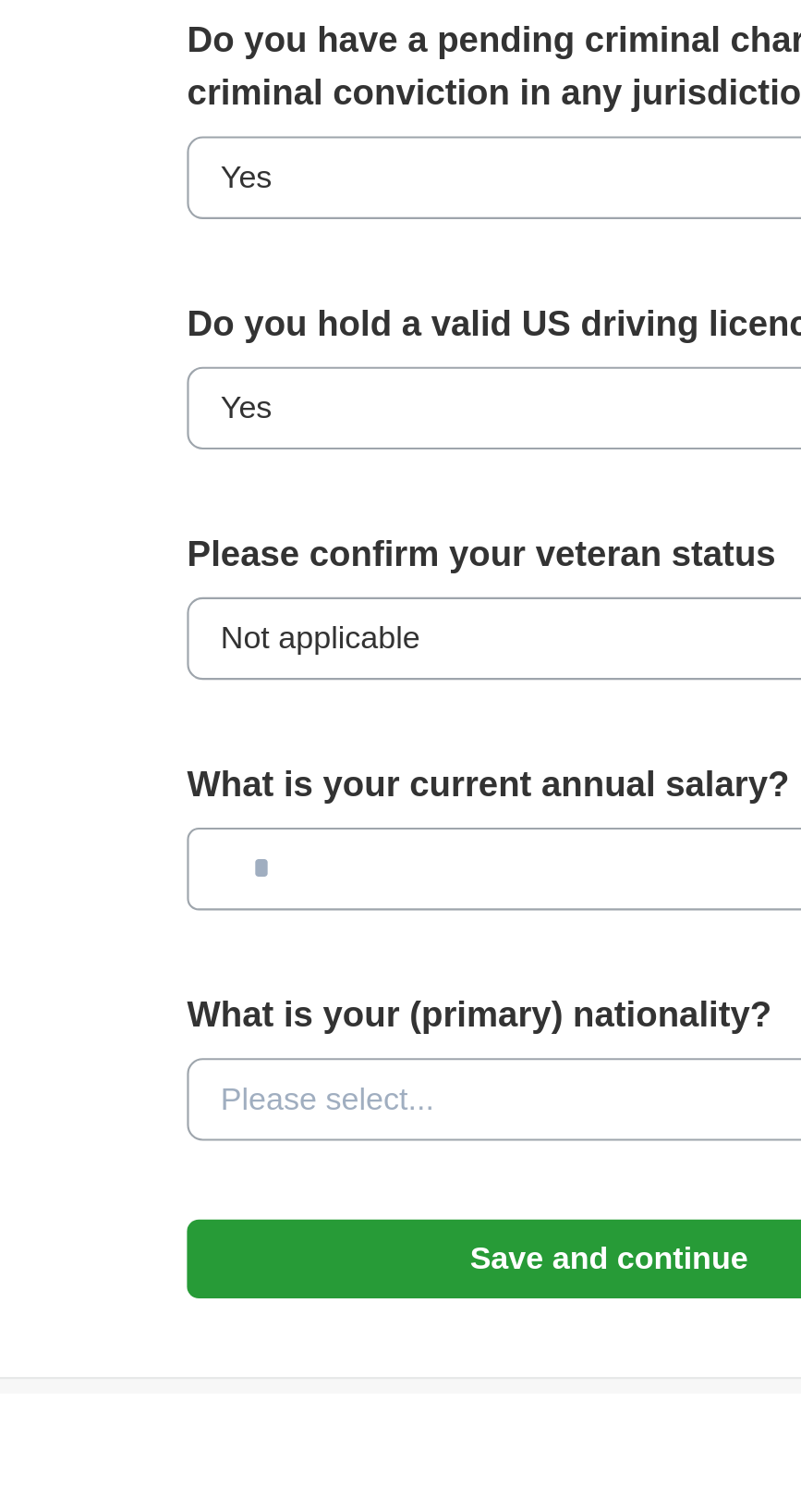
scroll to position [295, 0]
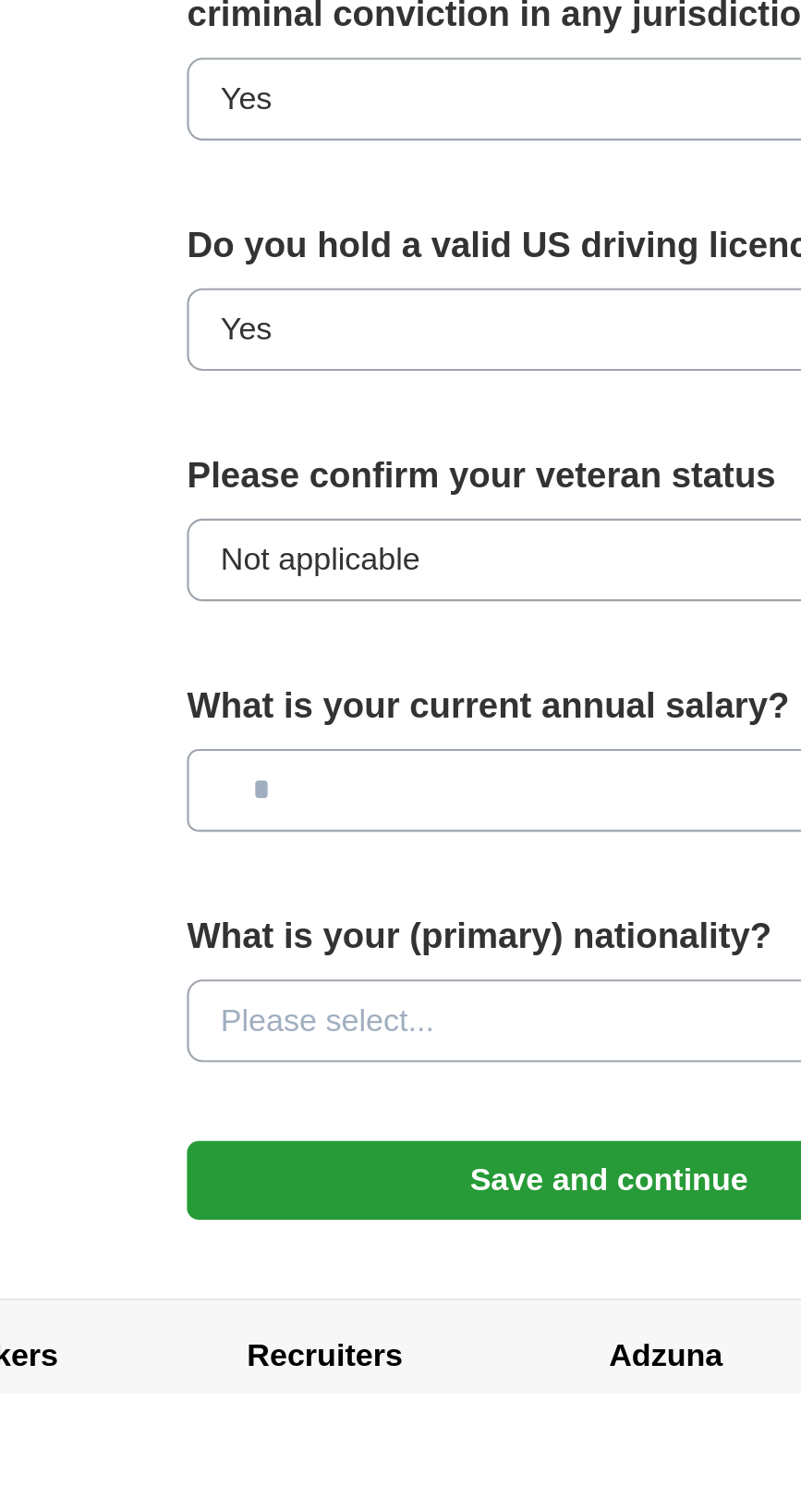
click at [413, 1209] on input "text" at bounding box center [400, 1228] width 397 height 39
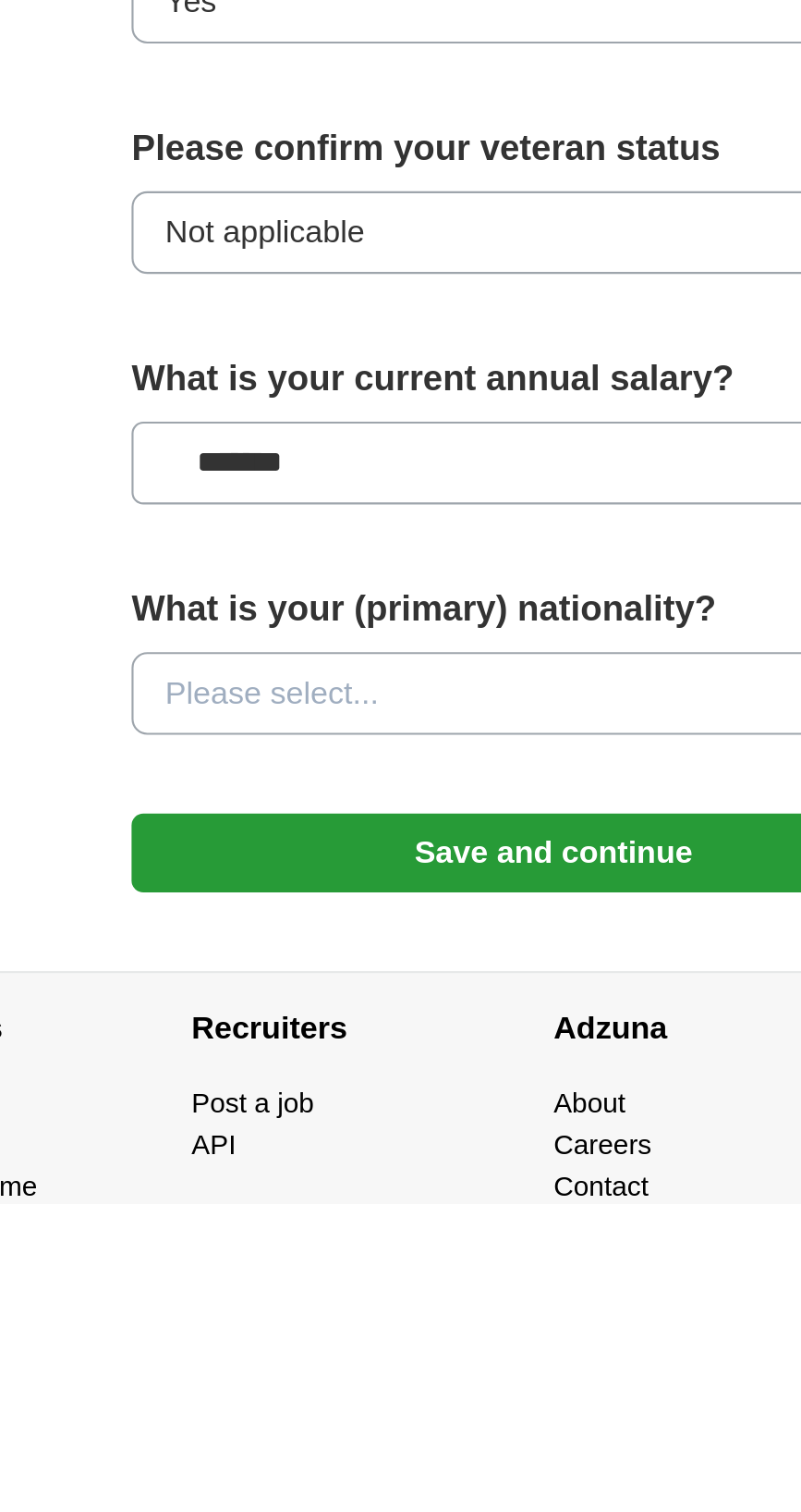
scroll to position [360, 0]
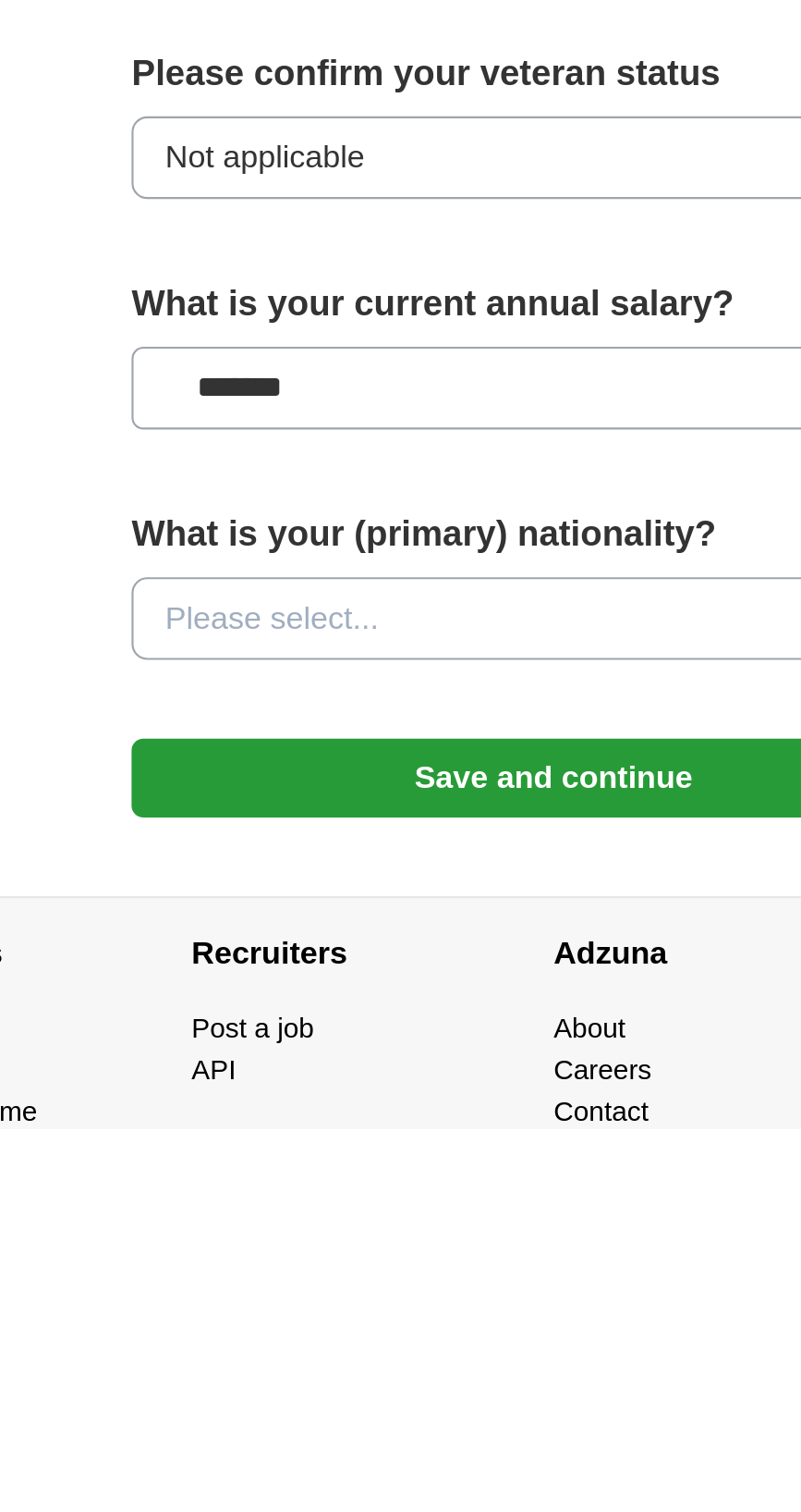
type input "*******"
click at [452, 1253] on button "Please select..." at bounding box center [400, 1272] width 397 height 39
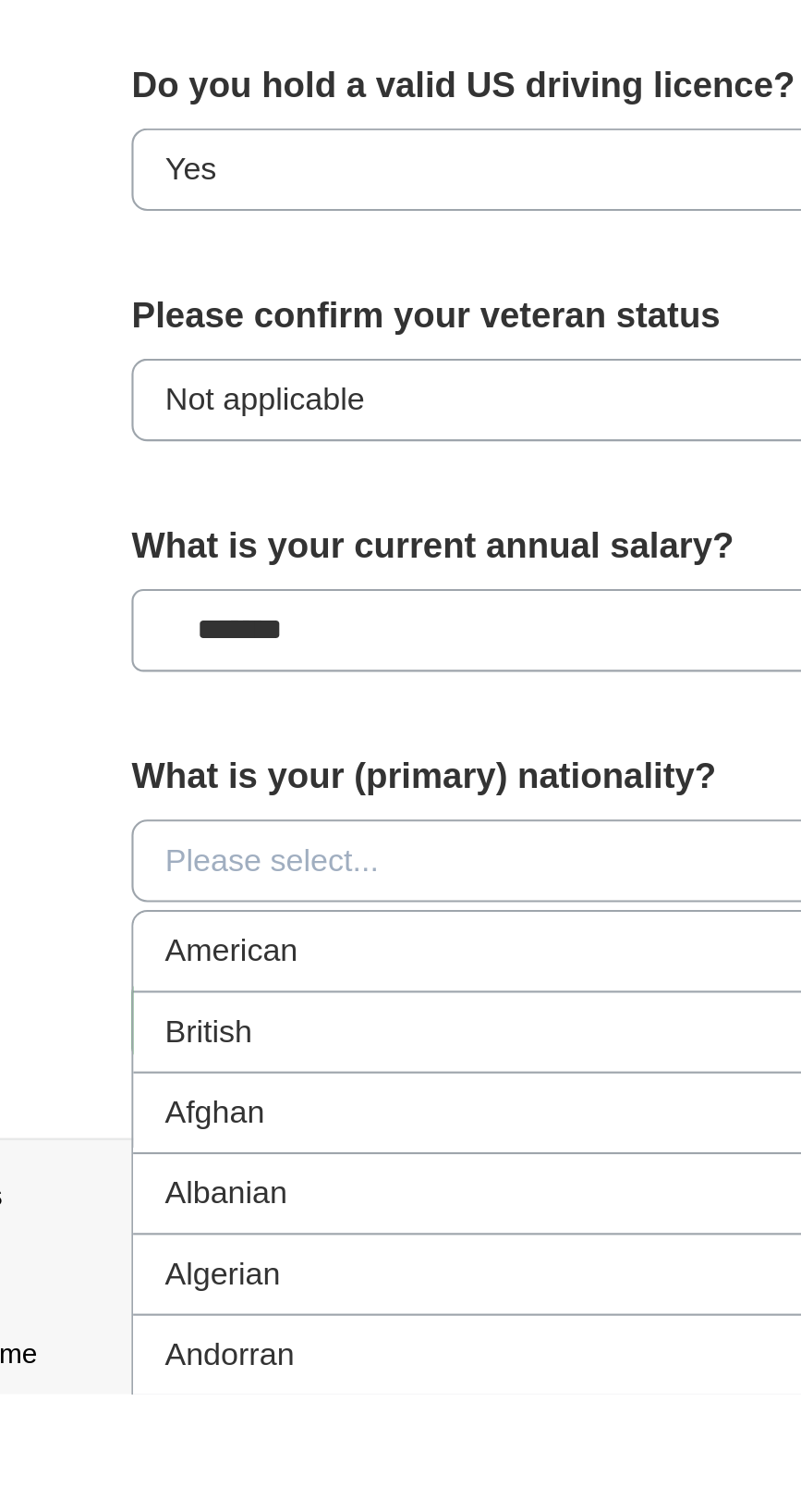
scroll to position [370, 0]
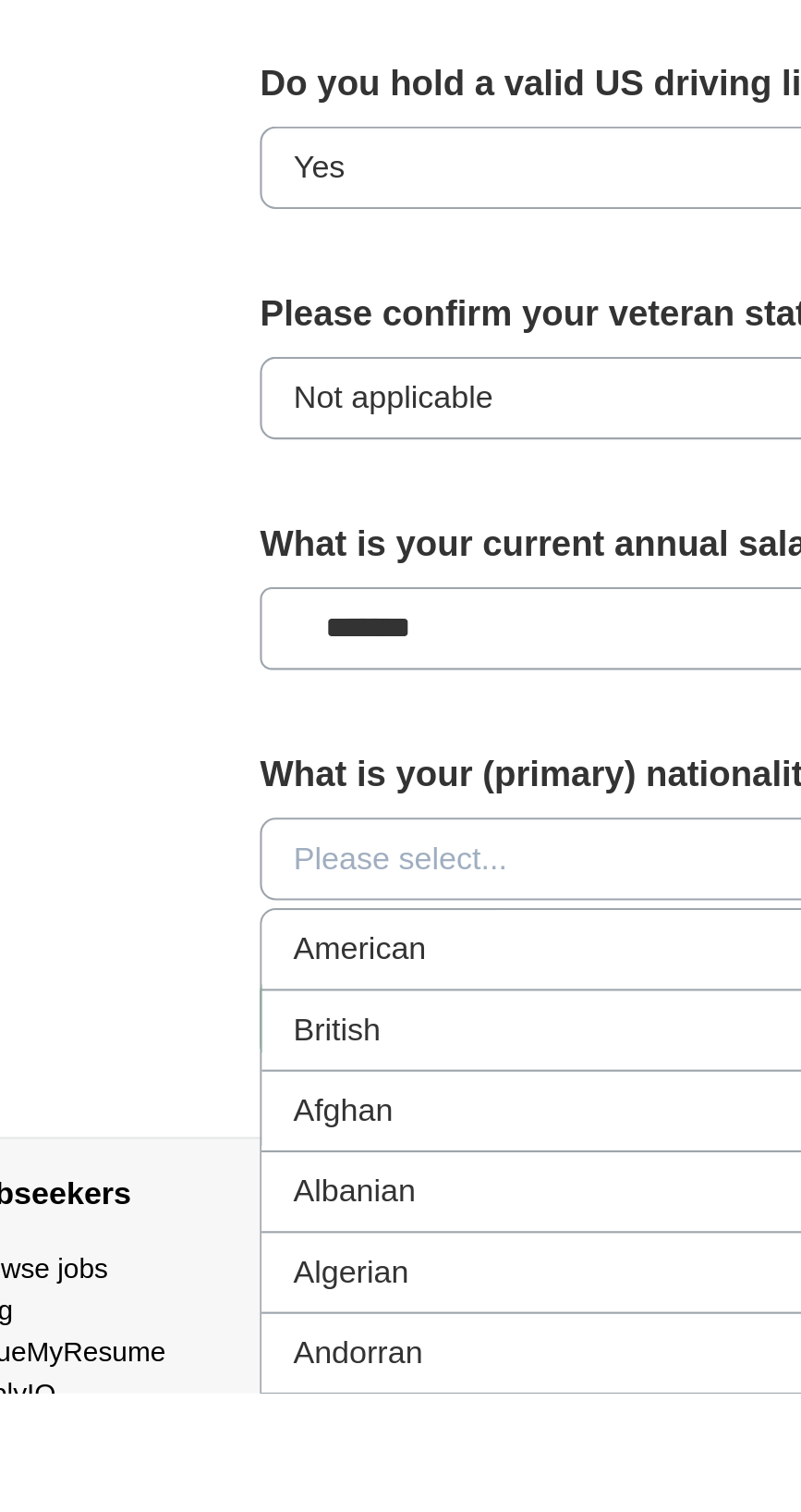
click at [322, 1292] on div "American" at bounding box center [400, 1304] width 365 height 23
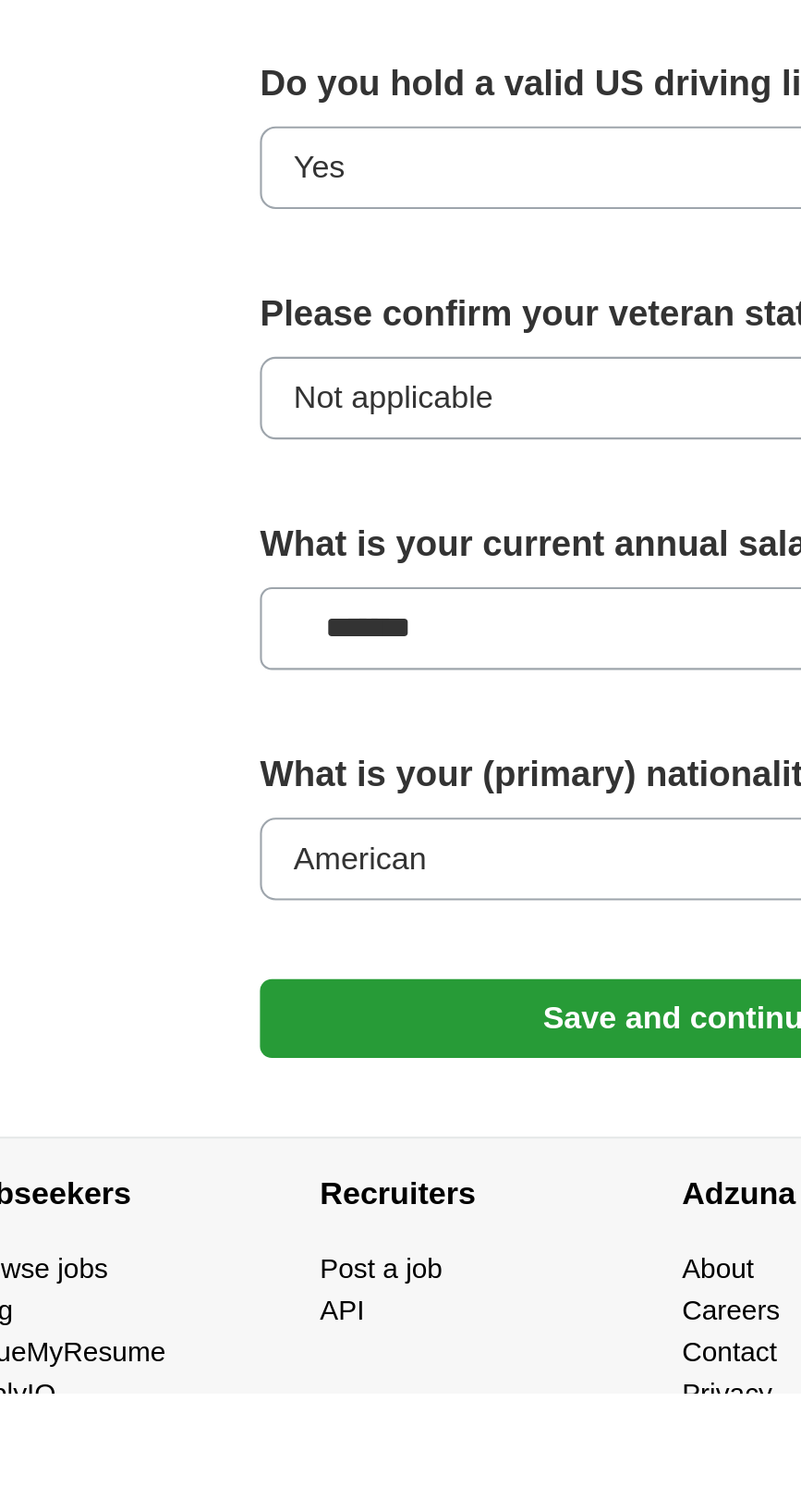
scroll to position [295, 0]
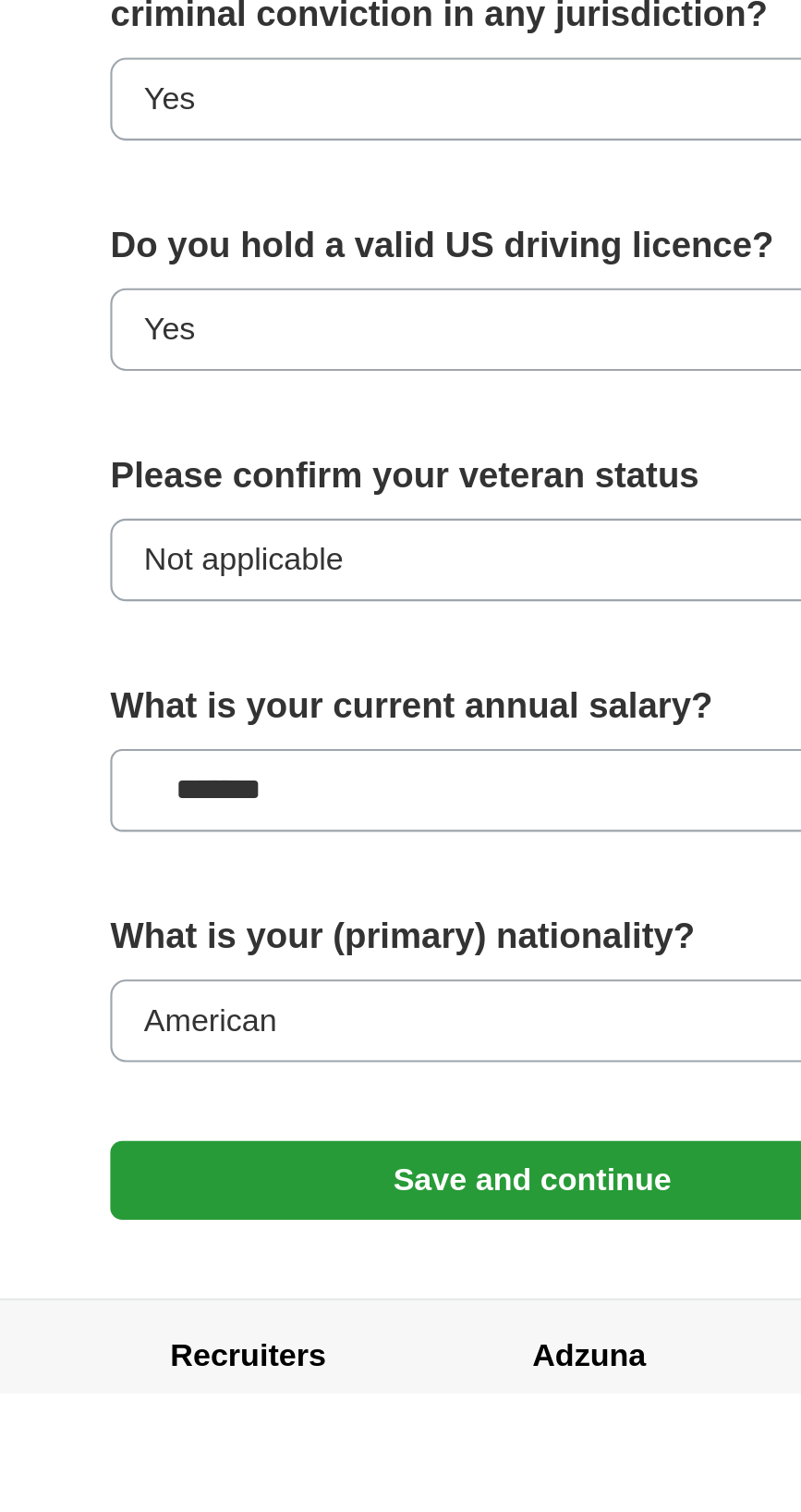
click at [450, 1393] on button "Save and continue" at bounding box center [400, 1411] width 397 height 37
